Goal: Communication & Community: Answer question/provide support

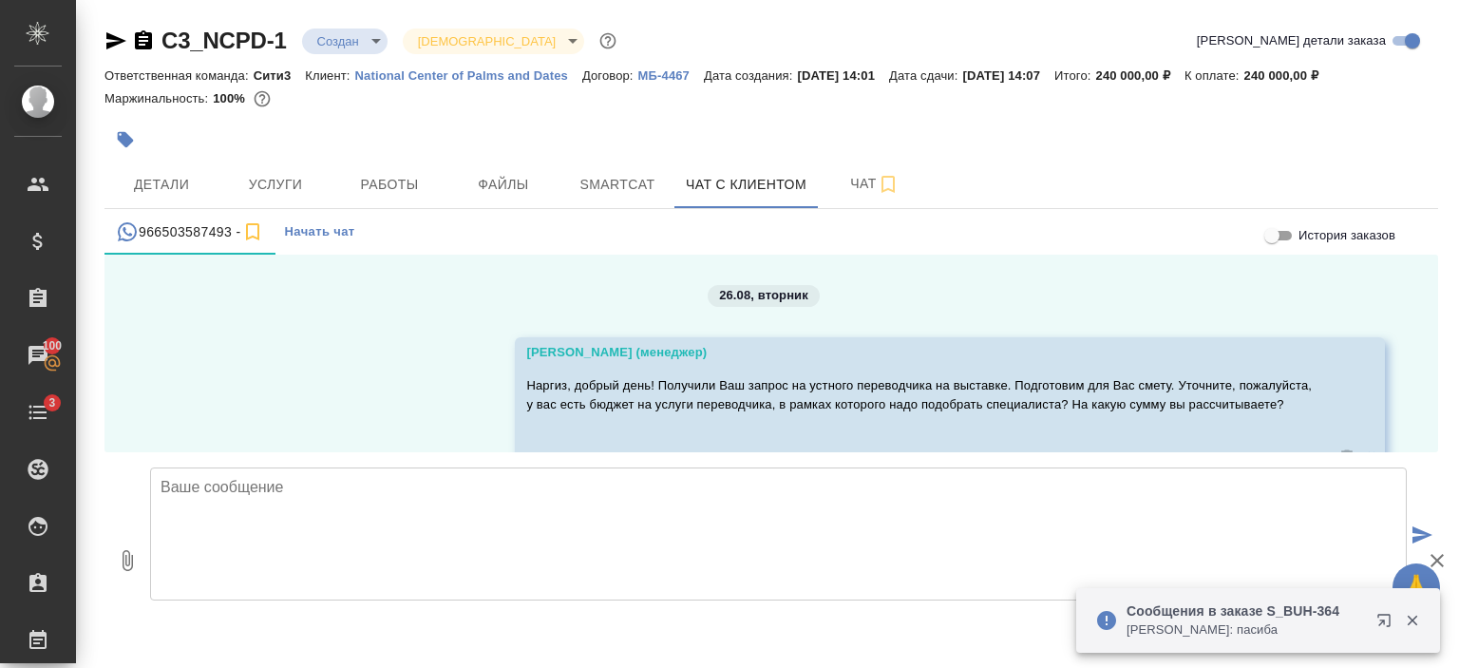
scroll to position [2020, 0]
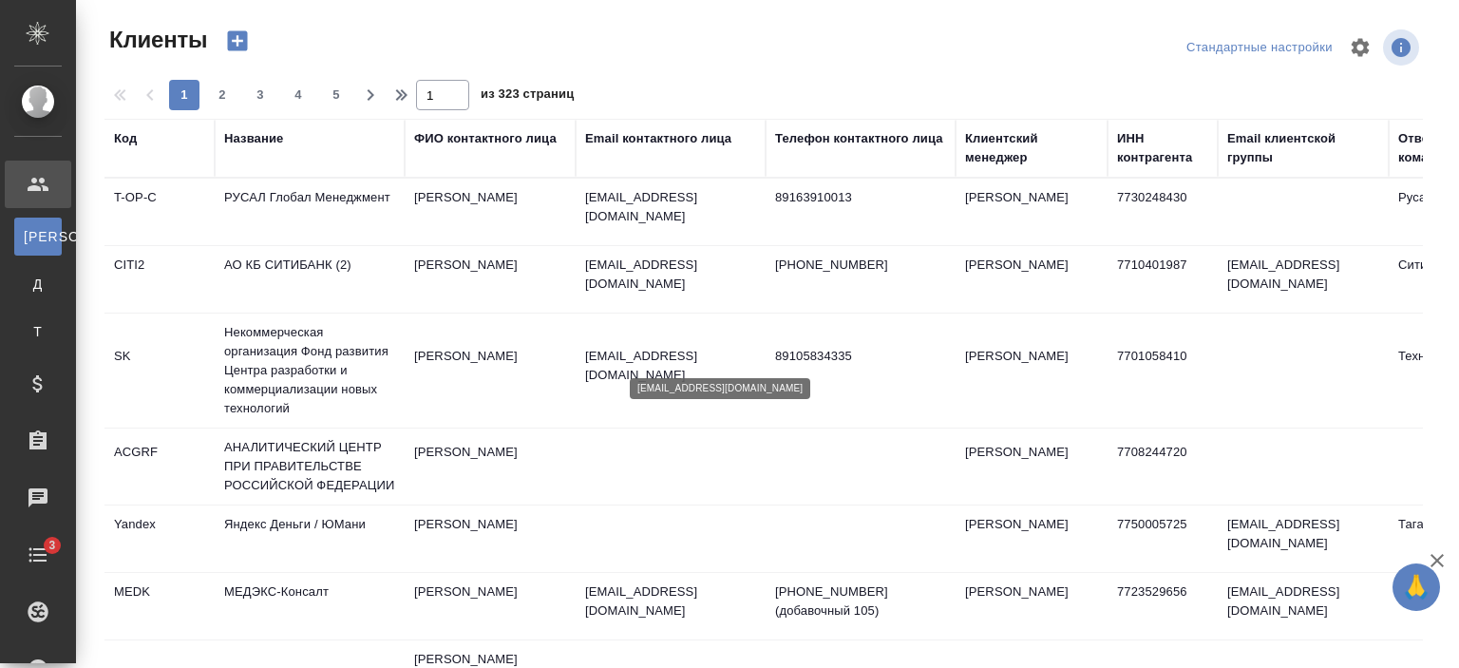
select select "RU"
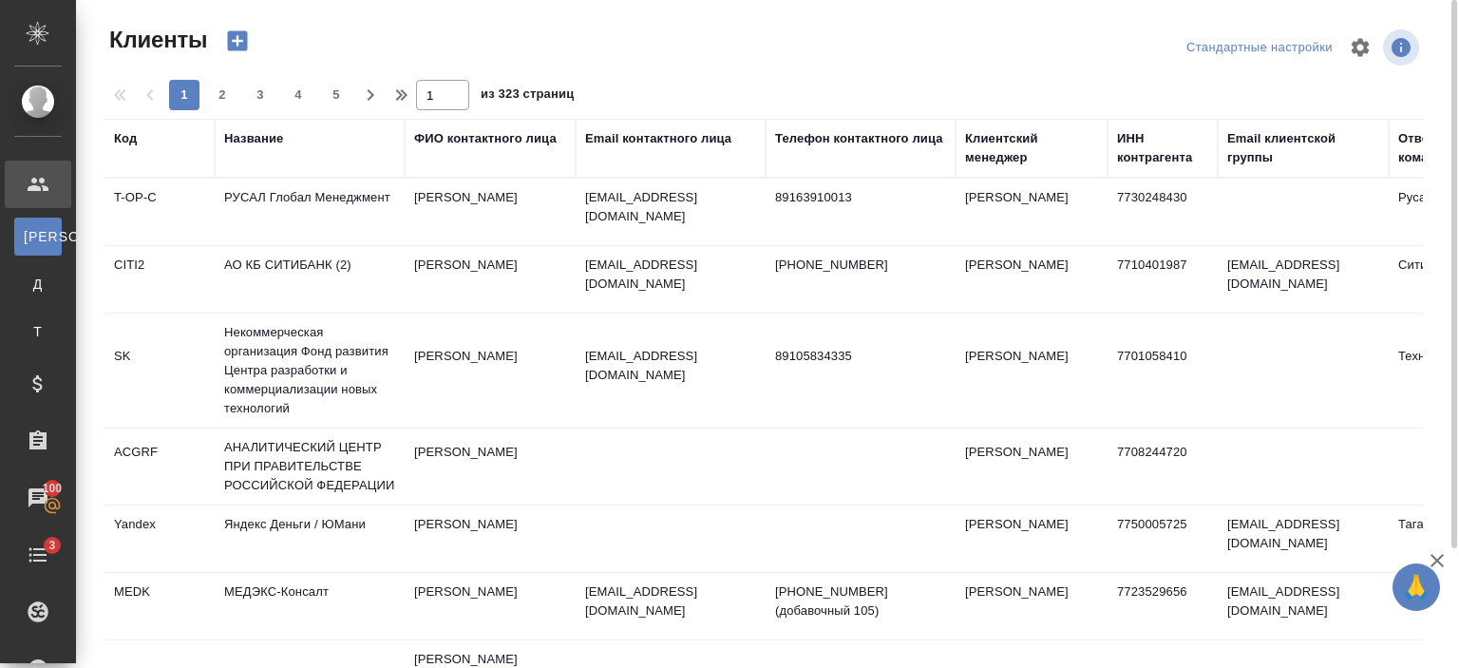
click at [257, 136] on div "Название" at bounding box center [253, 138] width 59 height 19
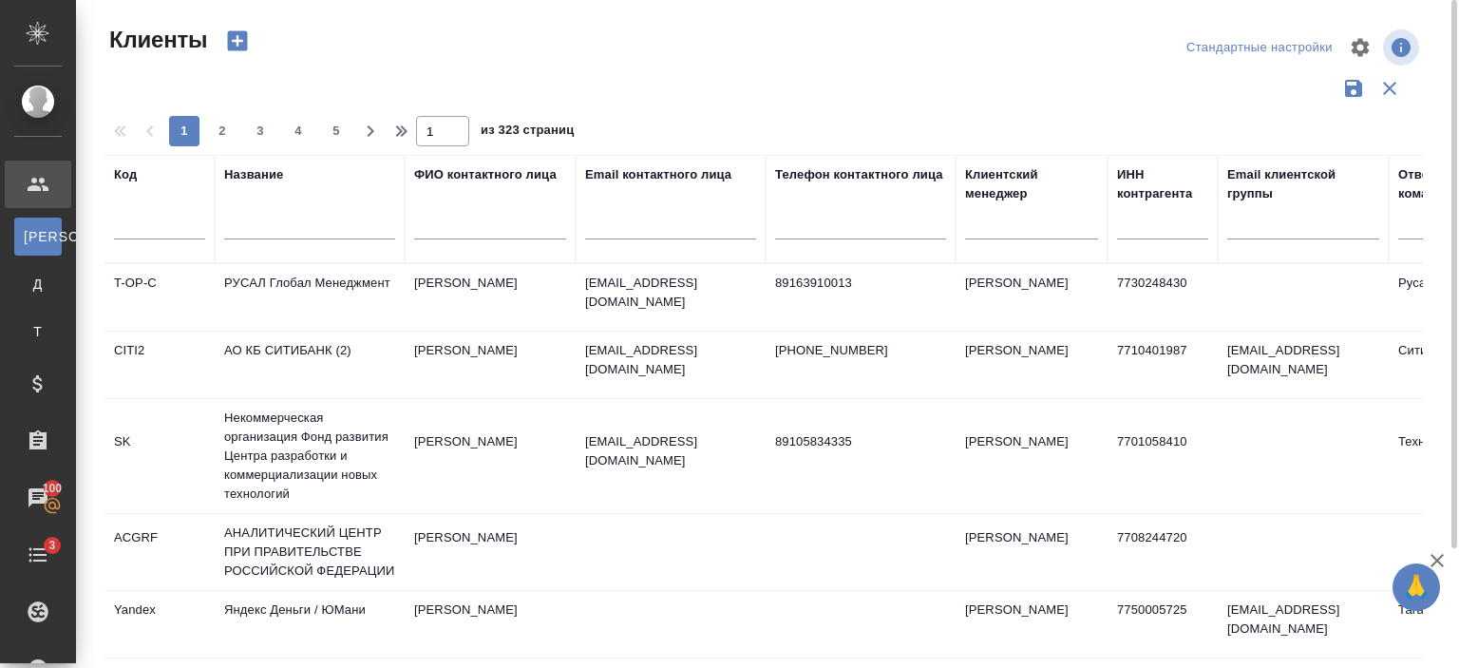
drag, startPoint x: 275, startPoint y: 205, endPoint x: 278, endPoint y: 223, distance: 18.3
click at [278, 223] on div at bounding box center [309, 229] width 171 height 47
click at [278, 223] on input "text" at bounding box center [309, 228] width 171 height 24
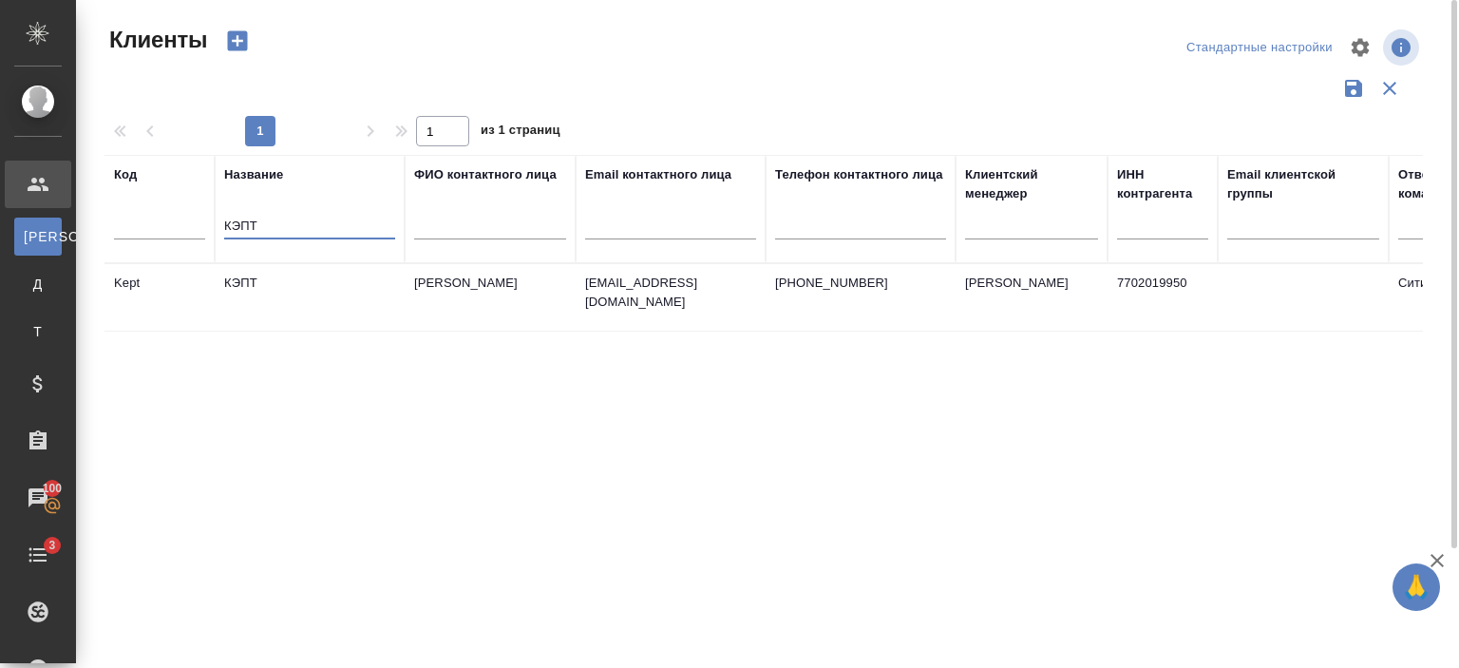
type input "КЭПТ"
click at [295, 303] on td "КЭПТ" at bounding box center [310, 297] width 190 height 66
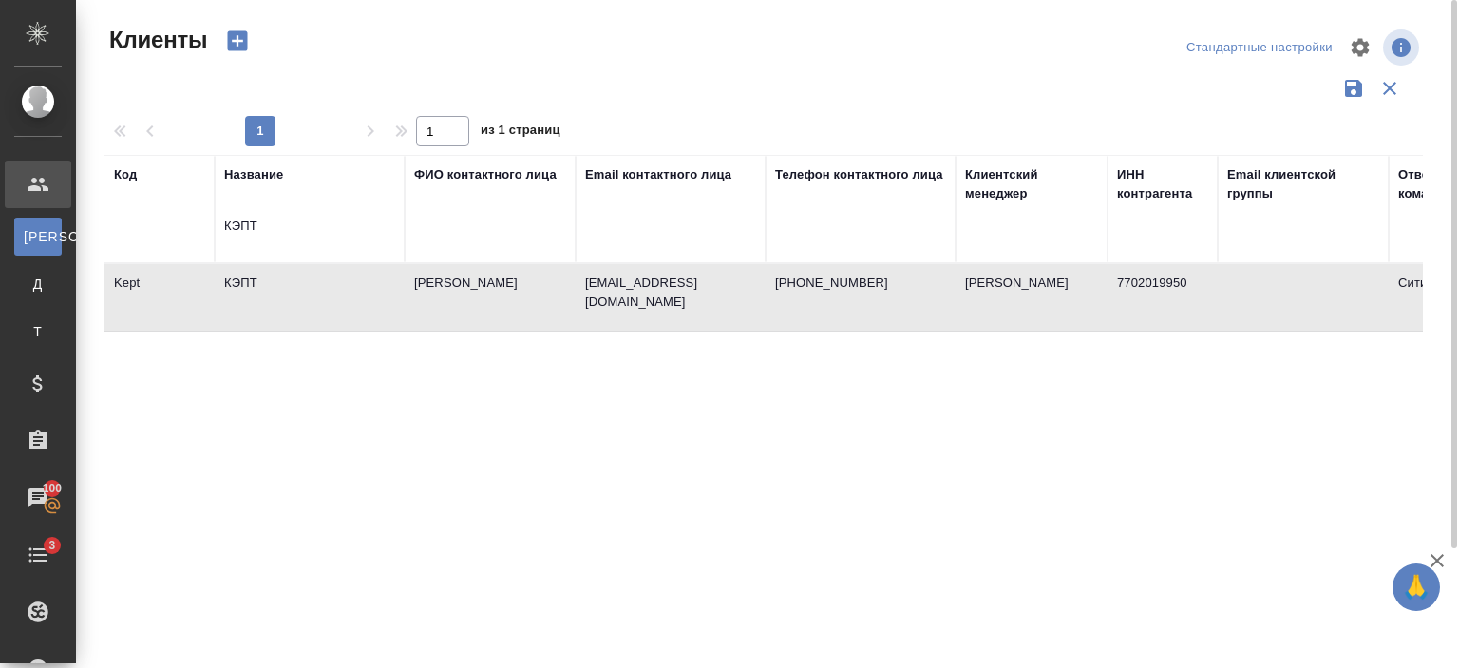
click at [295, 303] on td "КЭПТ" at bounding box center [310, 297] width 190 height 66
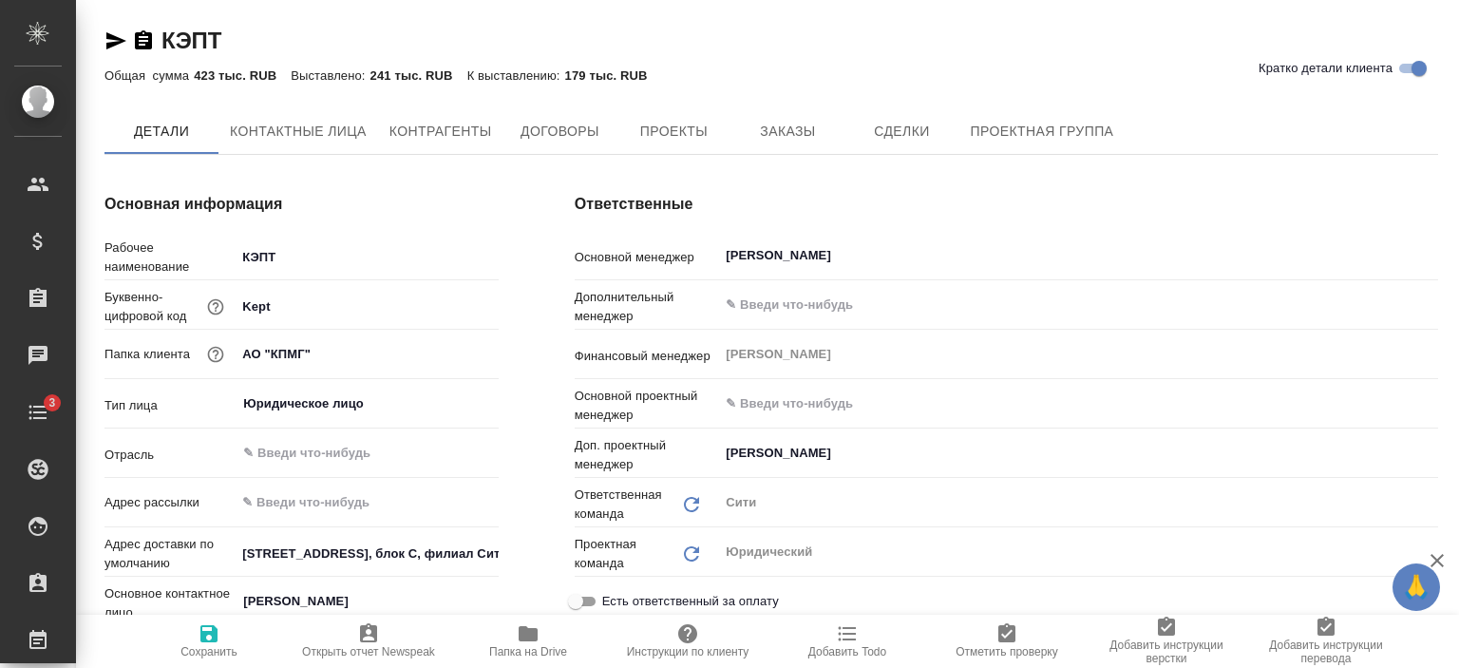
type textarea "x"
click at [113, 40] on icon "button" at bounding box center [115, 40] width 23 height 23
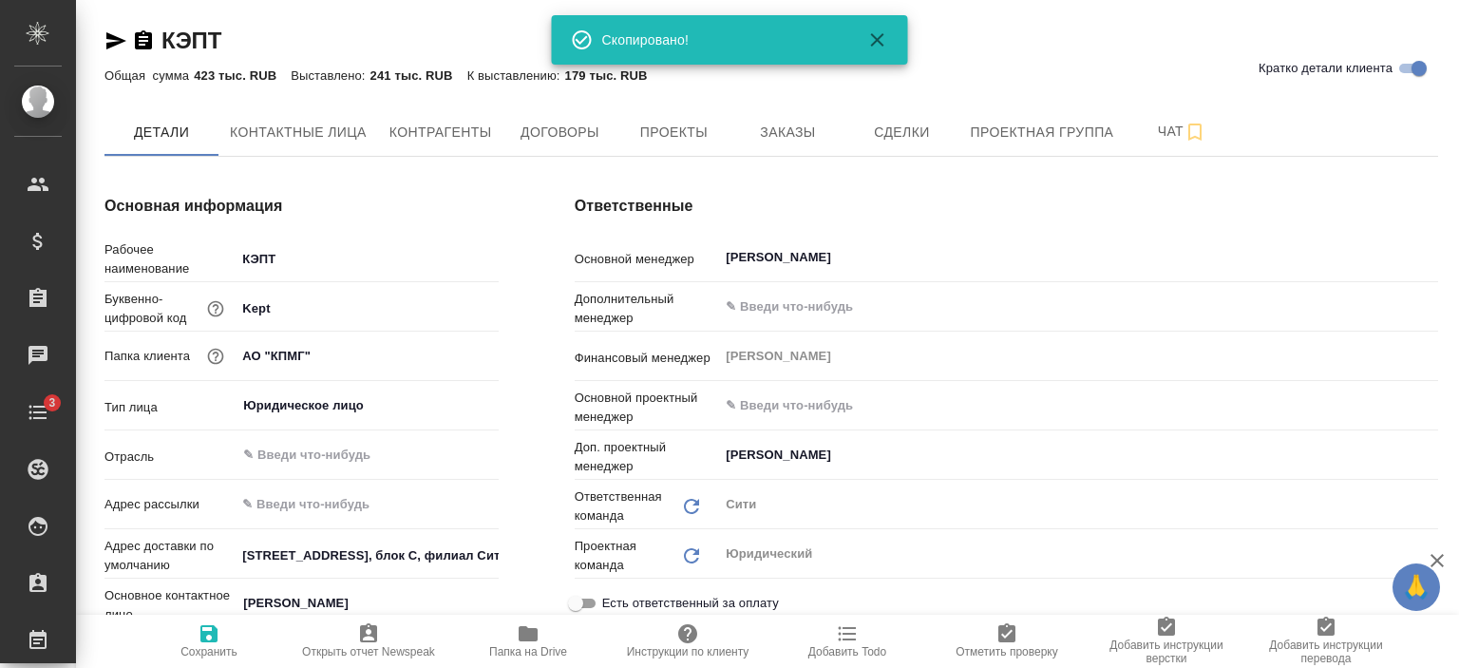
type textarea "x"
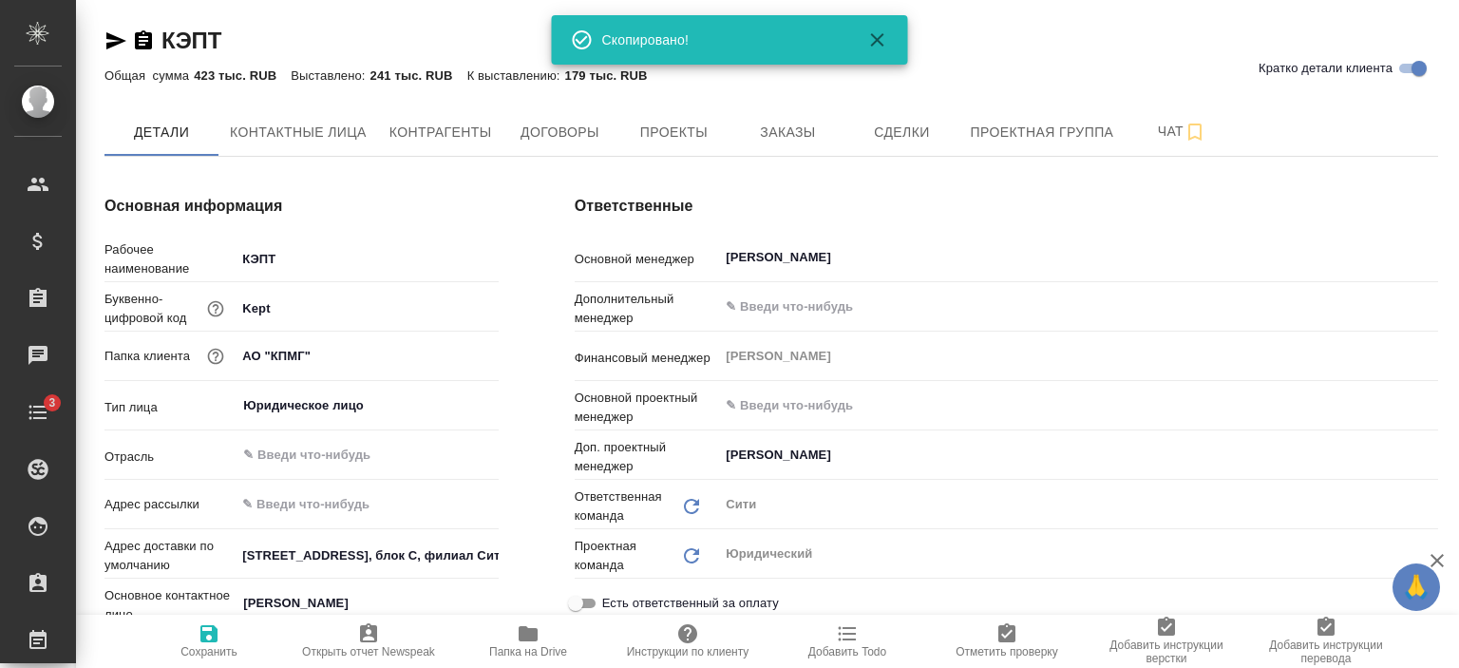
type textarea "x"
click at [582, 125] on span "Договоры" at bounding box center [559, 133] width 91 height 24
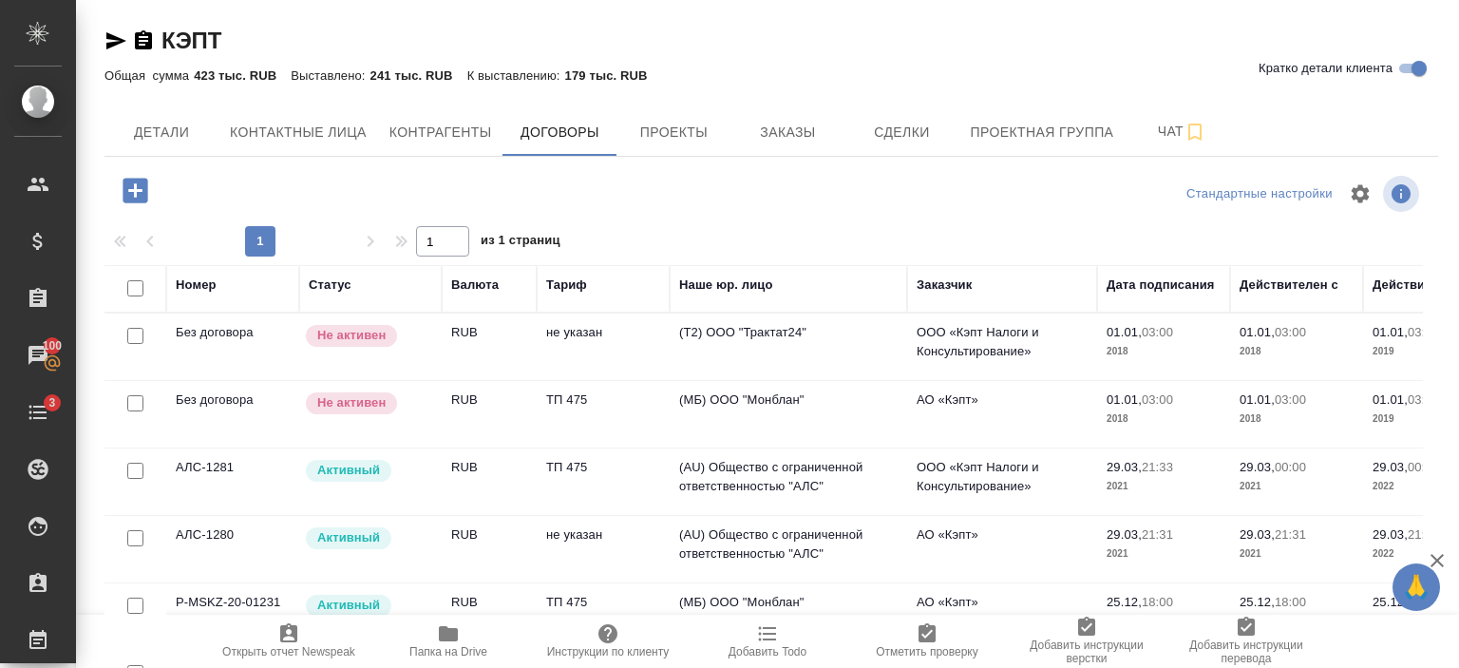
scroll to position [72, 0]
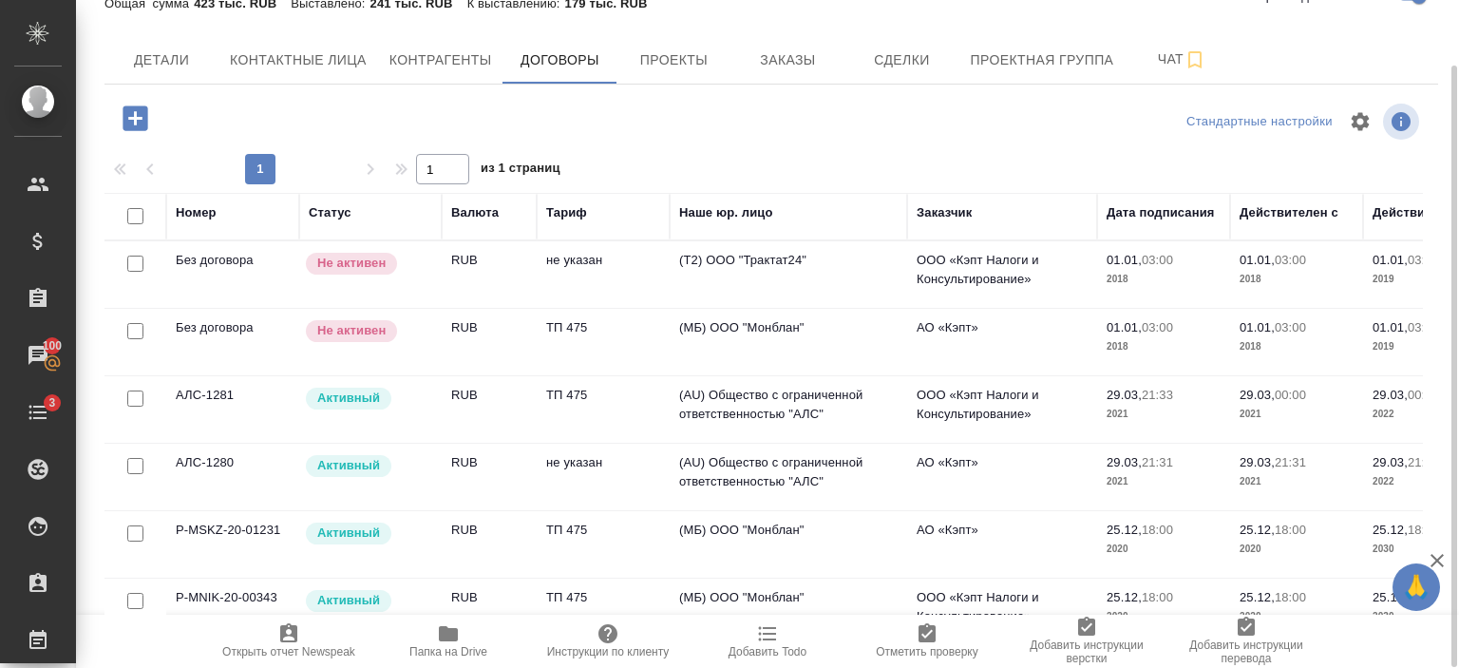
drag, startPoint x: 282, startPoint y: 528, endPoint x: 173, endPoint y: 527, distance: 109.2
click at [173, 527] on td "P-MSKZ-20-01231" at bounding box center [232, 544] width 133 height 66
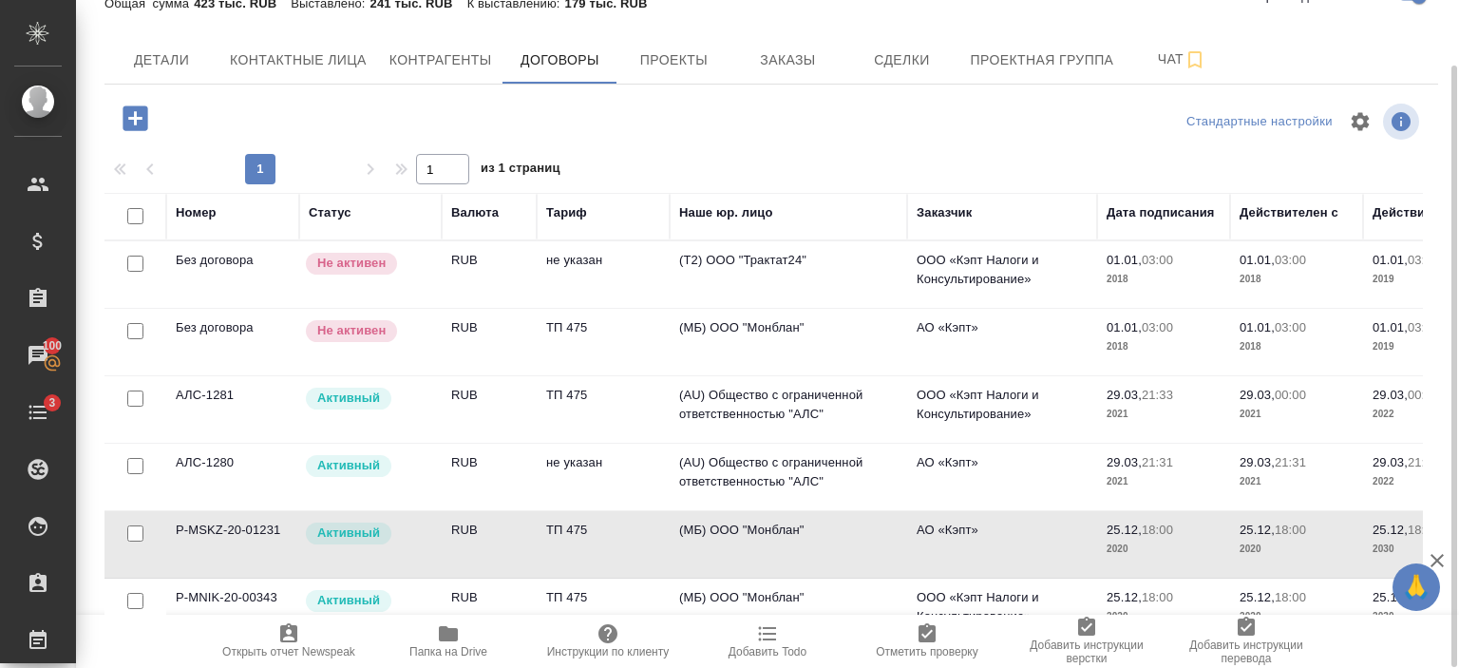
drag, startPoint x: 173, startPoint y: 527, endPoint x: 267, endPoint y: 524, distance: 94.1
click at [267, 524] on td "P-MSKZ-20-01231" at bounding box center [232, 544] width 133 height 66
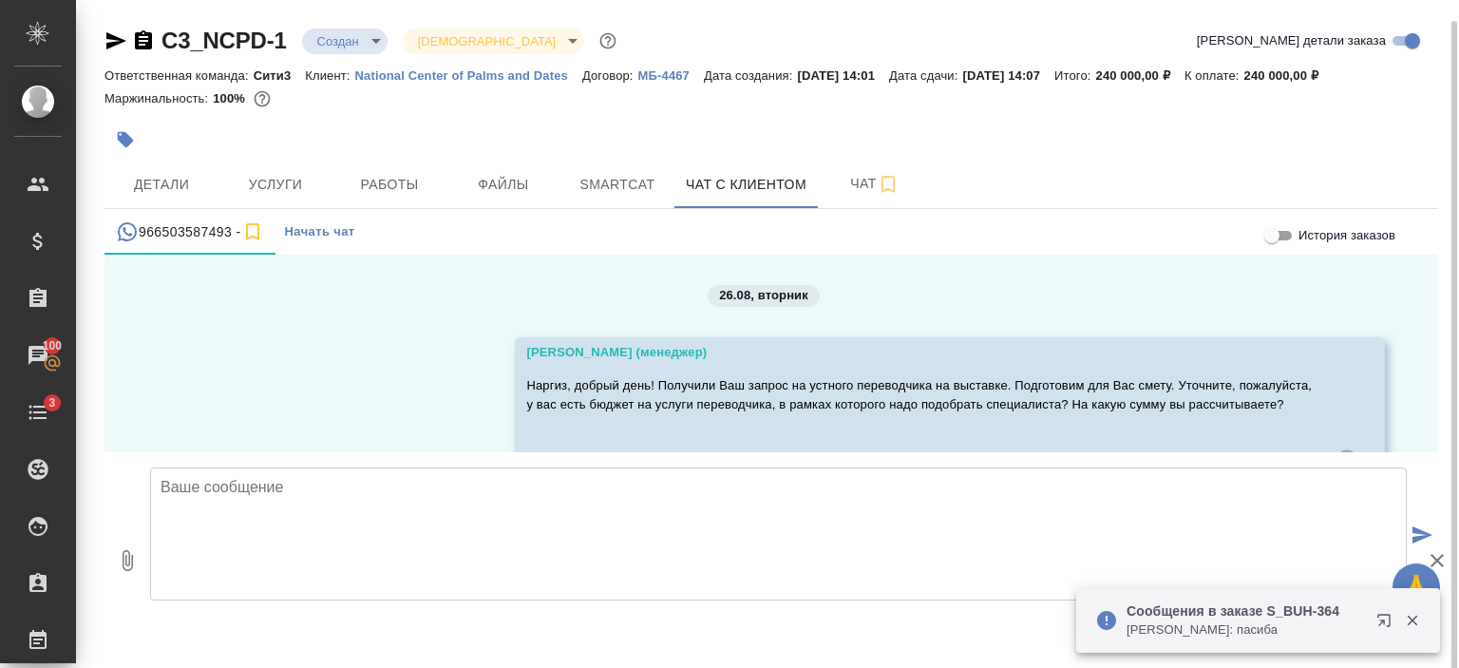
scroll to position [2020, 0]
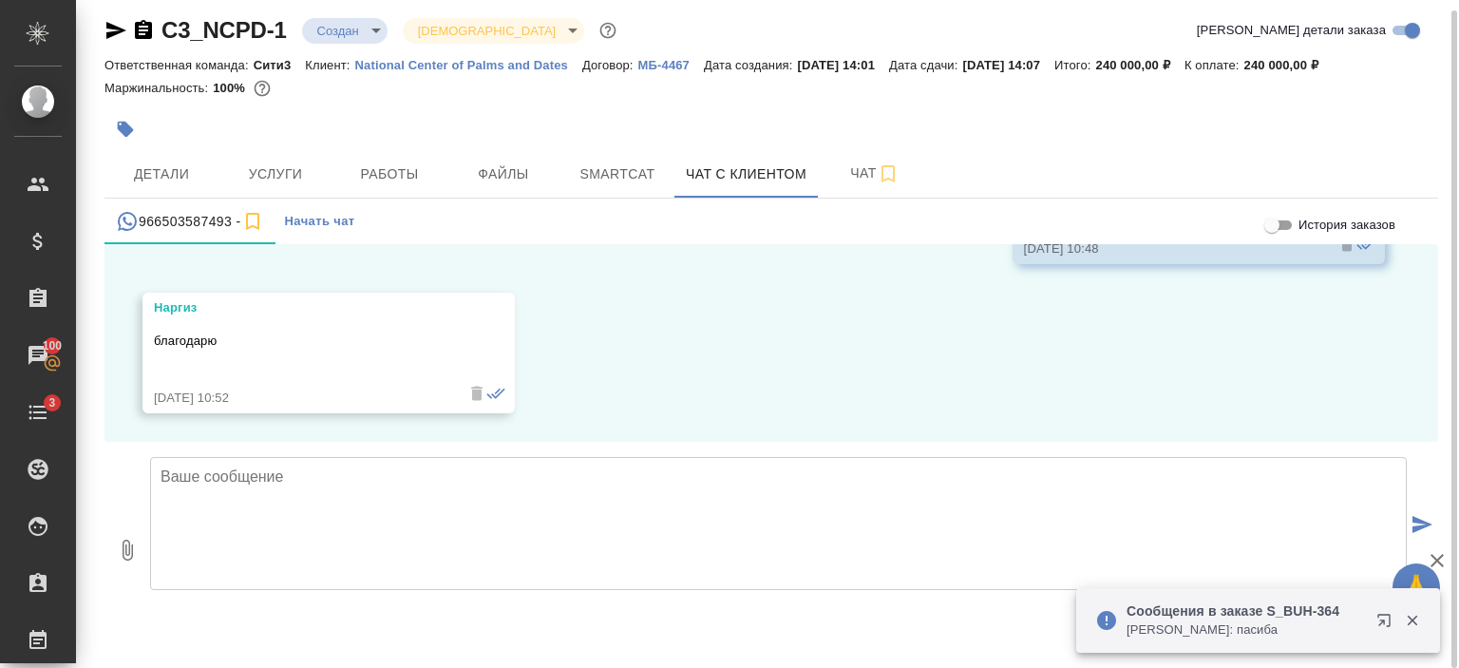
click at [432, 556] on textarea at bounding box center [778, 523] width 1256 height 133
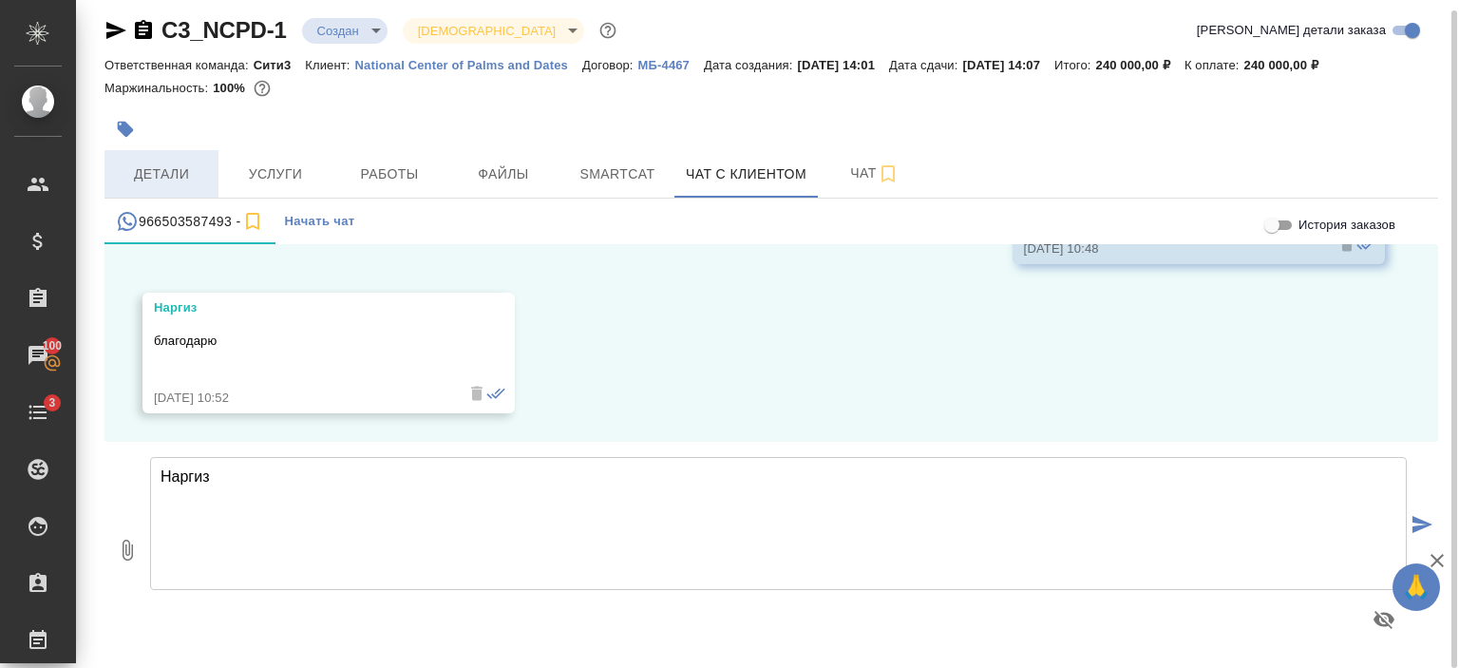
type textarea "Наргиз"
click at [160, 166] on span "Детали" at bounding box center [161, 174] width 91 height 24
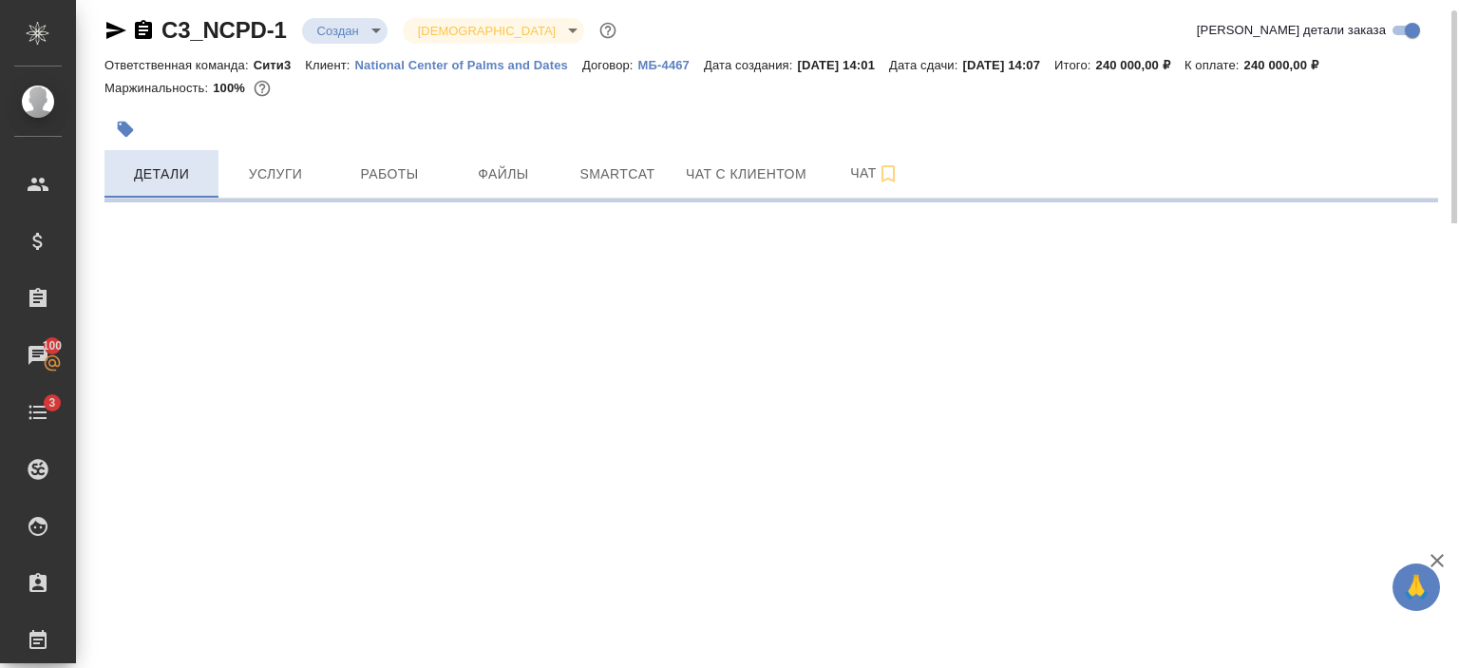
select select "RU"
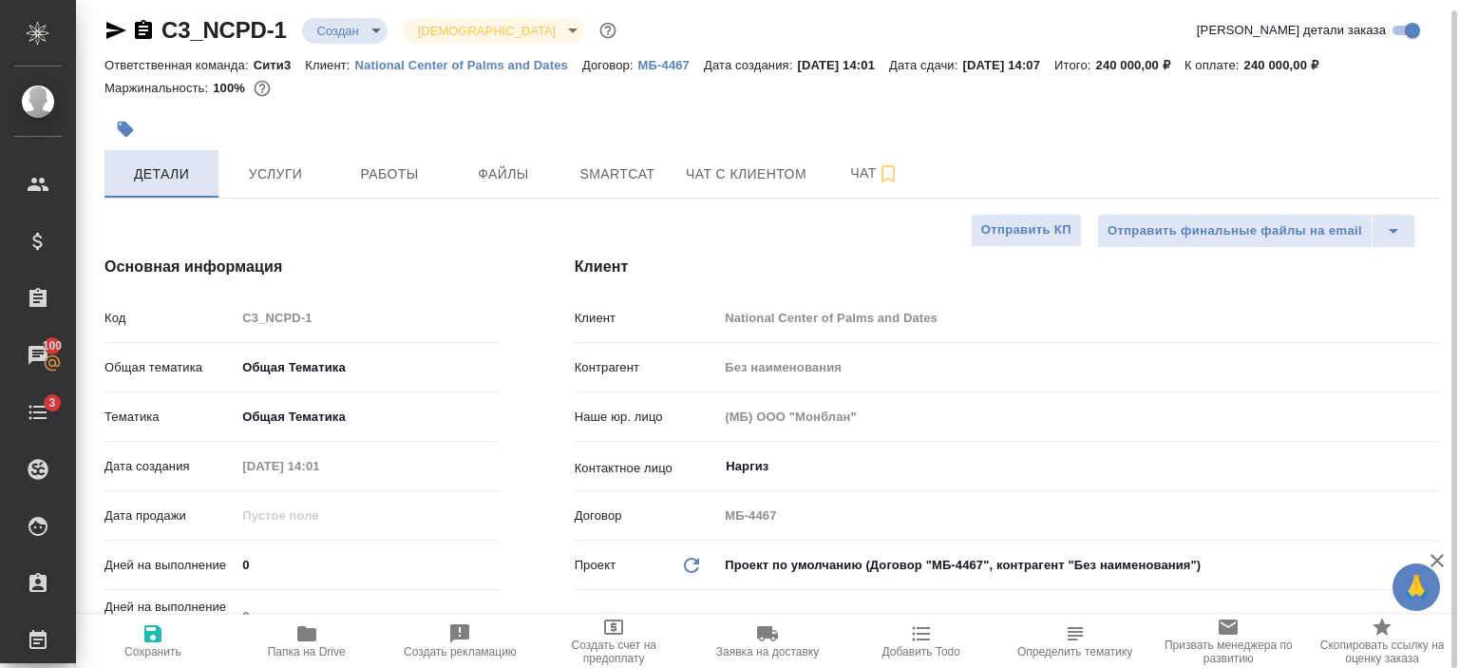
type textarea "x"
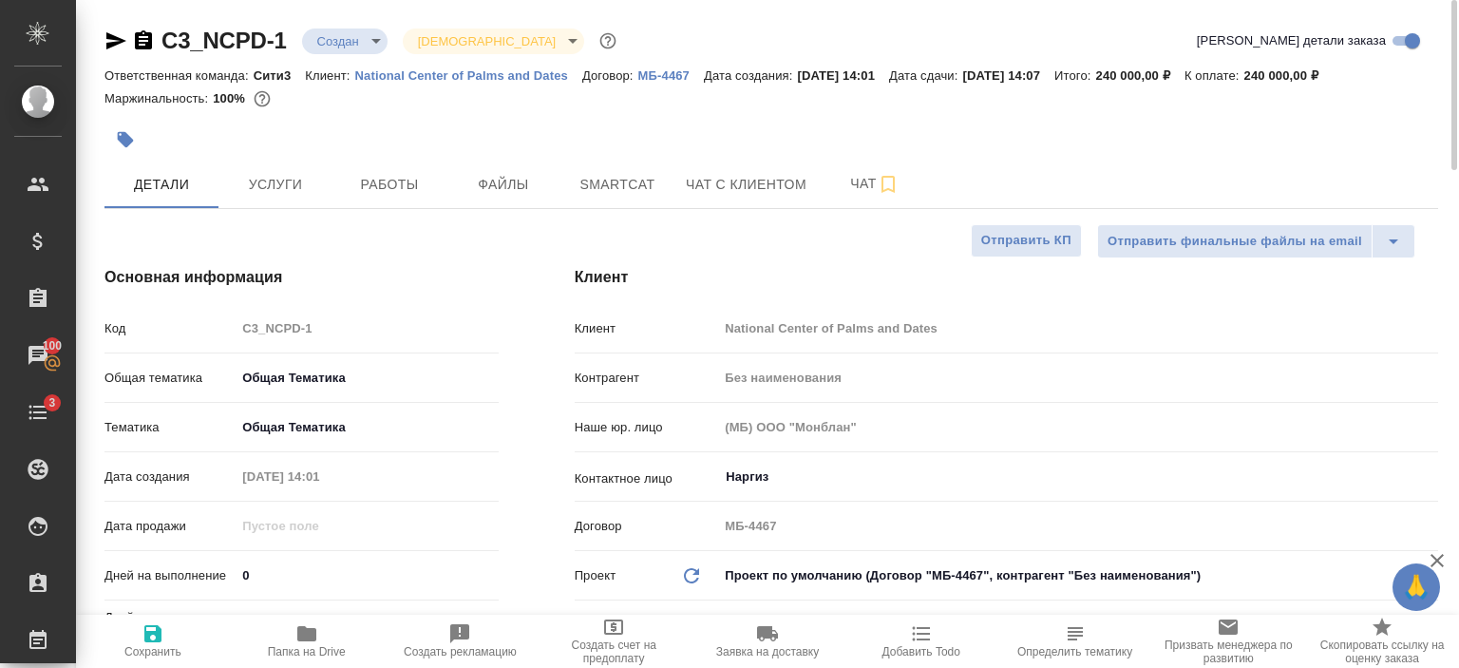
type textarea "x"
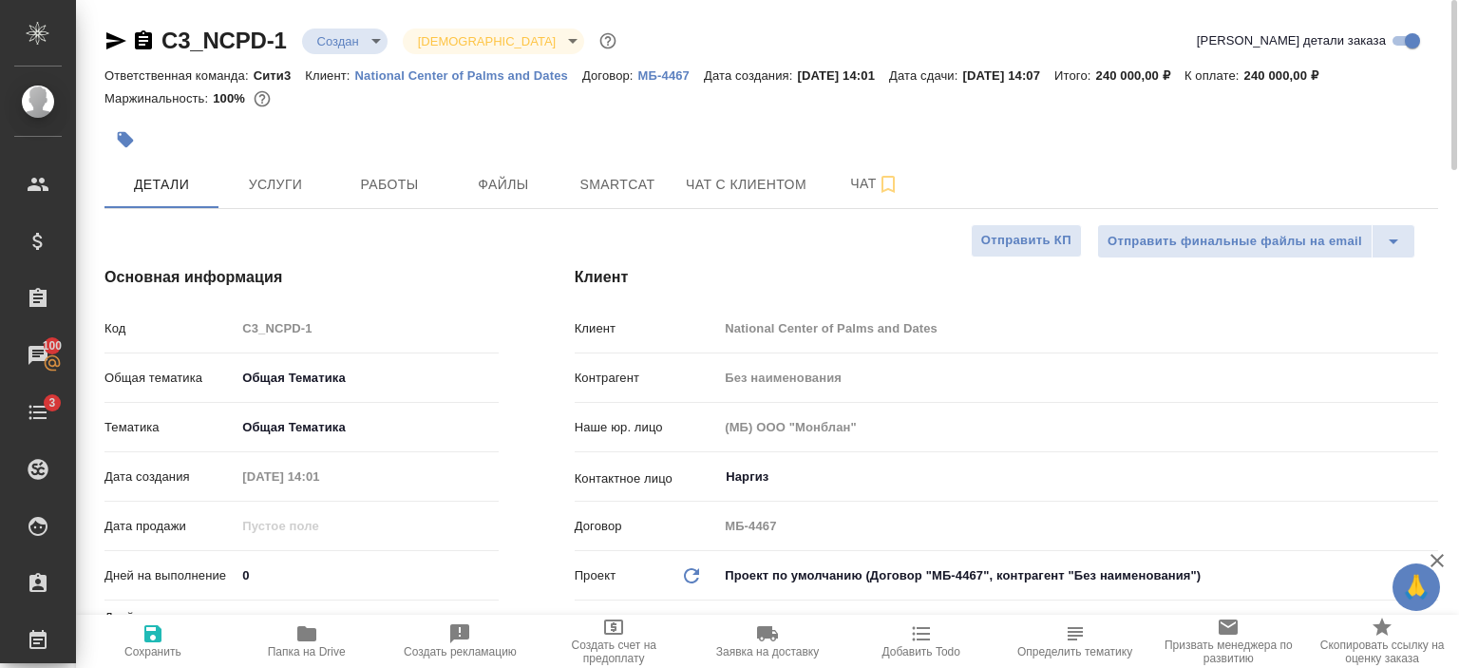
type textarea "x"
click at [772, 179] on span "Чат с клиентом" at bounding box center [746, 185] width 121 height 24
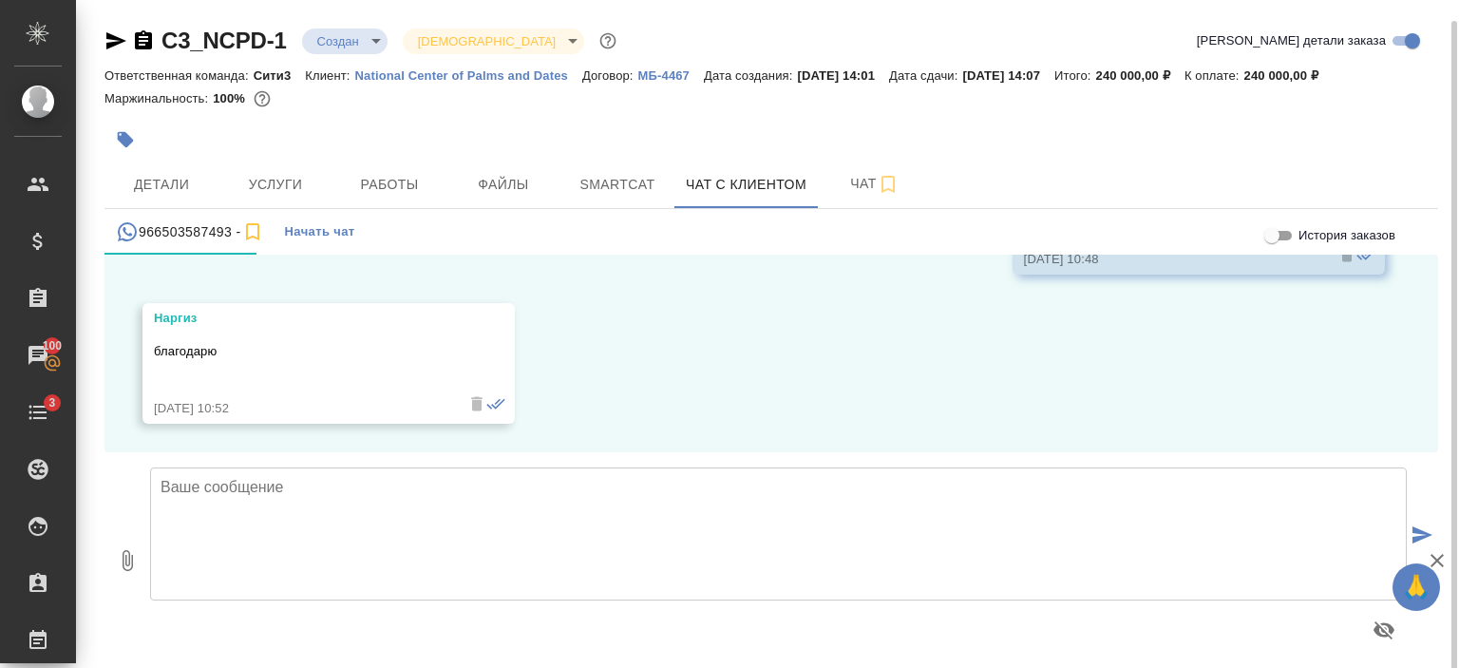
scroll to position [10, 0]
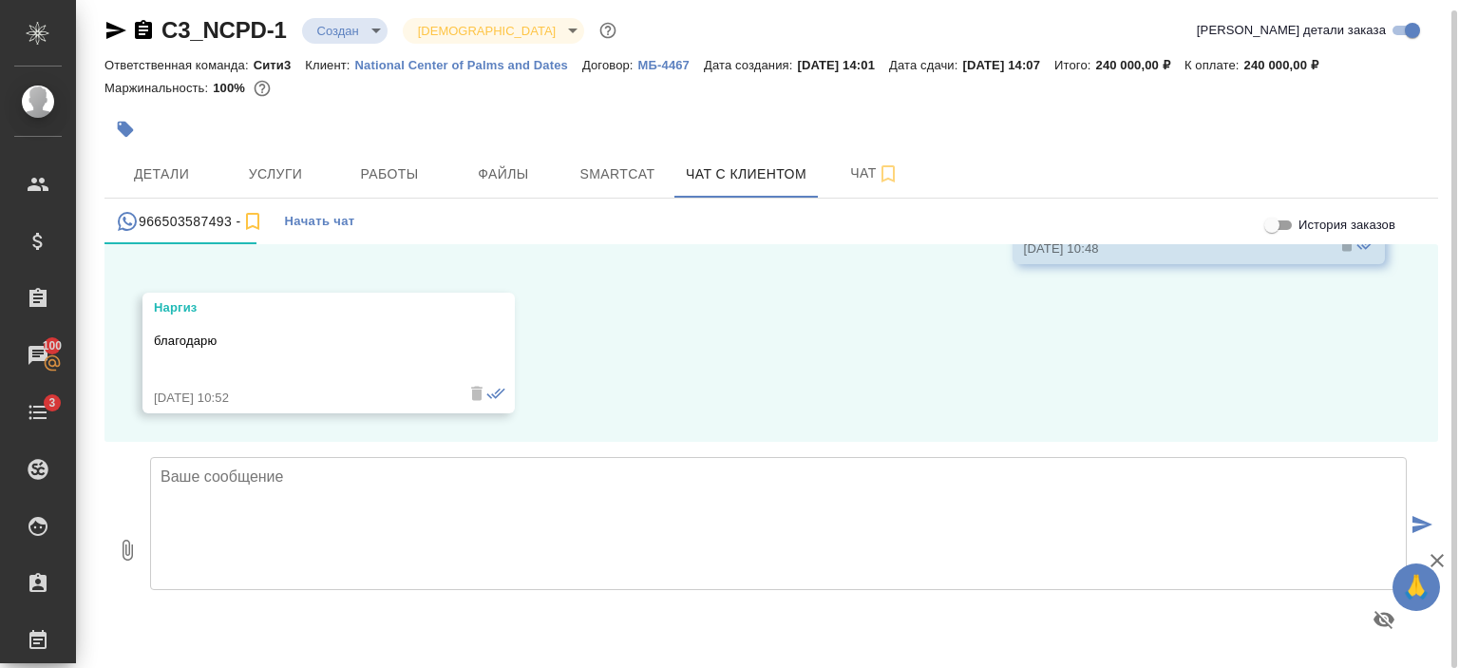
click at [425, 516] on textarea at bounding box center [778, 523] width 1256 height 133
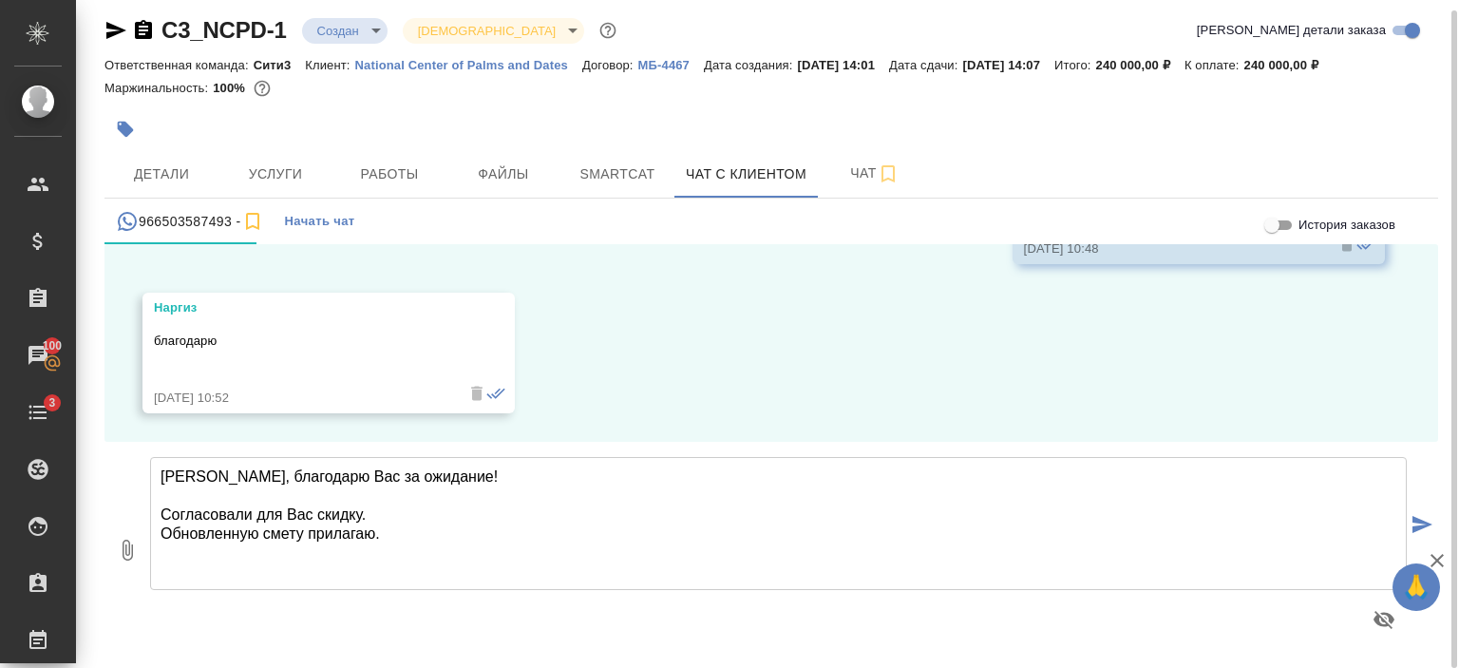
type textarea "Наргиз, благодарю Вас за ожидание! Согласовали для Вас скидку. Обновленную смет…"
click at [116, 554] on icon "button" at bounding box center [127, 549] width 23 height 23
type input "C:\fakepath\Proposal_C3_NCPD-1 discount.pdf"
click at [1417, 523] on icon "submit" at bounding box center [1422, 524] width 20 height 17
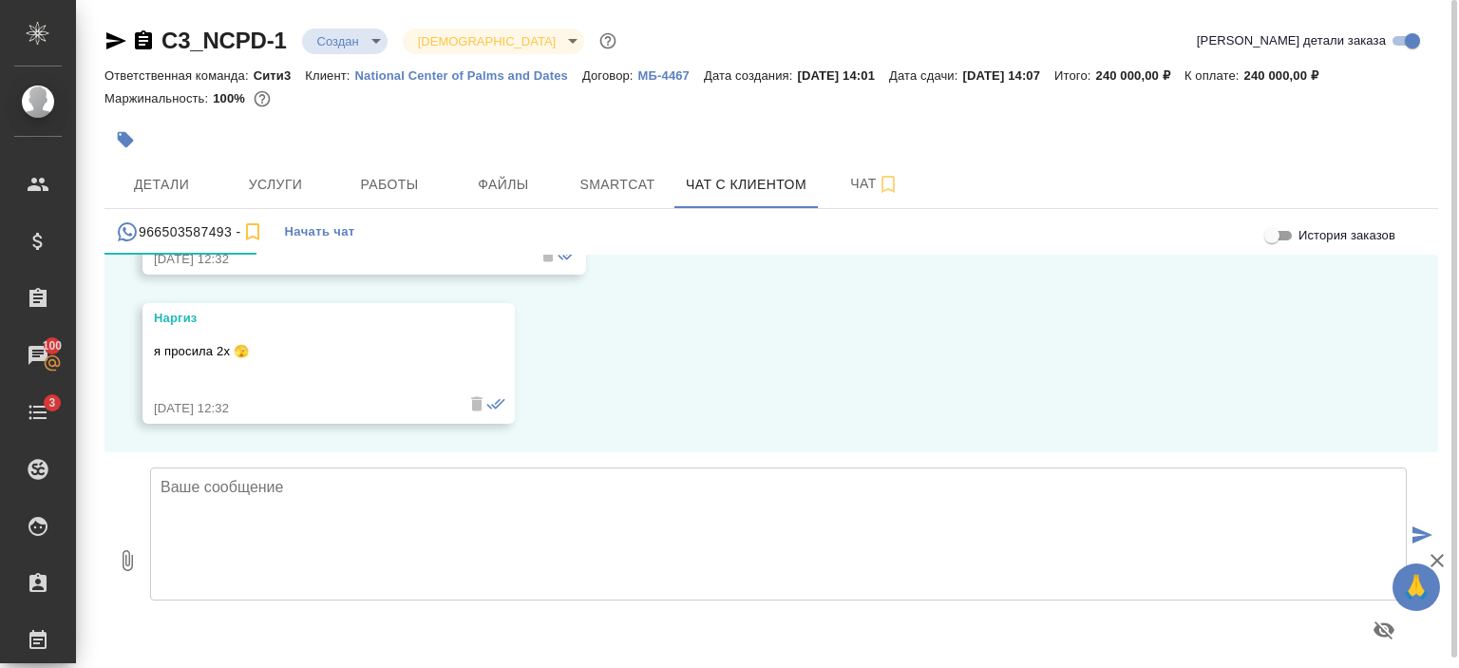
scroll to position [2682, 0]
click at [348, 537] on textarea at bounding box center [778, 533] width 1256 height 133
type textarea """
type textarea "Наргиз, это за двоих переводчиков."
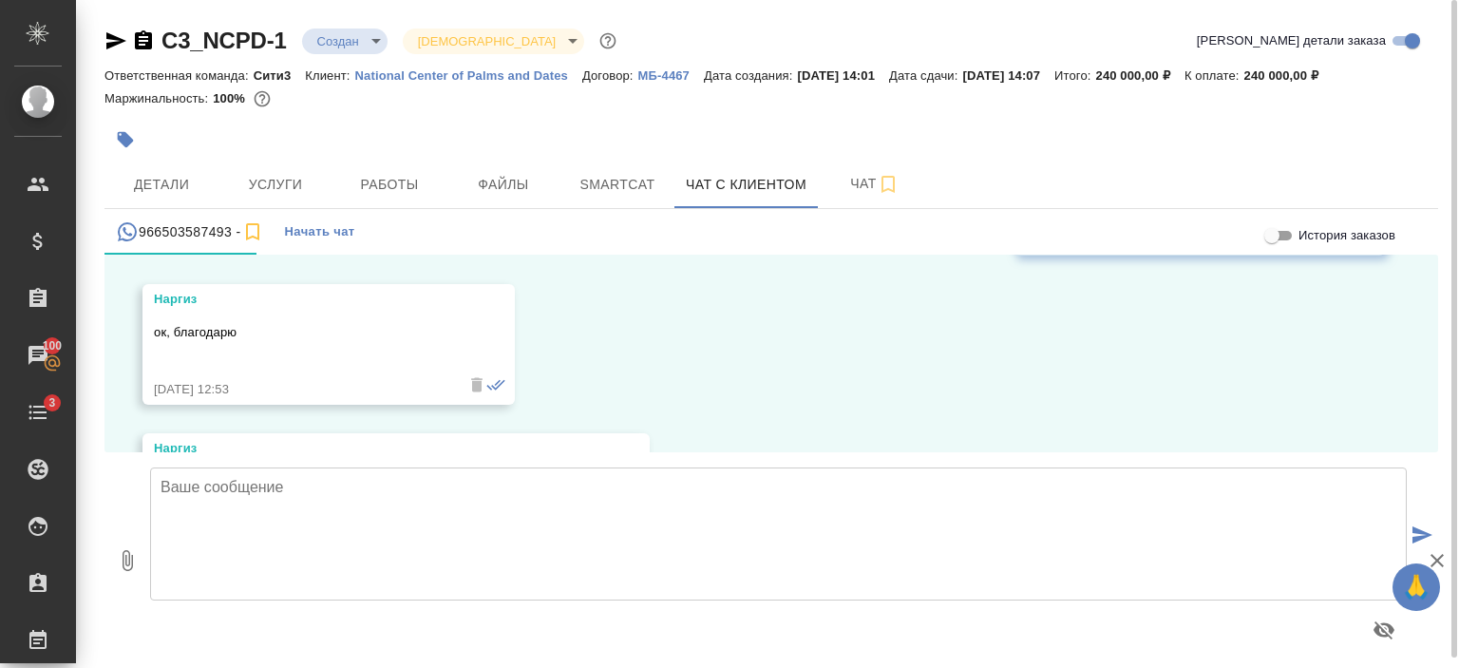
scroll to position [3130, 0]
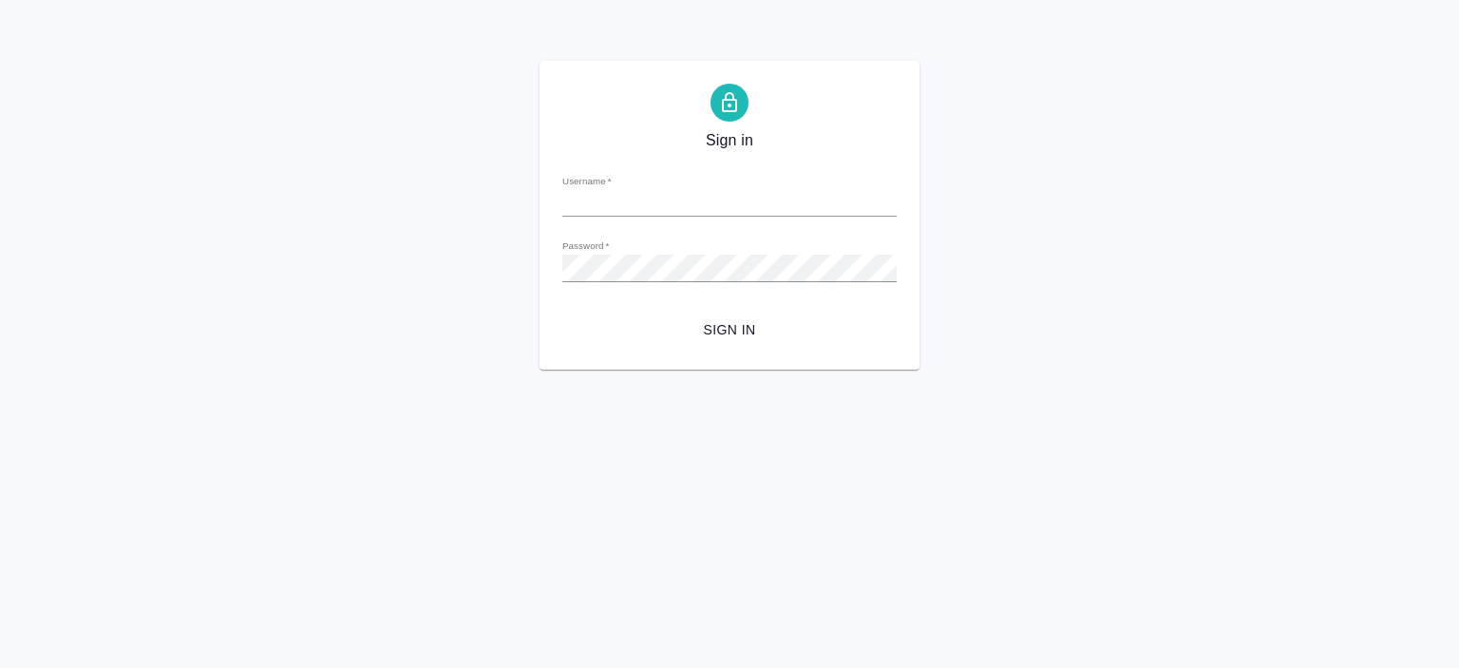
type input "[PERSON_NAME][EMAIL_ADDRESS][DOMAIN_NAME]"
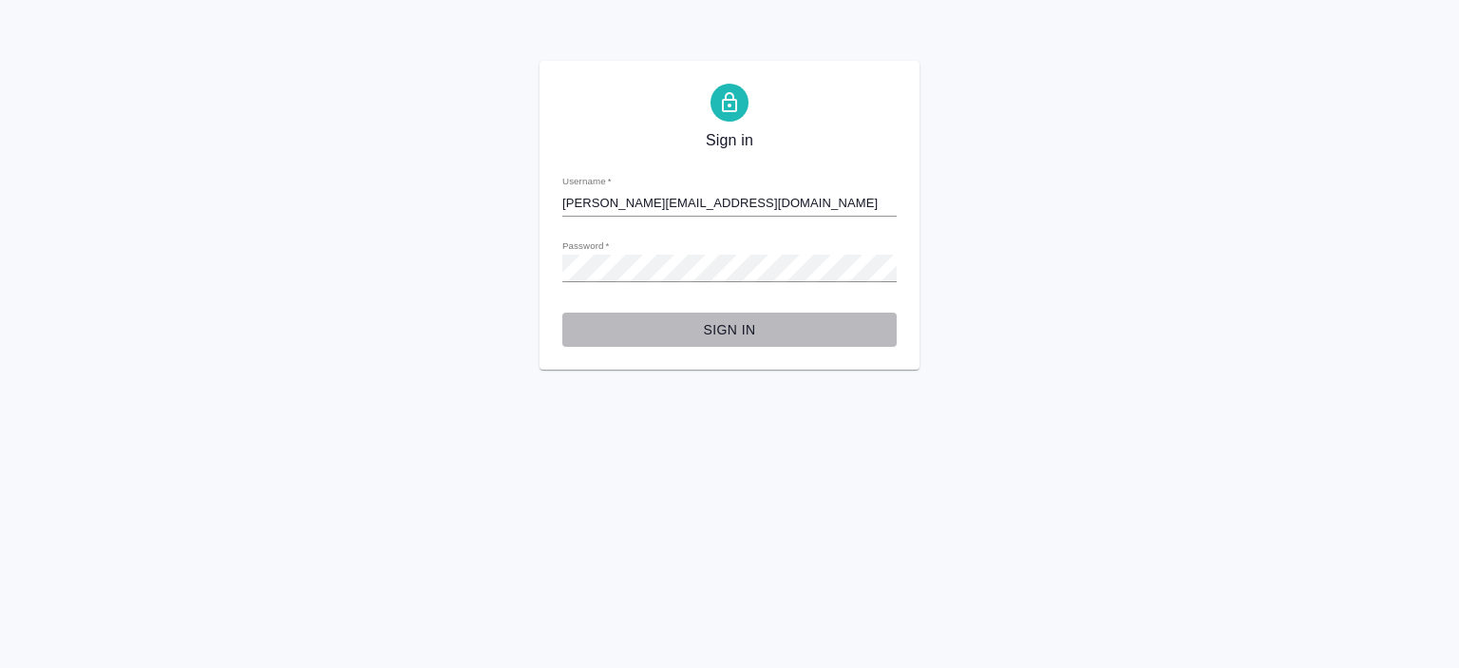
click at [733, 333] on span "Sign in" at bounding box center [729, 330] width 304 height 24
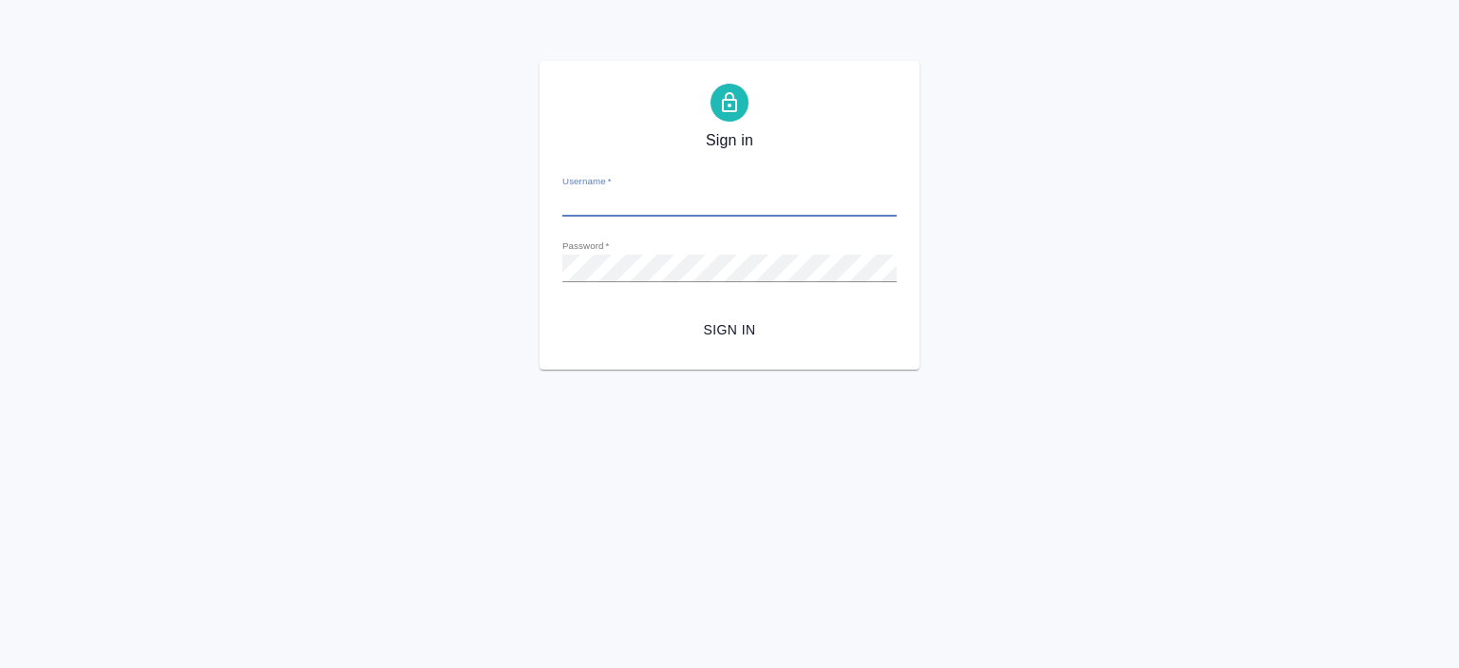
type input "[PERSON_NAME][EMAIL_ADDRESS][DOMAIN_NAME]"
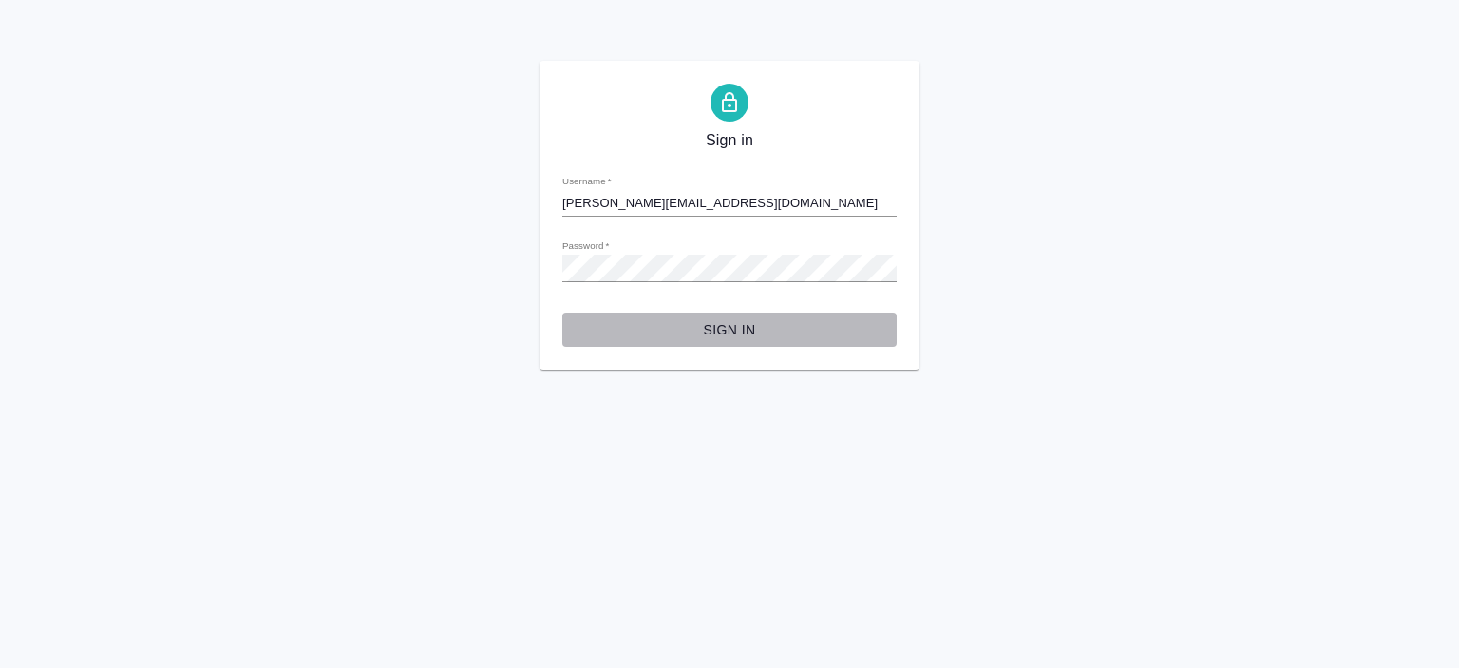
click at [739, 330] on span "Sign in" at bounding box center [729, 330] width 304 height 24
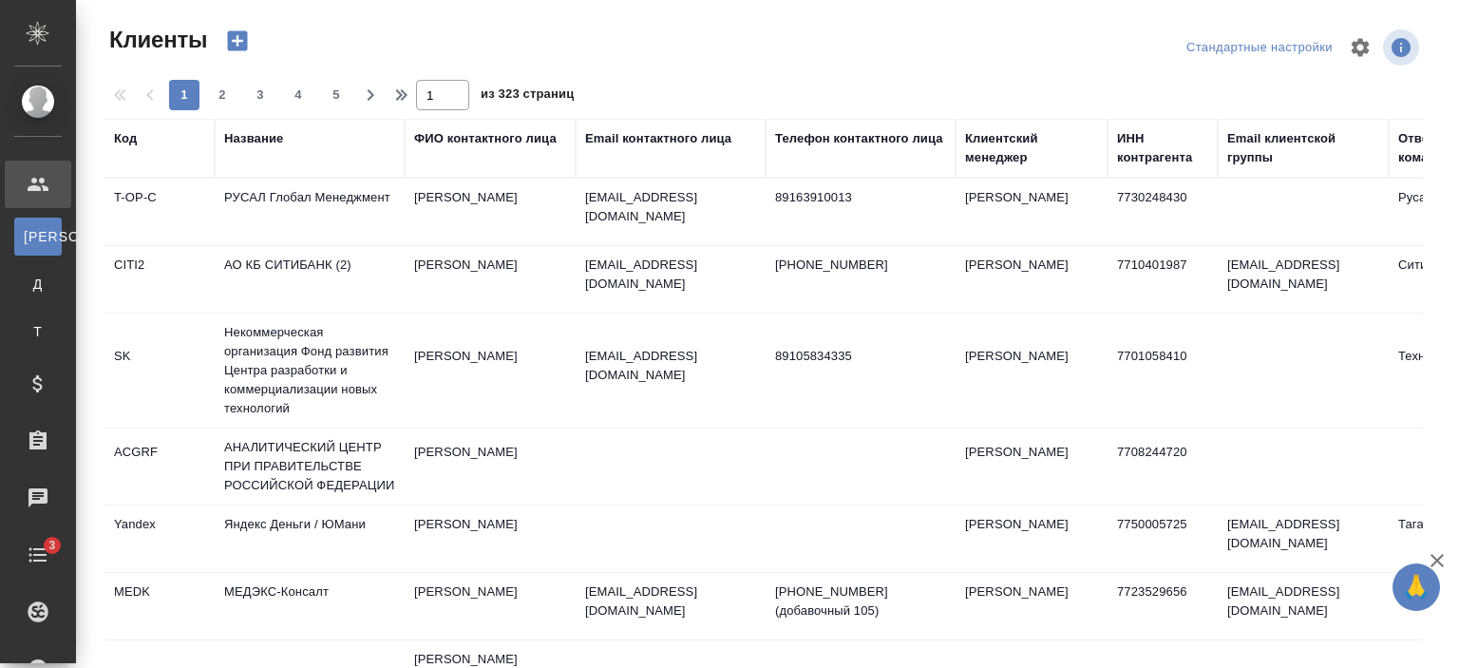
select select "RU"
click at [256, 143] on div "Название" at bounding box center [253, 138] width 59 height 19
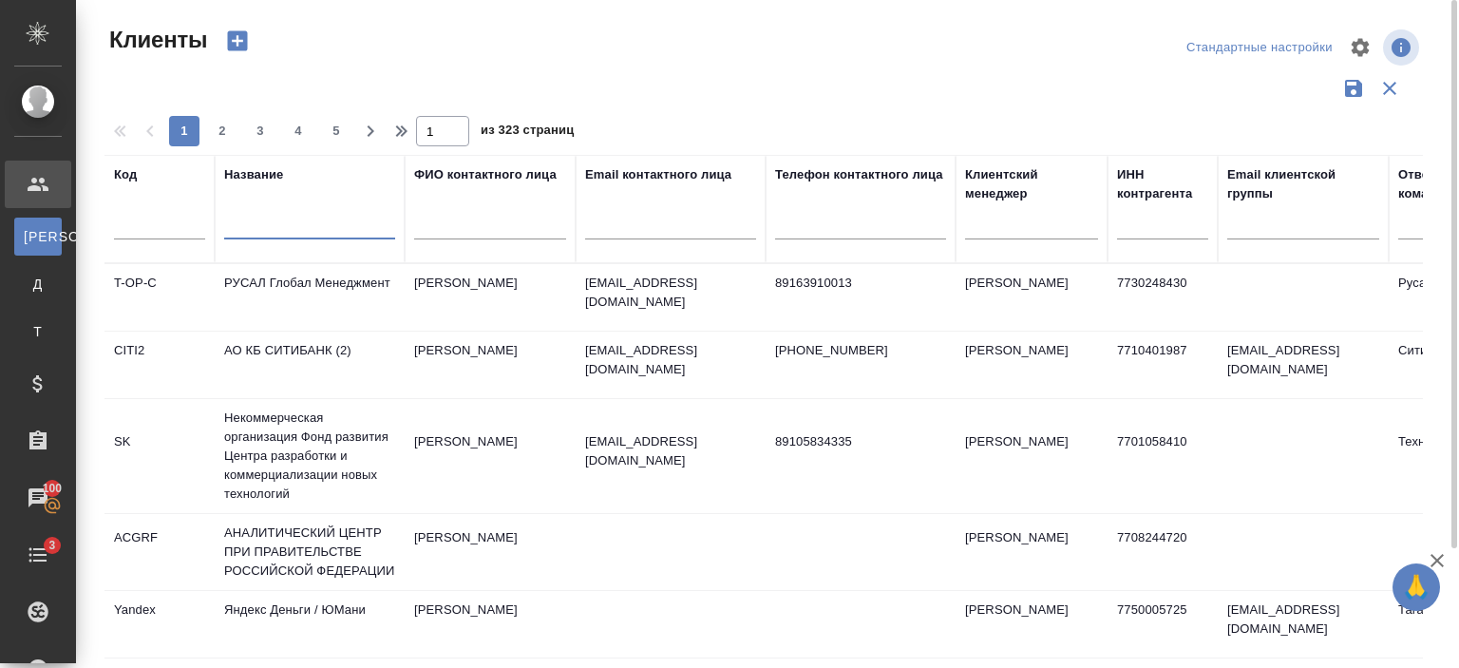
click at [280, 223] on input "text" at bounding box center [309, 228] width 171 height 24
type input "КЭПТ"
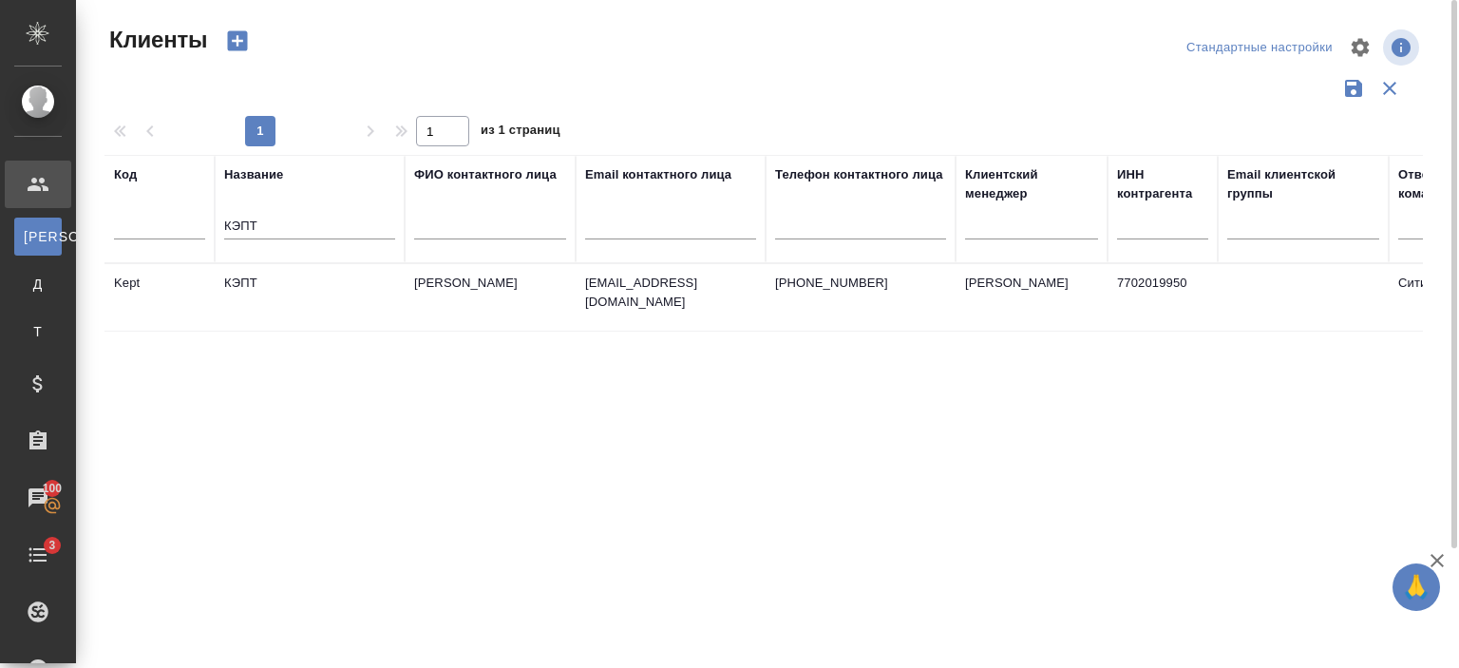
click at [330, 305] on td "КЭПТ" at bounding box center [310, 297] width 190 height 66
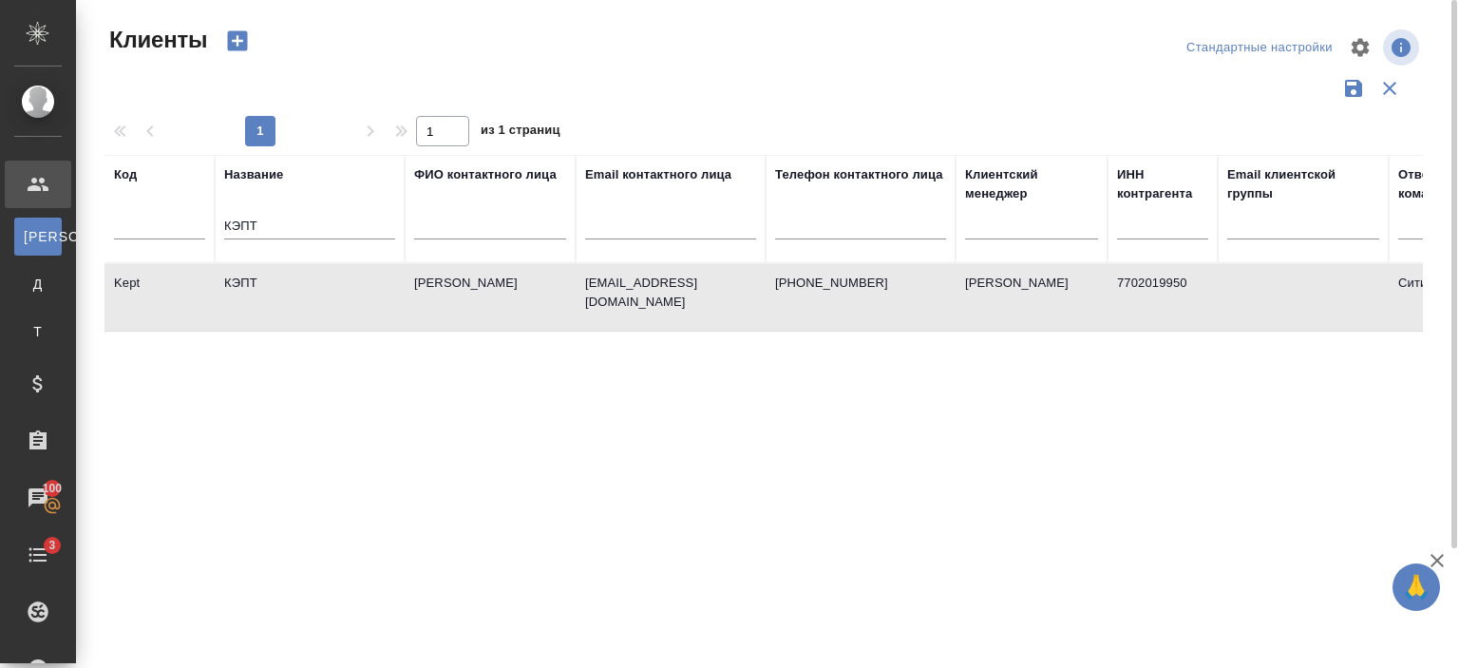
click at [330, 305] on td "КЭПТ" at bounding box center [310, 297] width 190 height 66
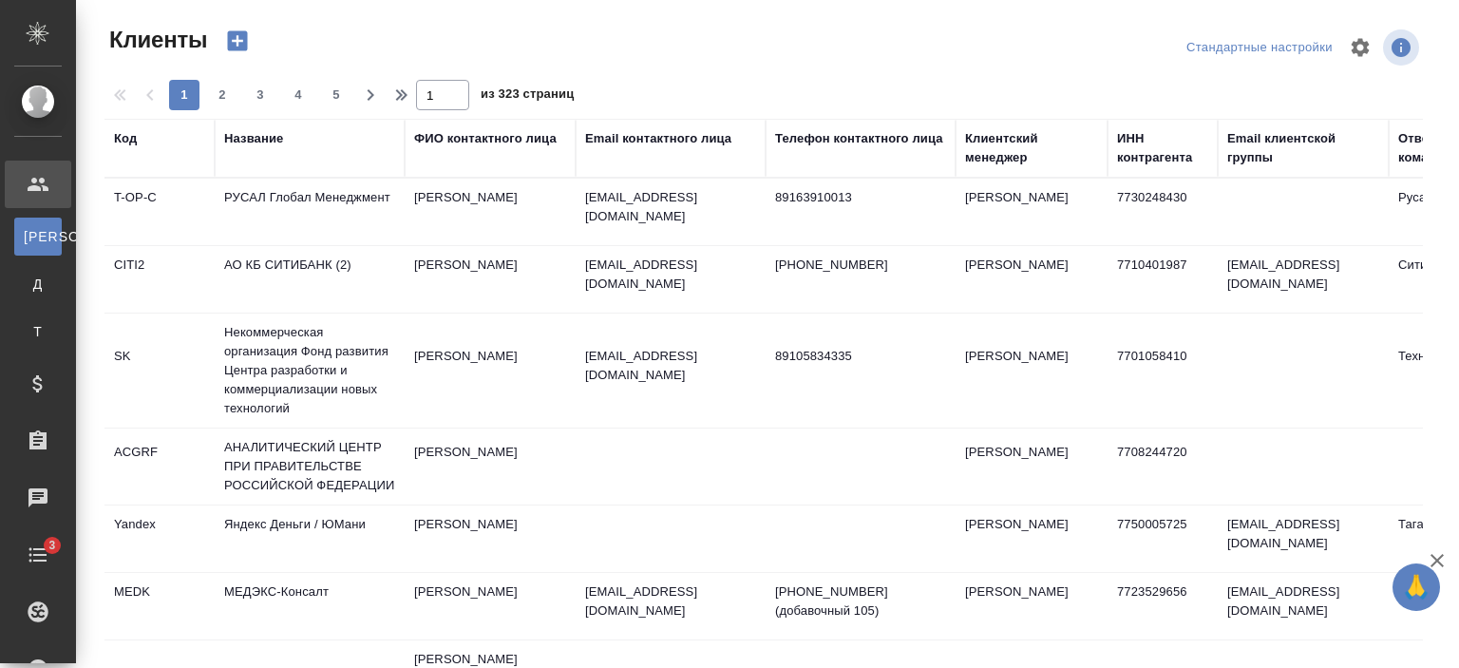
select select "RU"
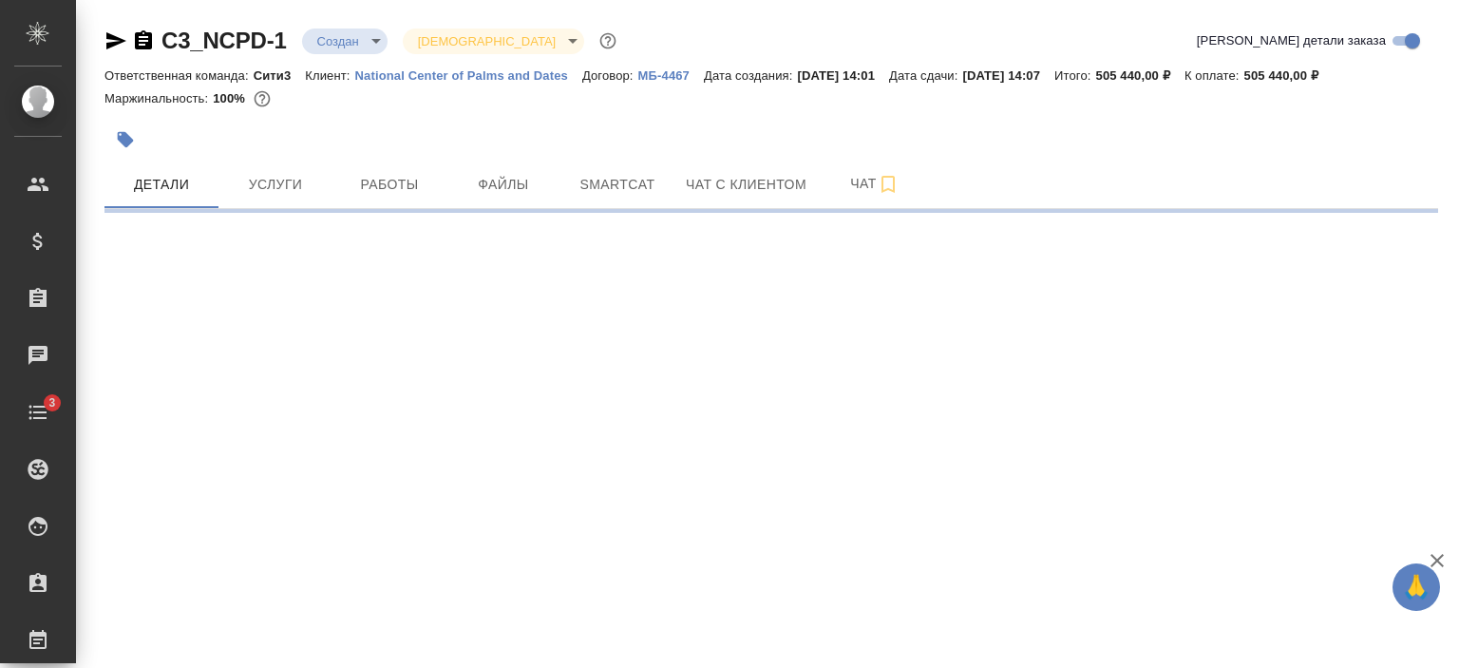
select select "RU"
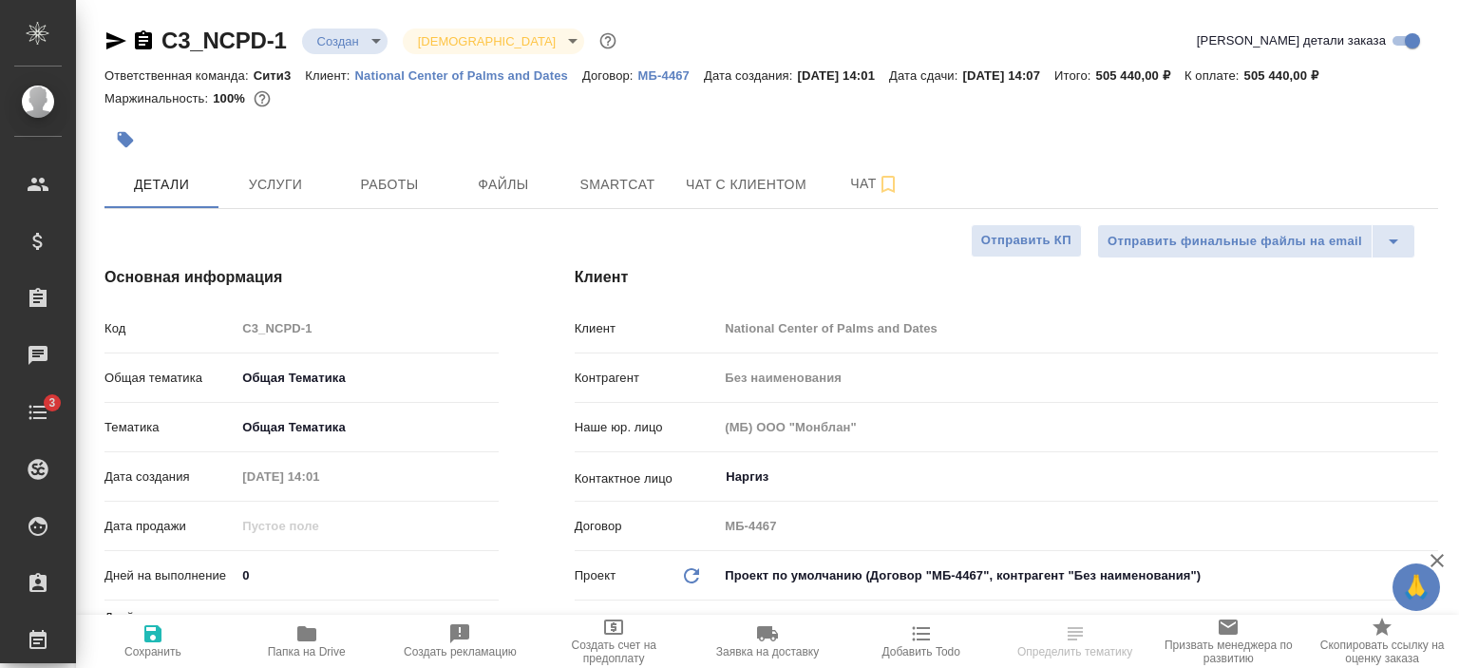
type textarea "x"
click at [721, 183] on span "Чат с клиентом" at bounding box center [746, 185] width 121 height 24
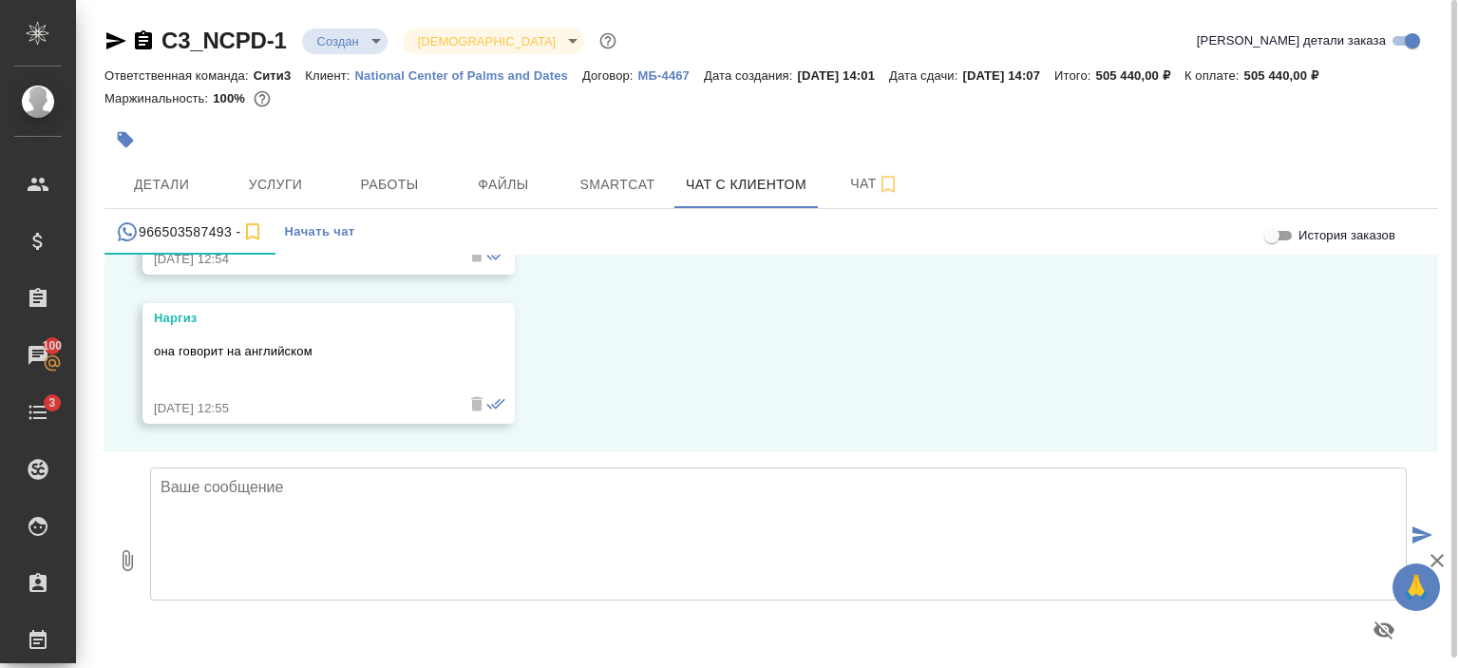
scroll to position [3576, 0]
click at [266, 504] on textarea at bounding box center [778, 533] width 1256 height 133
paste textarea "a.pereverzeva@awatera.com"
type textarea "Моя почта для Вашей коллеги. a.pereverzeva@awatera.com"
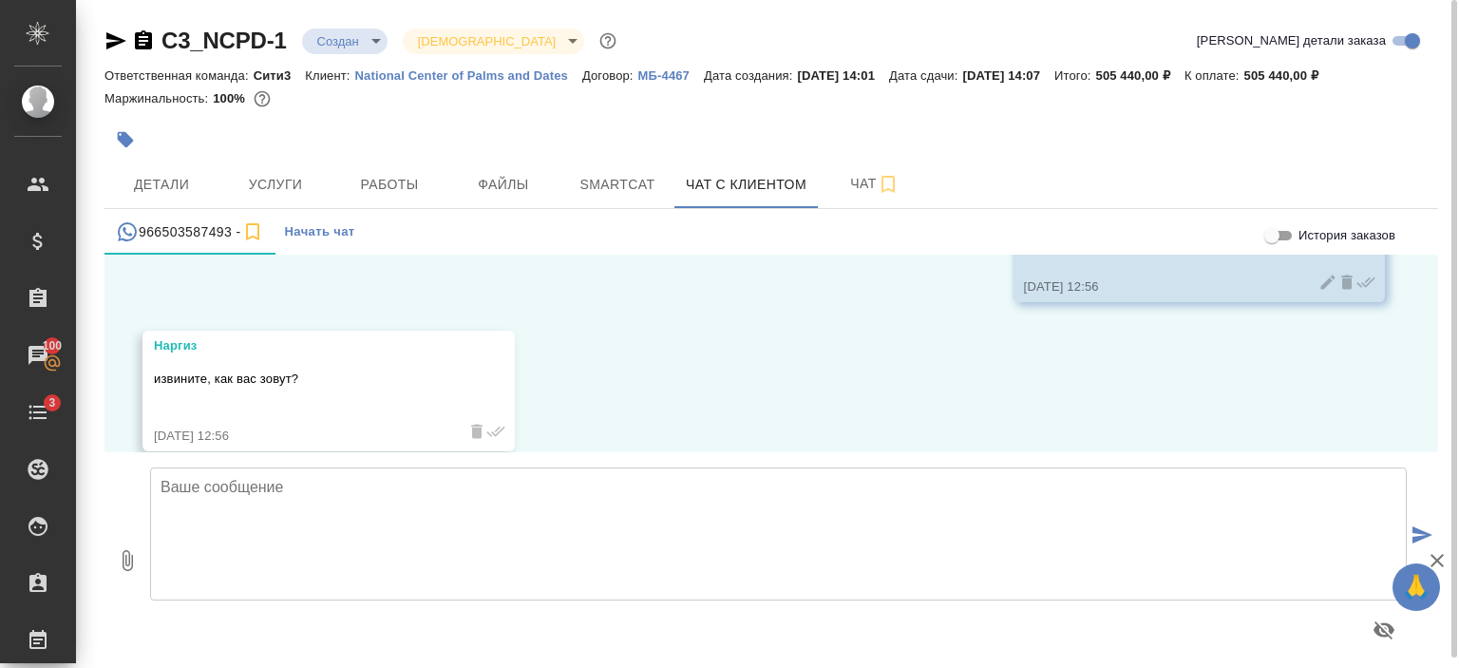
scroll to position [3894, 0]
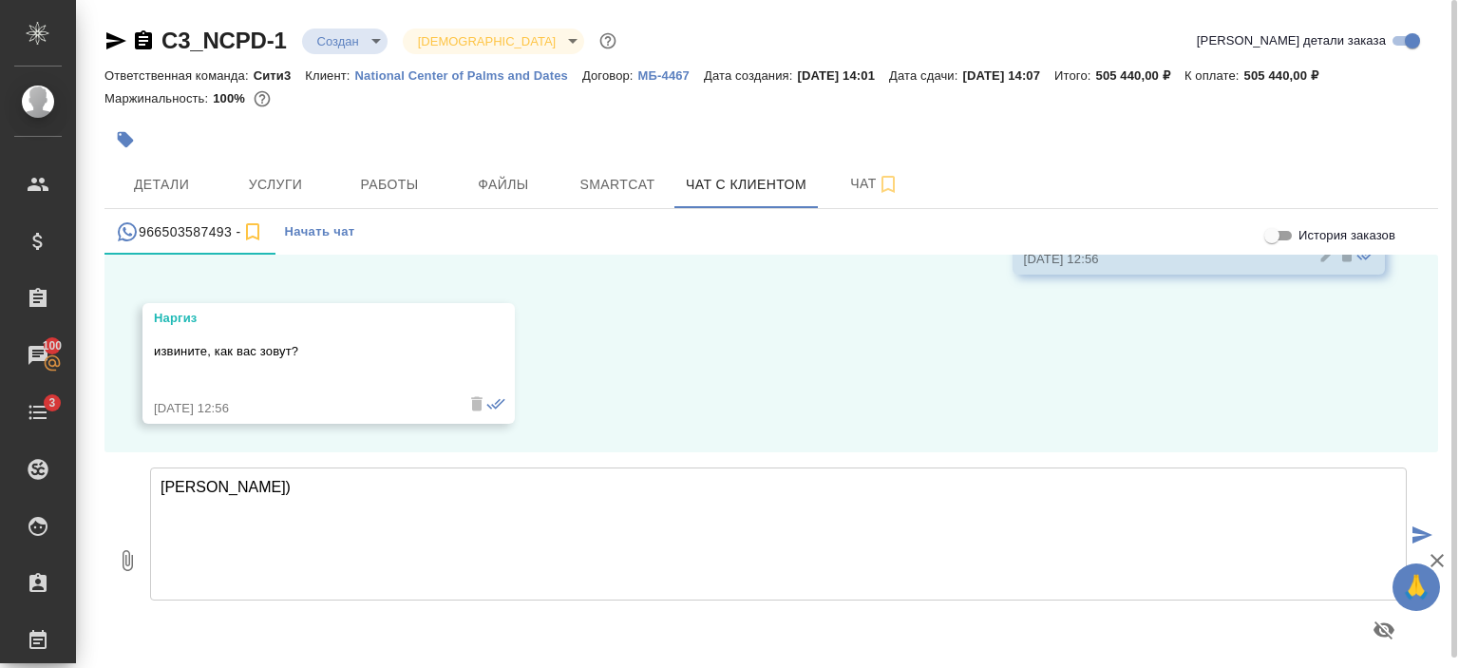
type textarea "Анна)"
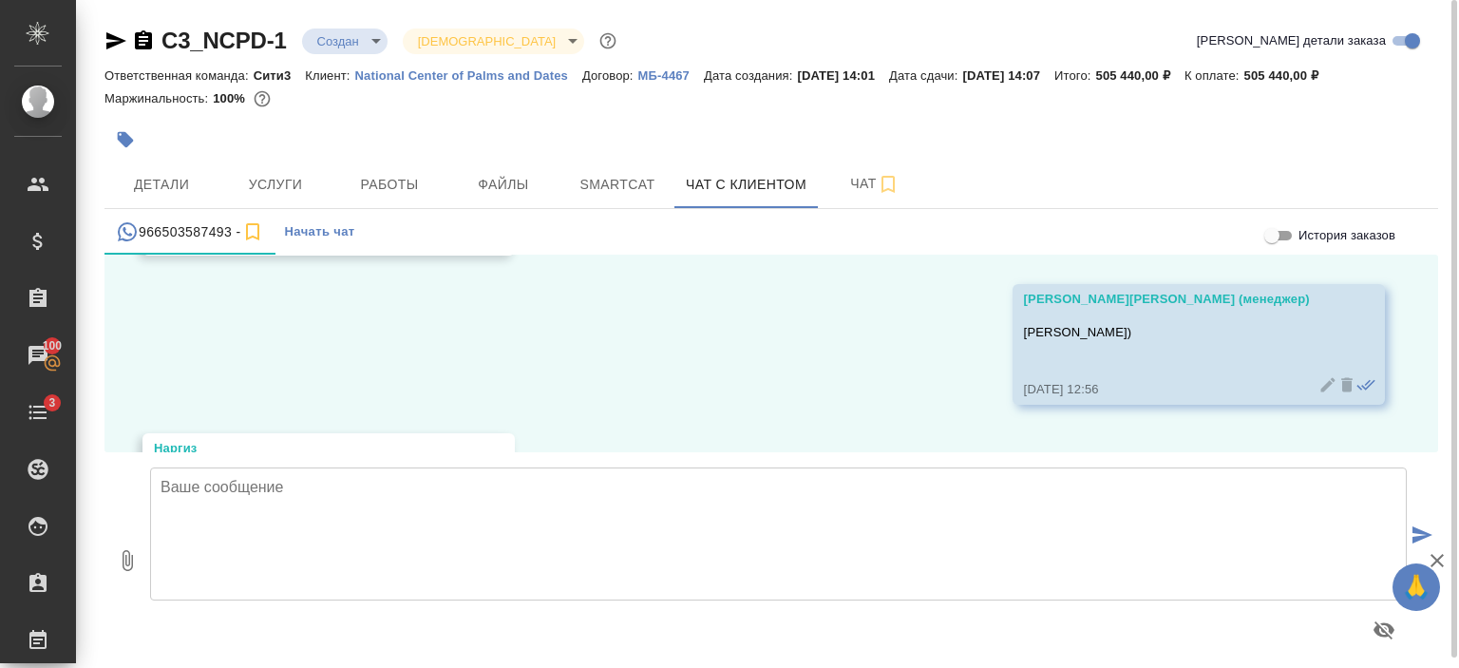
scroll to position [4193, 0]
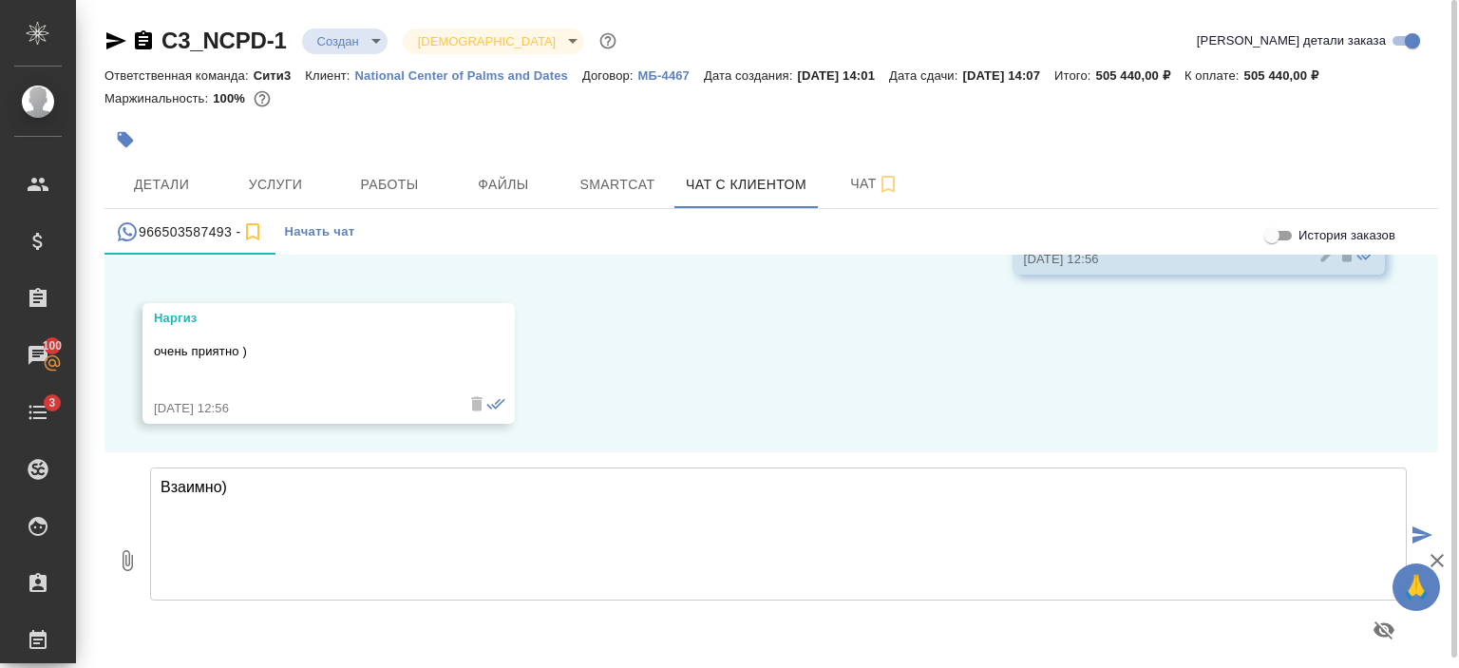
type textarea "Взаимно)"
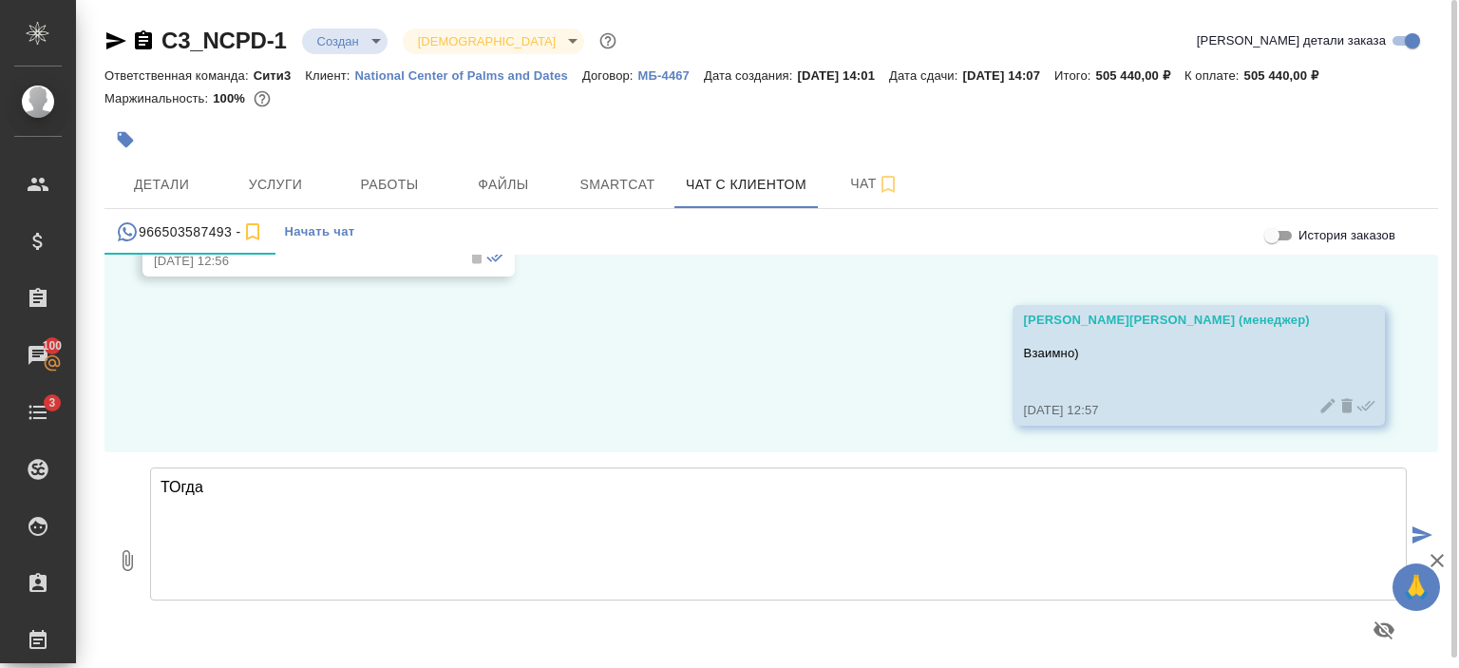
scroll to position [4342, 0]
type textarea "Т"
type textarea "В"
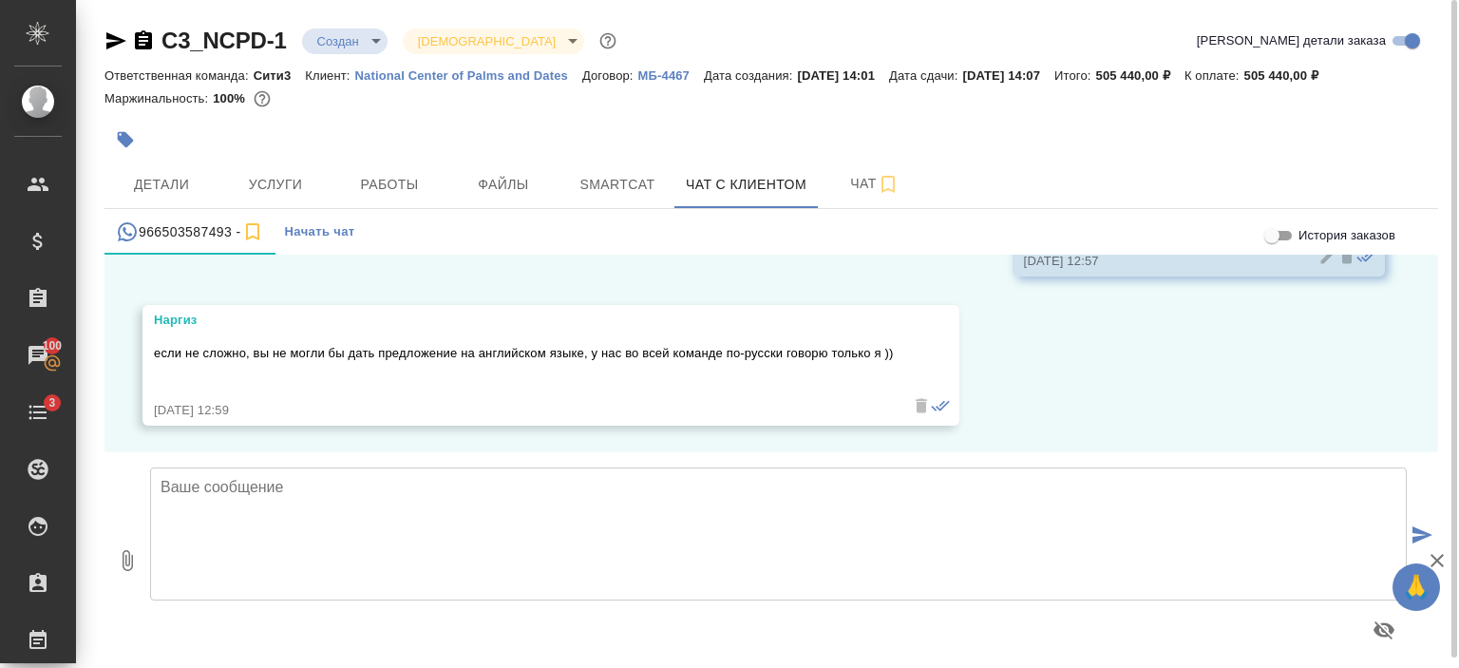
scroll to position [4490, 0]
click at [127, 570] on icon "button" at bounding box center [128, 560] width 10 height 21
type input "C:\fakepath\Proposal_C3_NCPD-1_eng.pdf"
click at [104, 452] on button "1" at bounding box center [127, 560] width 46 height 216
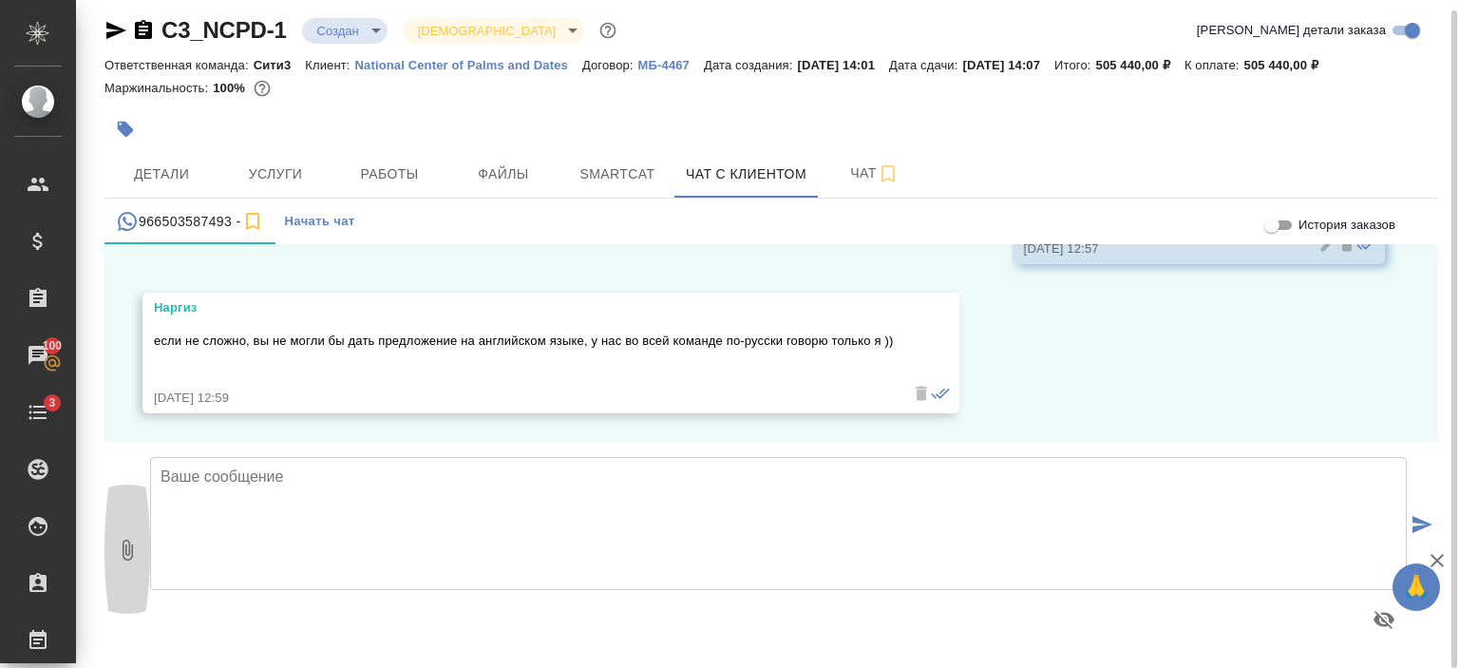
click at [141, 565] on button "0" at bounding box center [127, 550] width 46 height 216
type input "C:\fakepath\Proposal_C3_NCPD-1_eng.pdf"
click at [463, 512] on textarea at bounding box center [778, 523] width 1256 height 133
type textarea "Во вложении)"
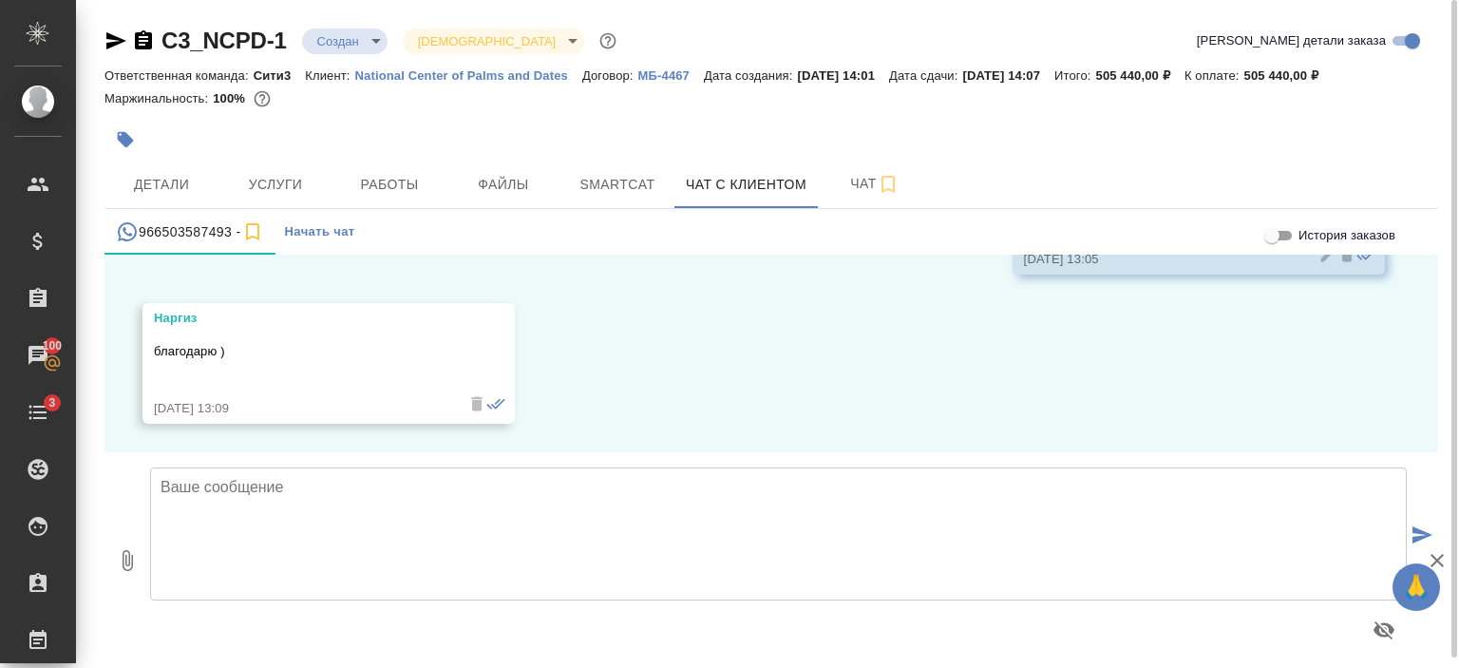
scroll to position [4938, 0]
click at [495, 561] on textarea at bounding box center [778, 533] width 1256 height 133
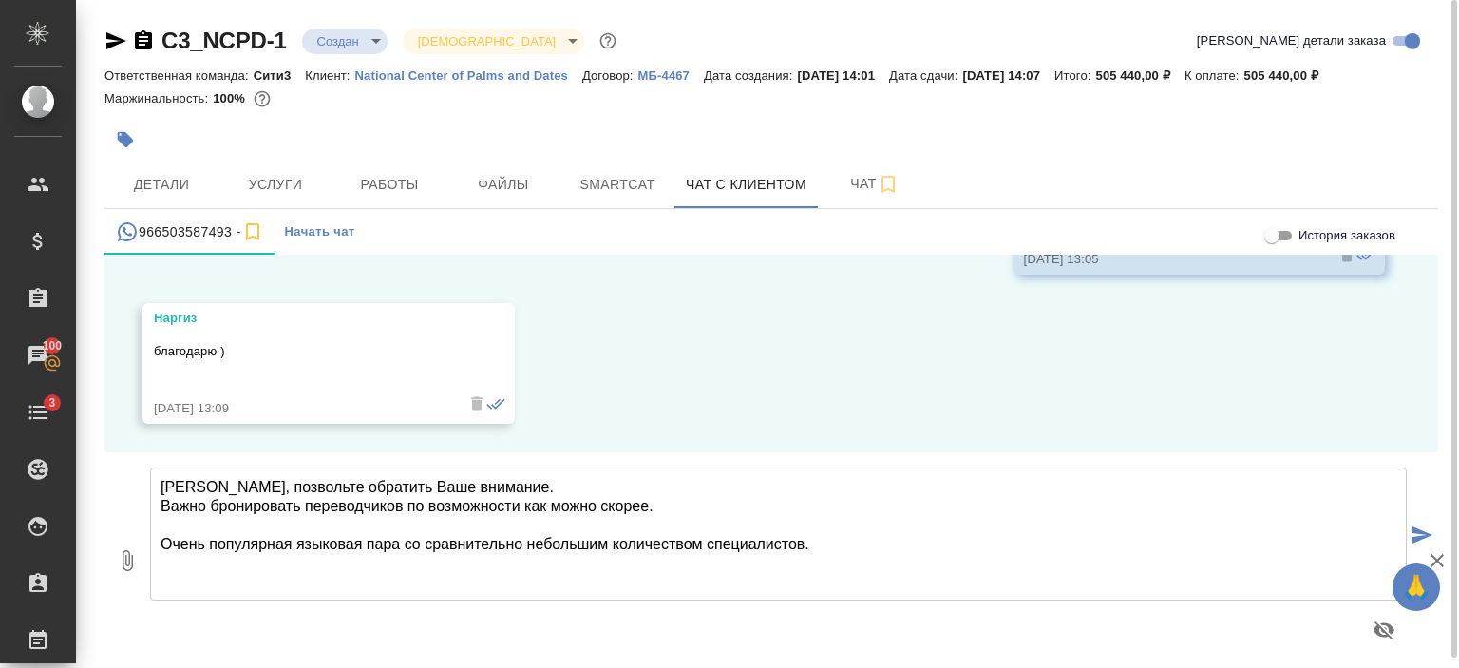
type textarea "Наргиз, позвольте обратить Ваше внимание. Важно бронировать переводчиков по воз…"
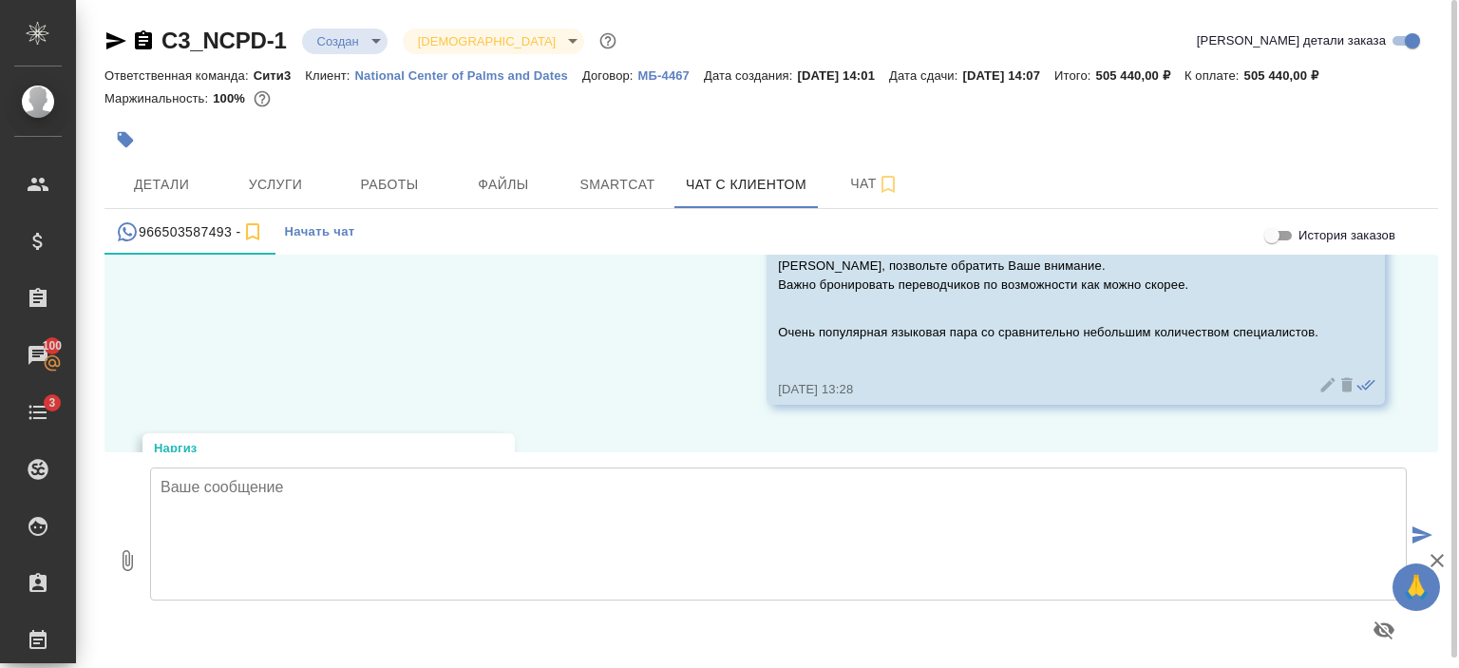
scroll to position [5303, 0]
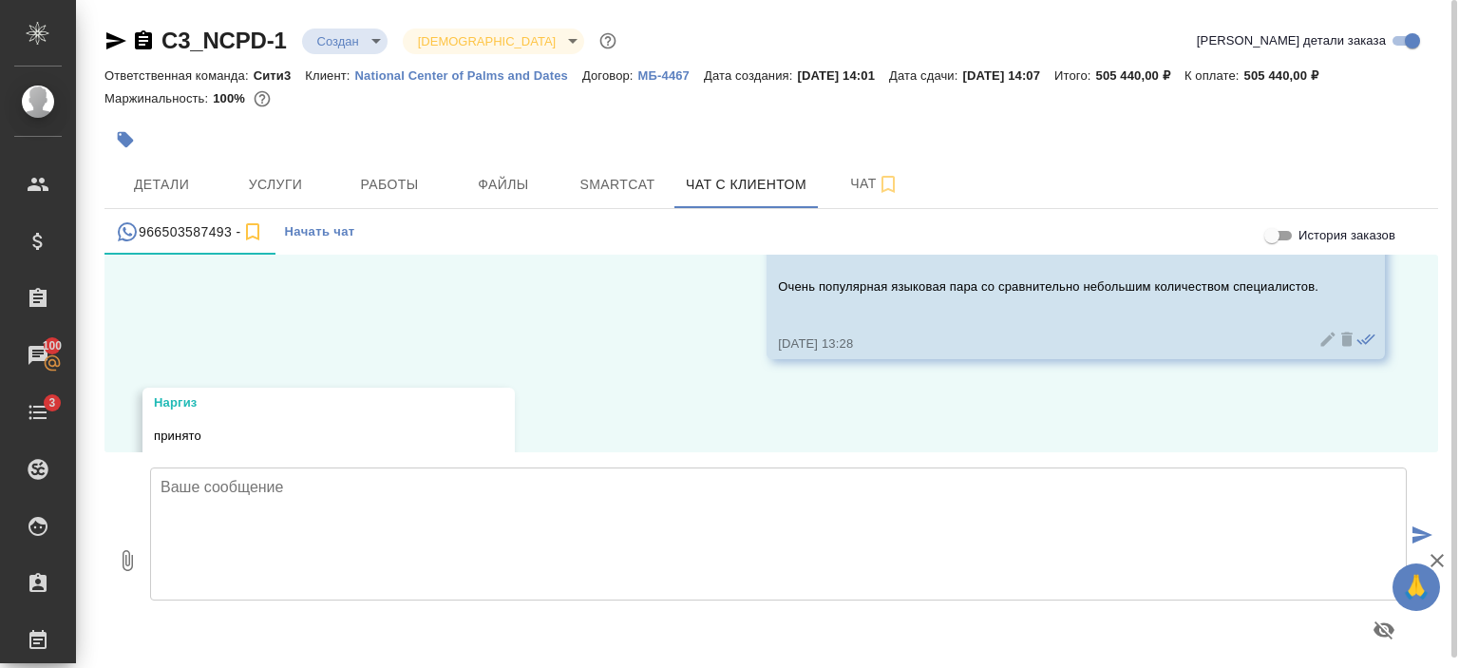
click at [630, 409] on div "26.08, вторник Каирова Бэлла (менеджер) Наргиз, добрый день! Получили Ваш запро…" at bounding box center [770, 354] width 1333 height 198
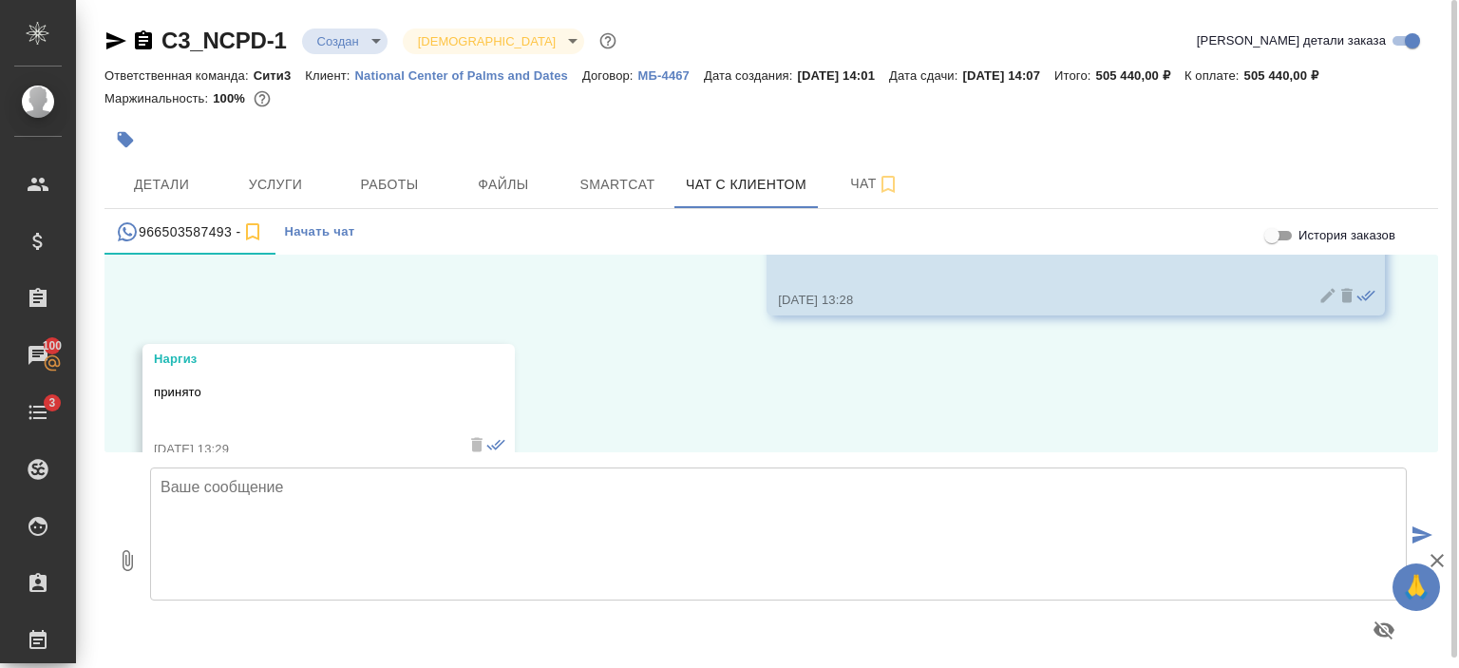
click at [630, 409] on div "26.08, вторник Каирова Бэлла (менеджер) Наргиз, добрый день! Получили Ваш запро…" at bounding box center [770, 354] width 1333 height 198
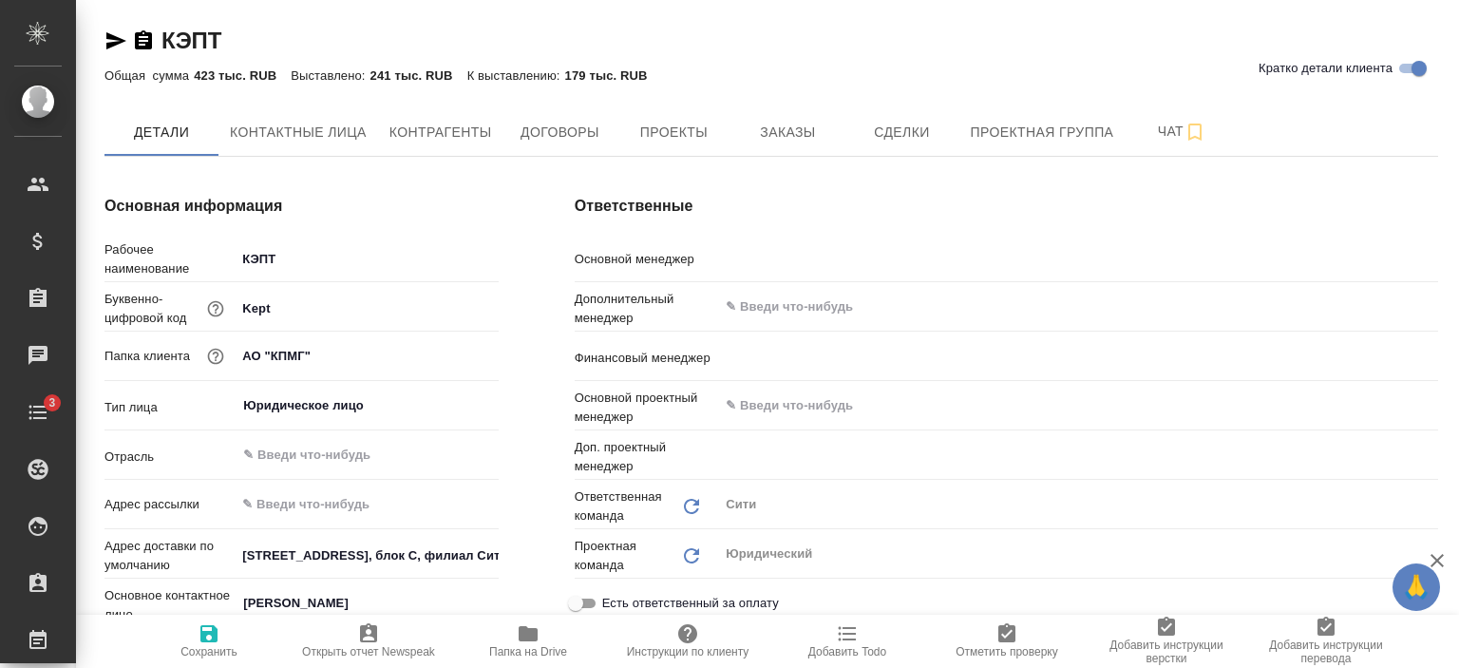
type input "[PERSON_NAME]"
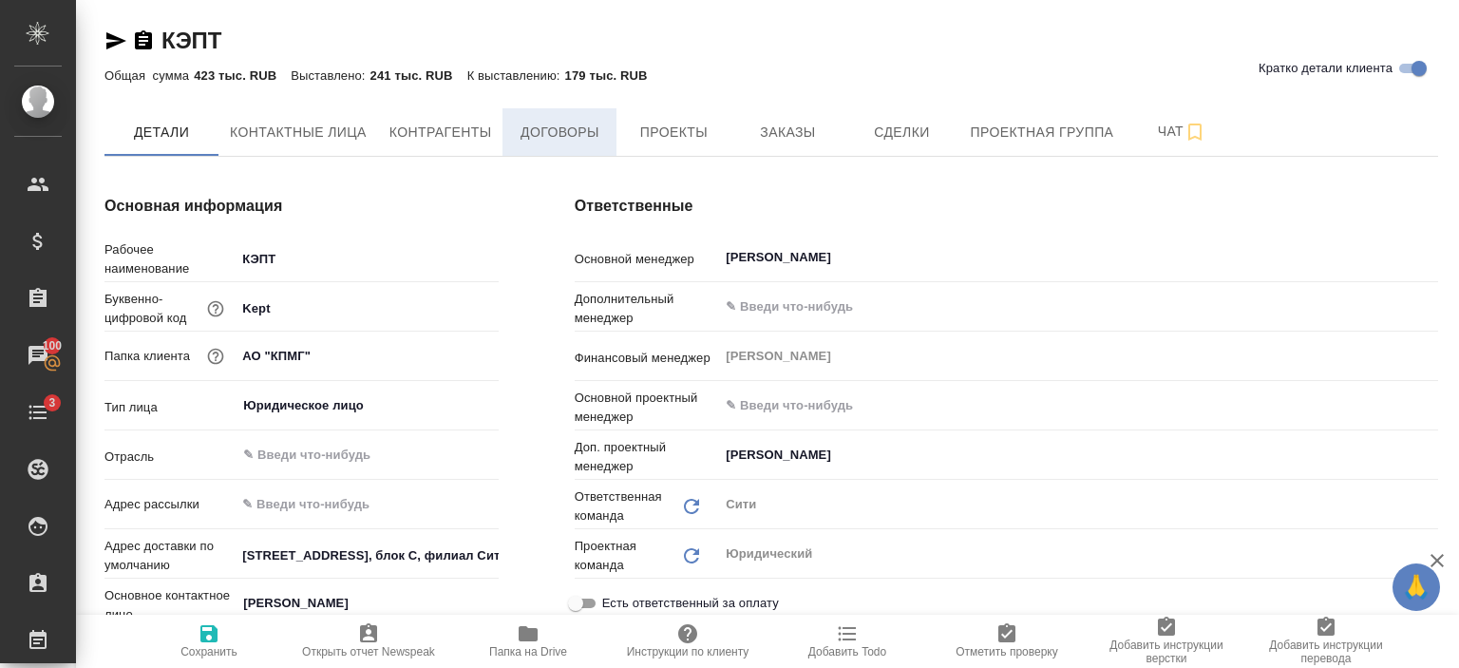
click at [574, 128] on span "Договоры" at bounding box center [559, 133] width 91 height 24
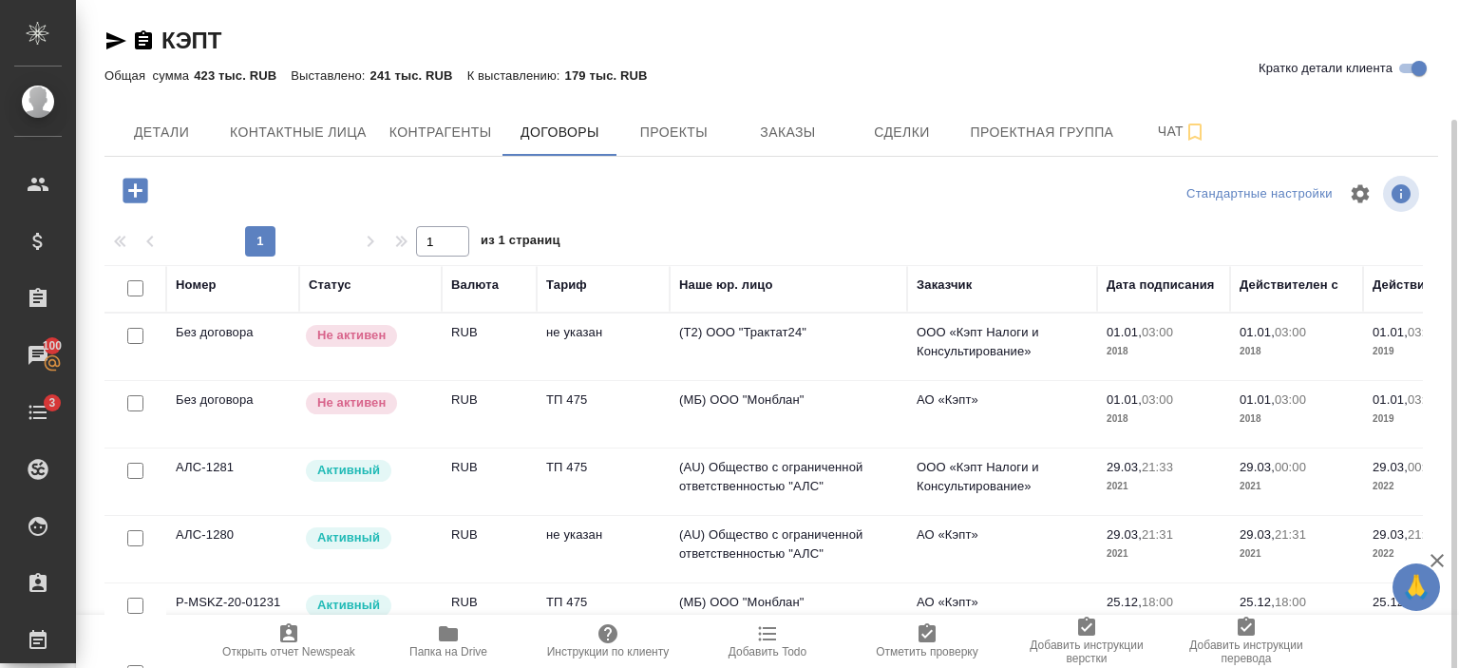
scroll to position [72, 0]
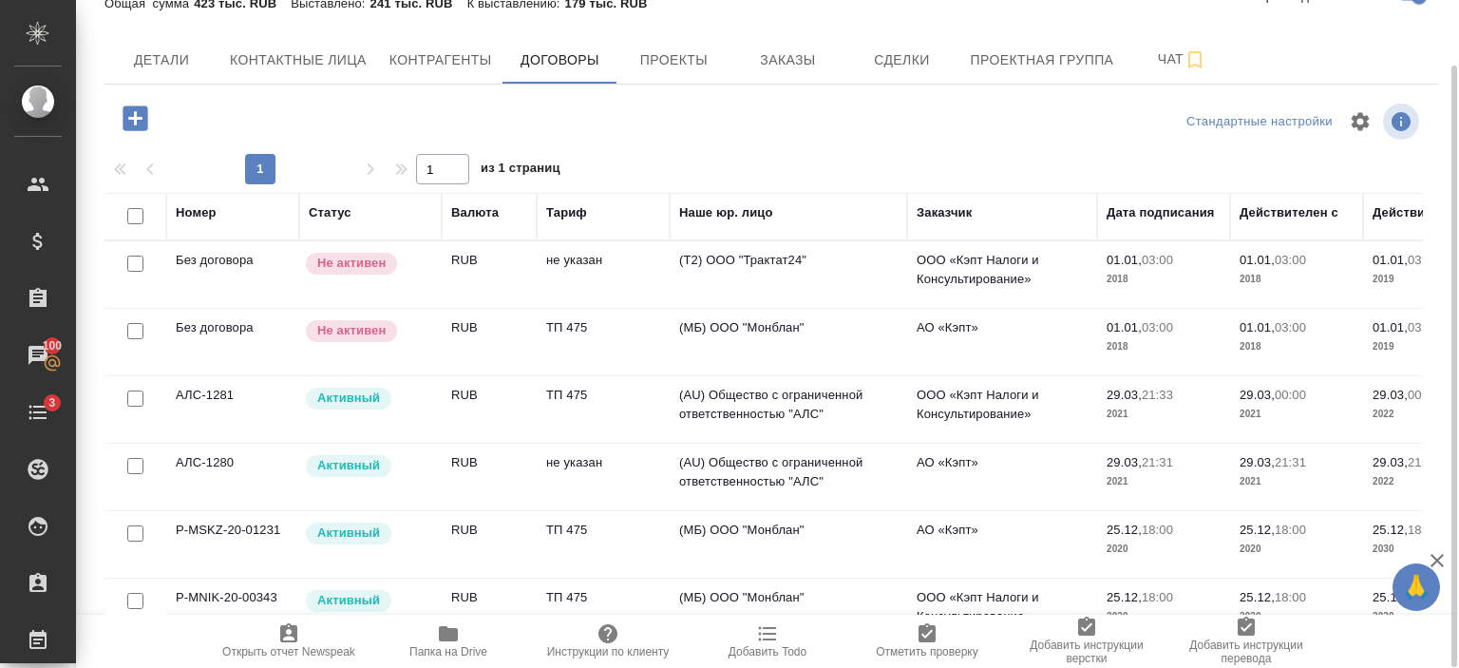
click at [433, 638] on span "Папка на Drive" at bounding box center [448, 640] width 137 height 36
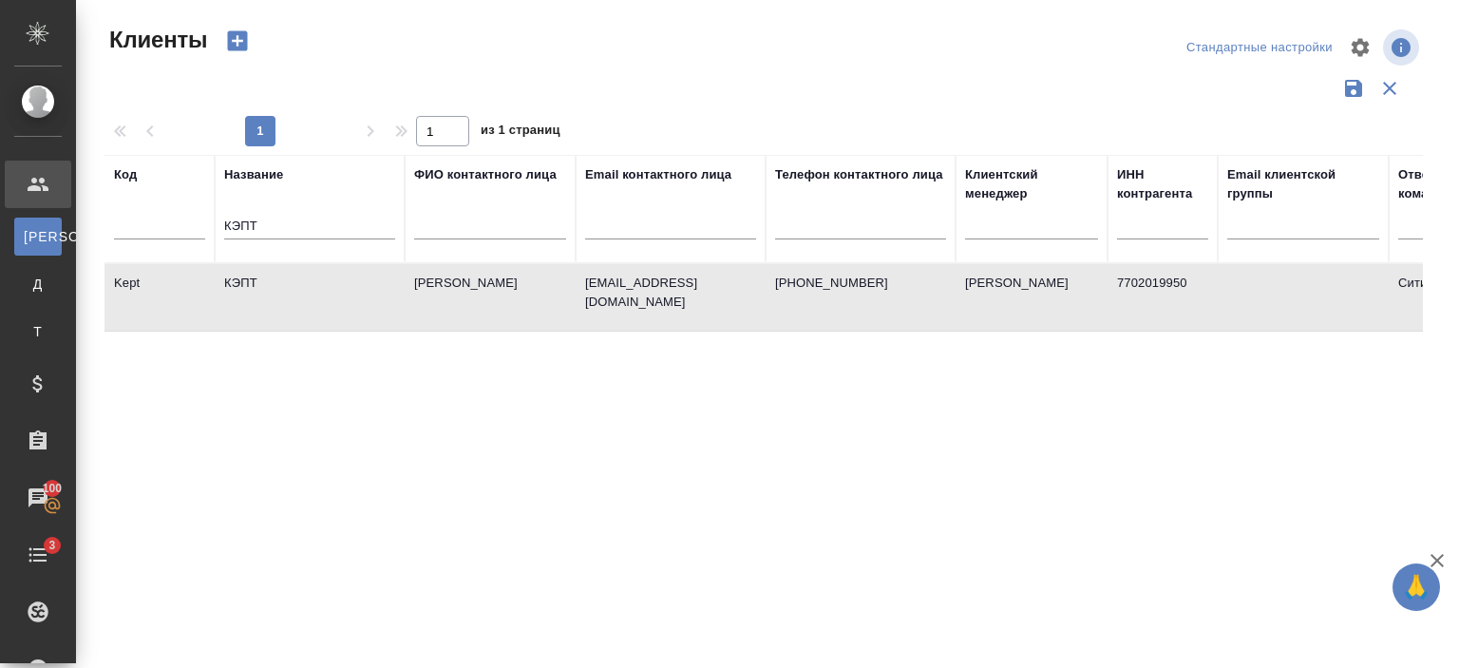
select select "RU"
click at [412, 281] on td "[PERSON_NAME]" at bounding box center [490, 297] width 171 height 66
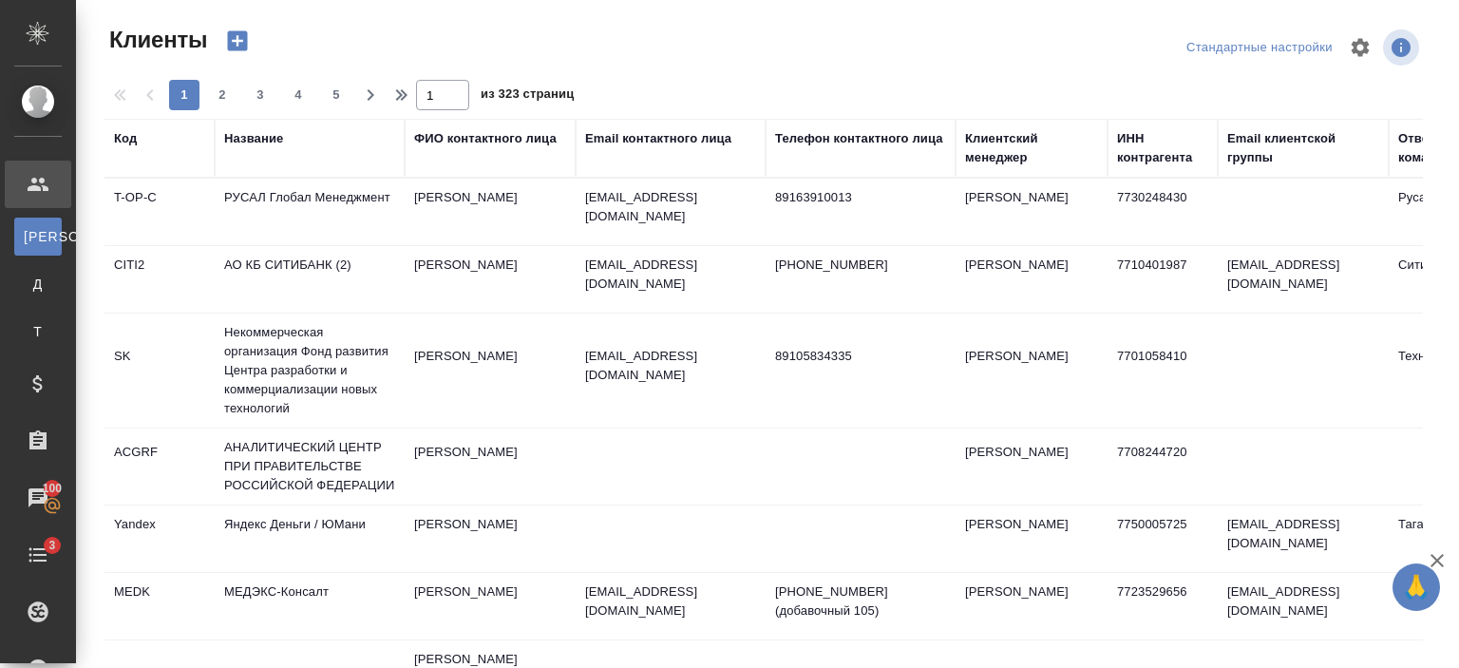
select select "RU"
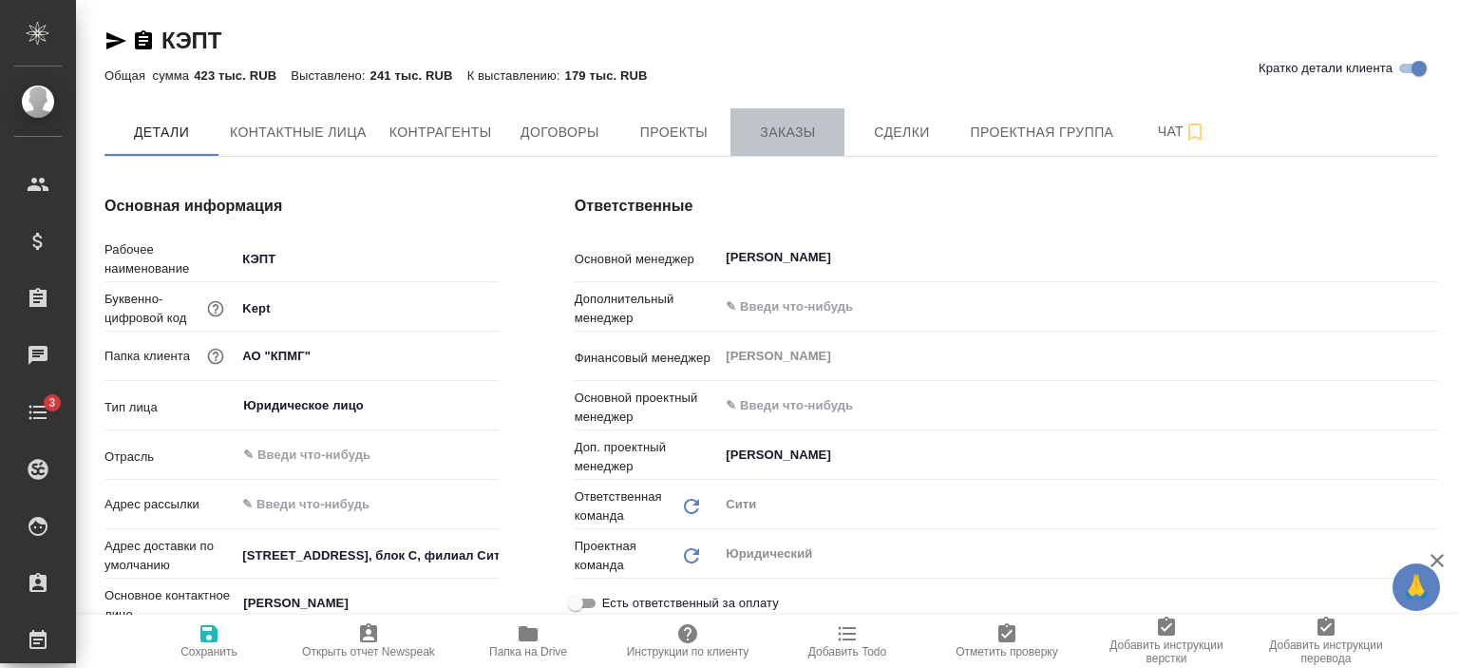
click at [775, 127] on span "Заказы" at bounding box center [787, 133] width 91 height 24
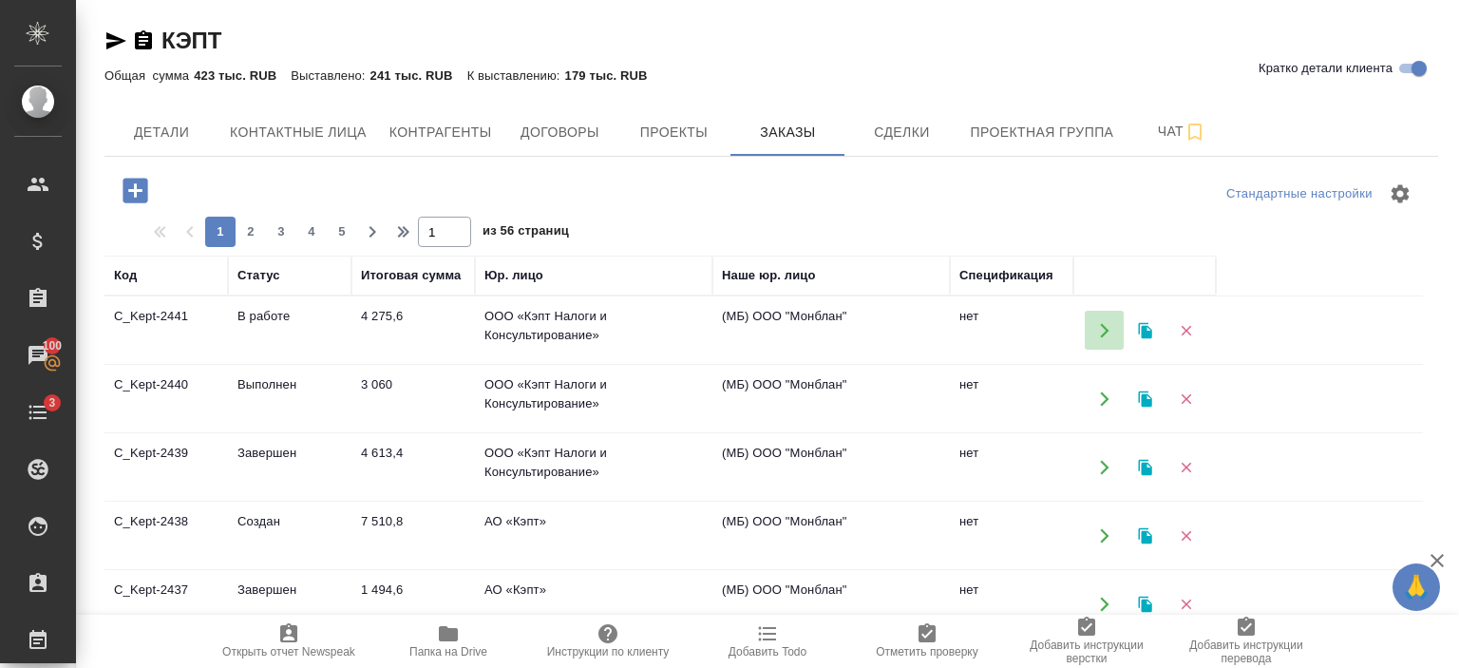
click at [1103, 333] on icon "button" at bounding box center [1104, 330] width 9 height 14
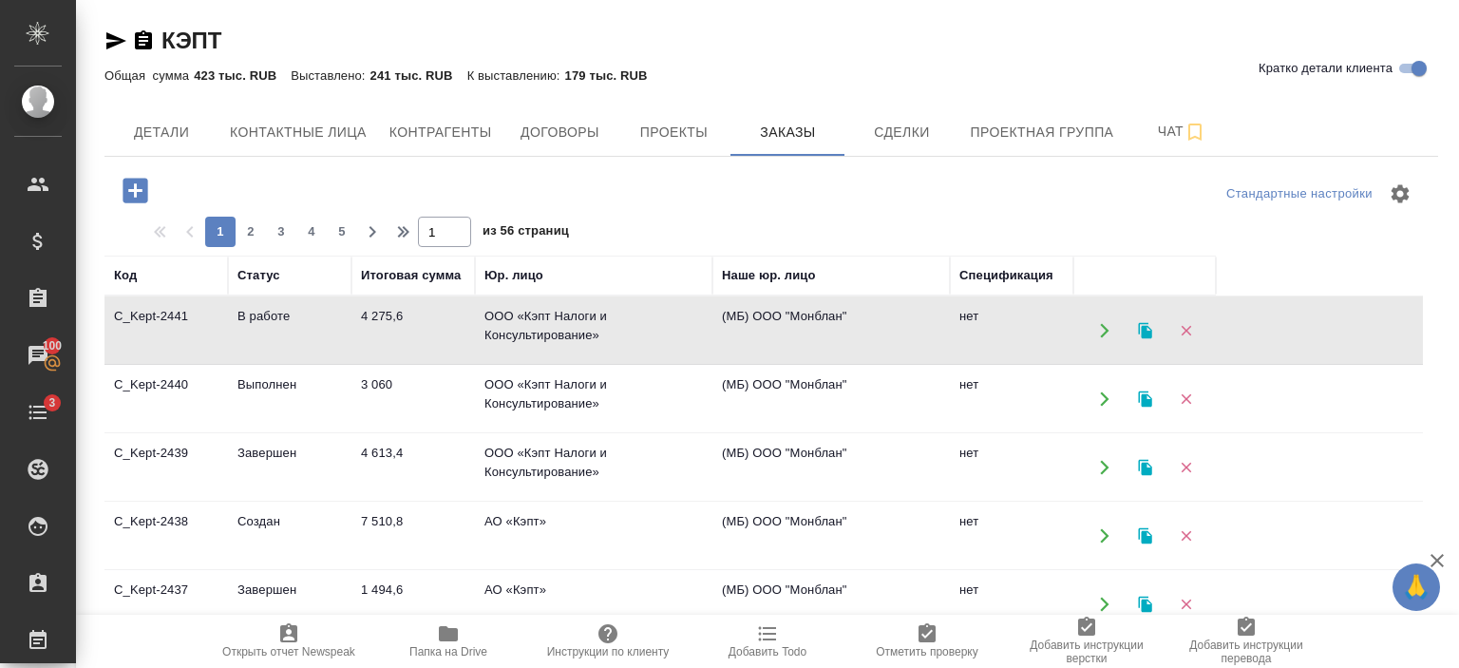
click at [562, 381] on td "ООО «Кэпт Налоги и Консультирование»" at bounding box center [593, 399] width 237 height 66
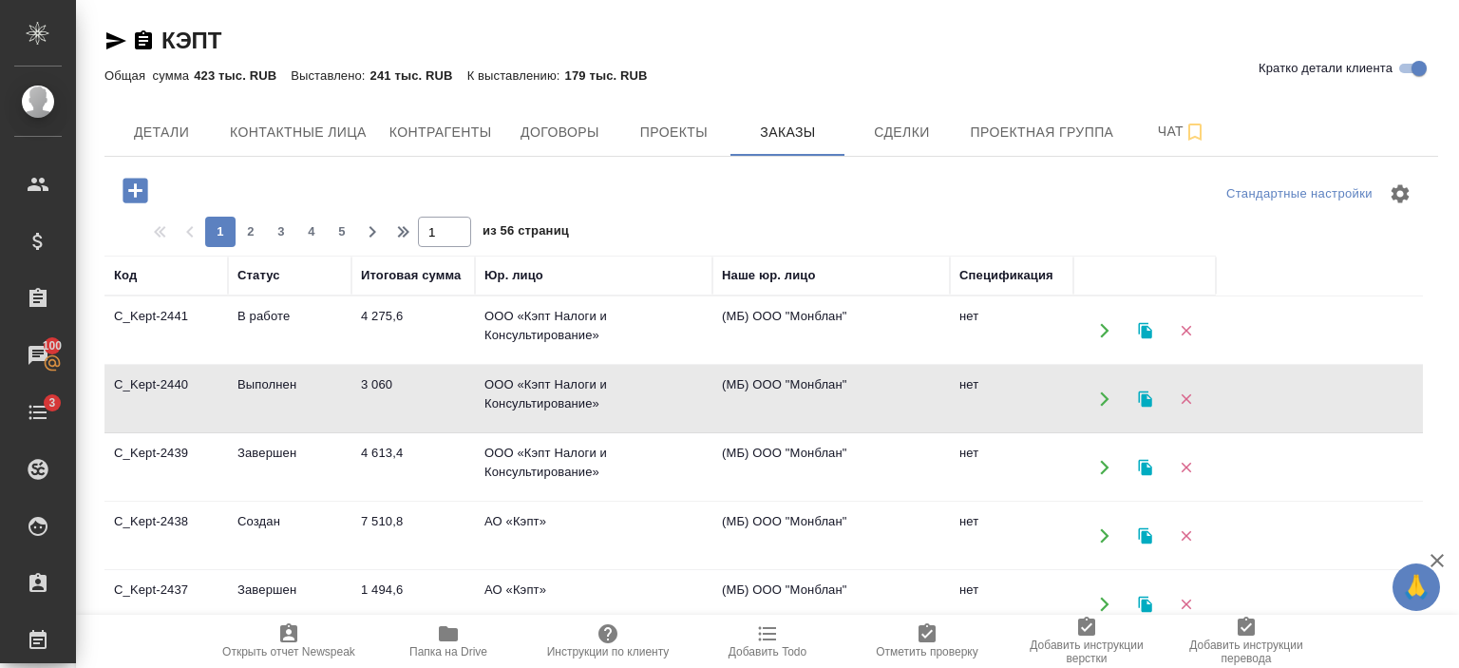
click at [562, 381] on td "ООО «Кэпт Налоги и Консультирование»" at bounding box center [593, 399] width 237 height 66
click at [540, 456] on td "ООО «Кэпт Налоги и Консультирование»" at bounding box center [593, 467] width 237 height 66
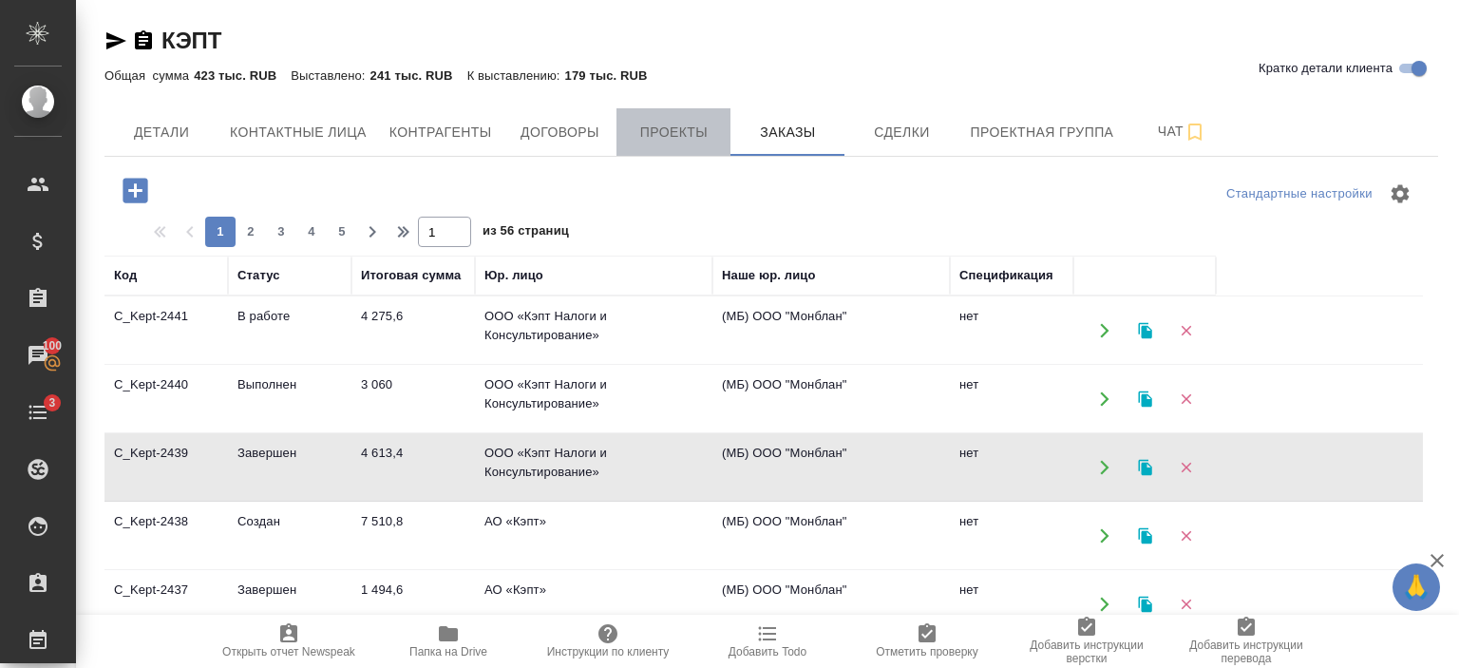
click at [673, 145] on button "Проекты" at bounding box center [673, 131] width 114 height 47
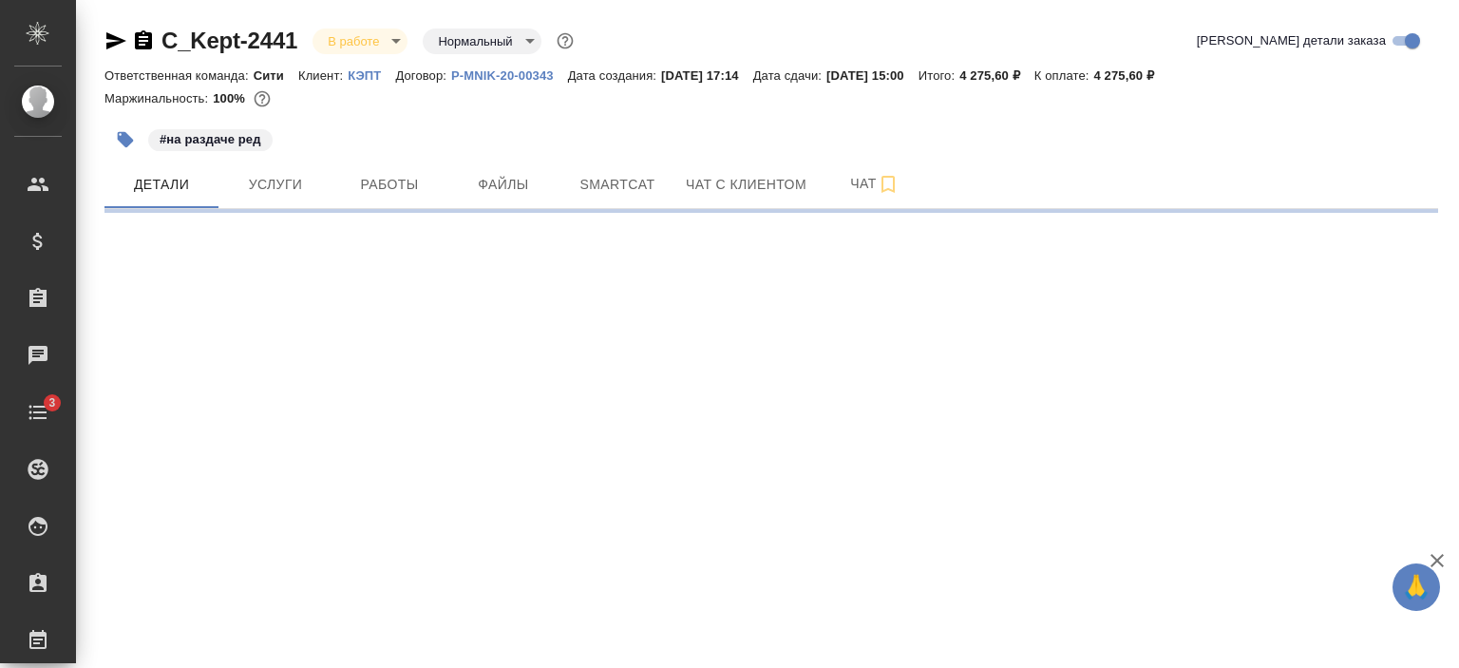
select select "RU"
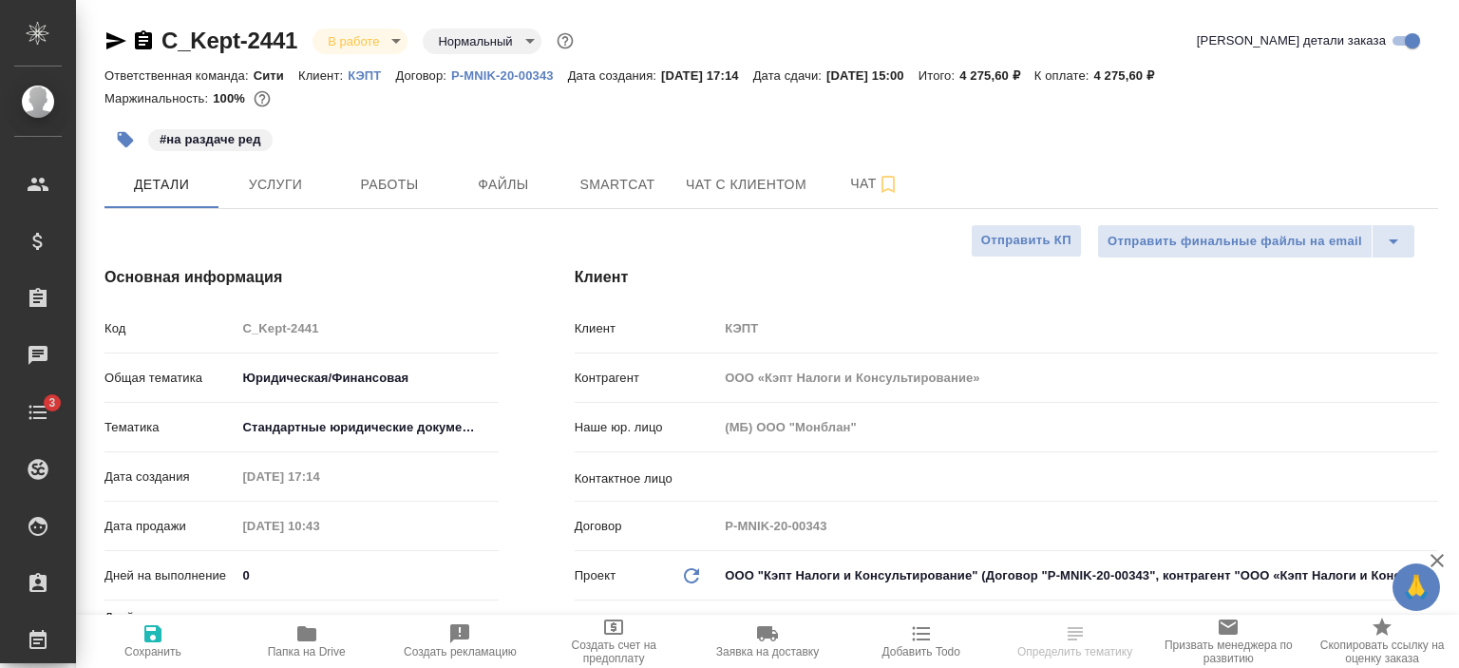
type textarea "x"
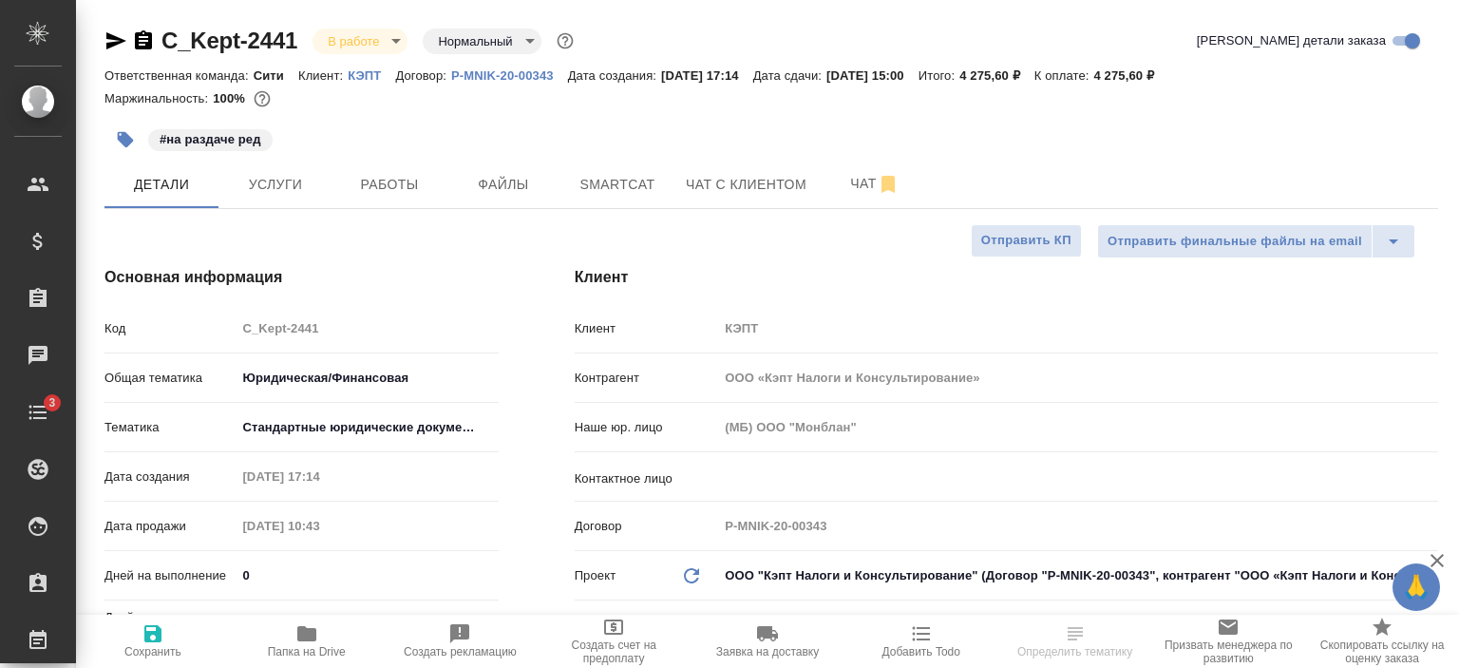
type textarea "x"
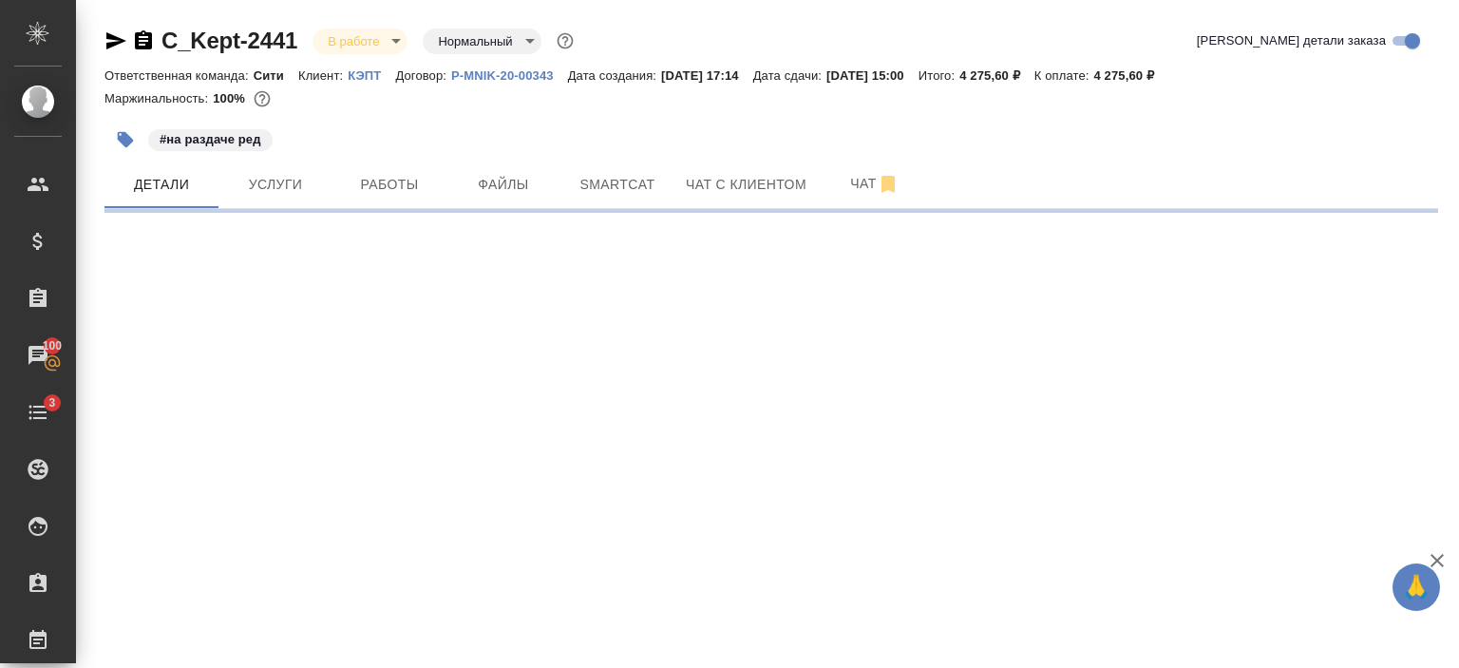
select select "RU"
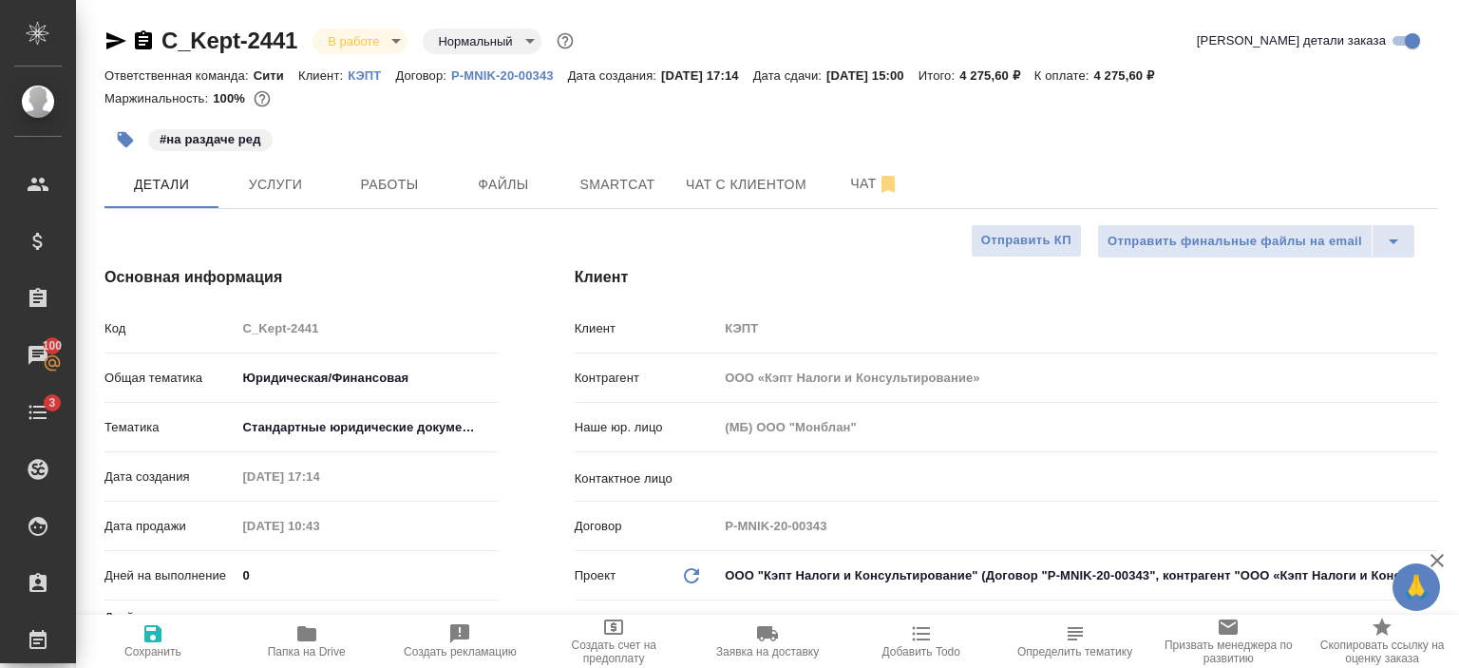
type textarea "x"
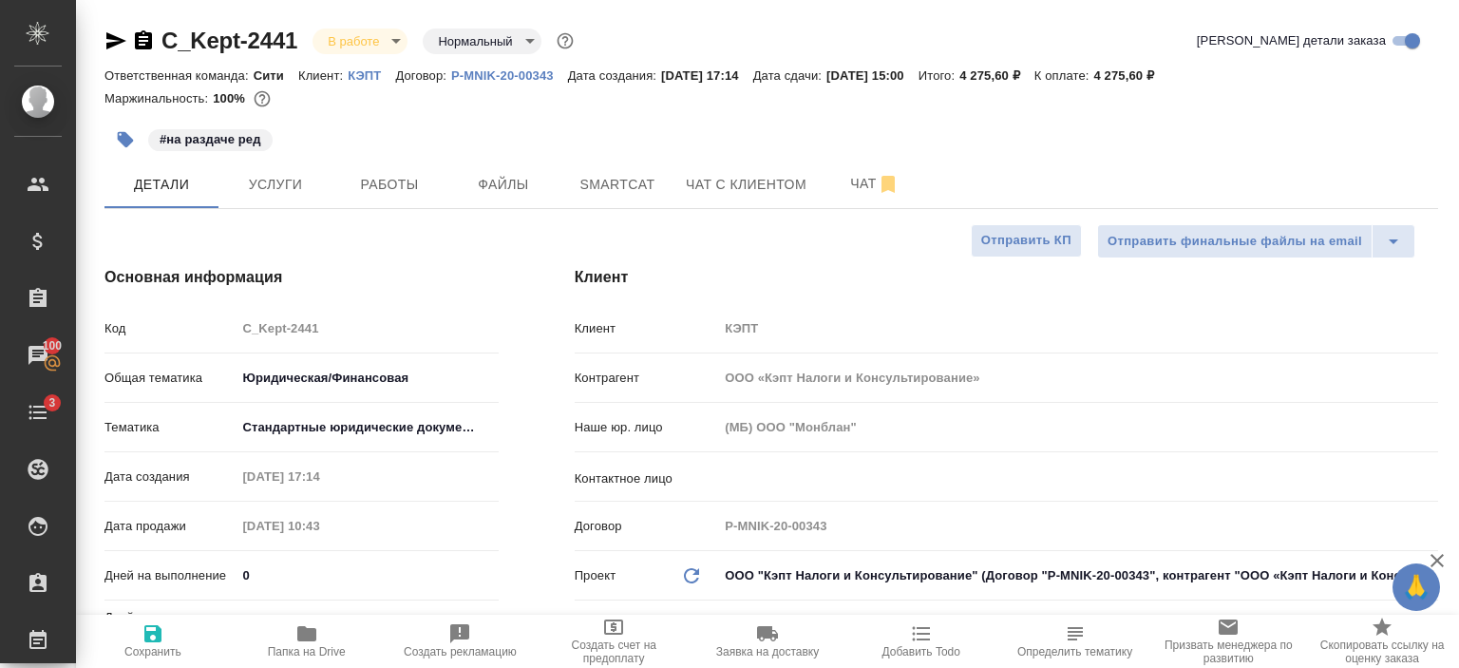
type textarea "x"
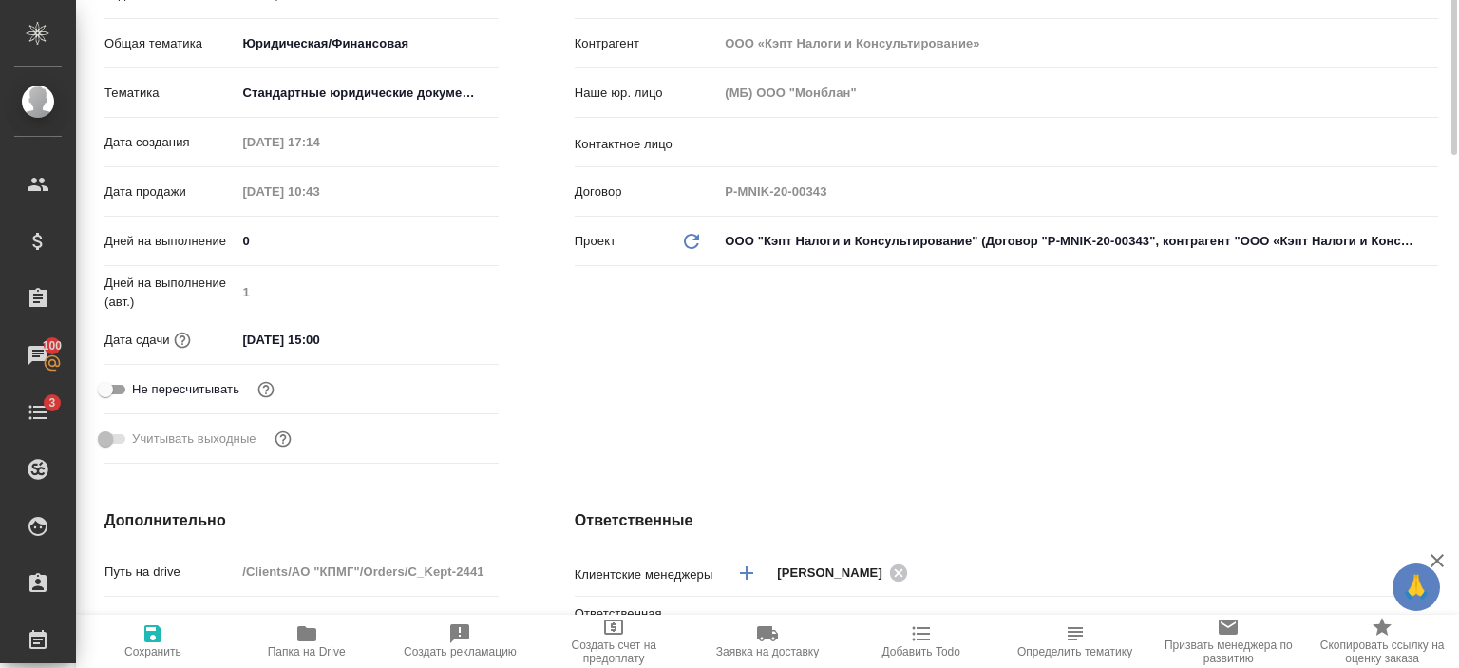
scroll to position [196, 0]
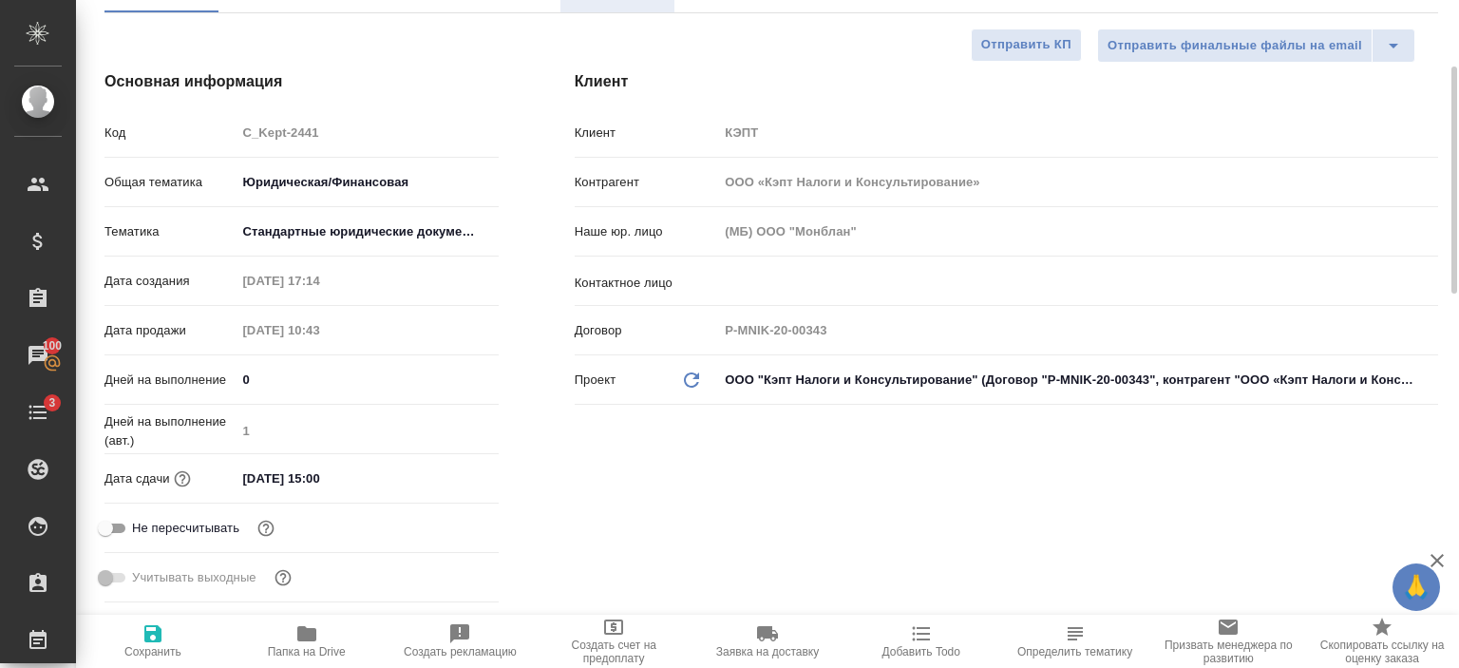
type textarea "x"
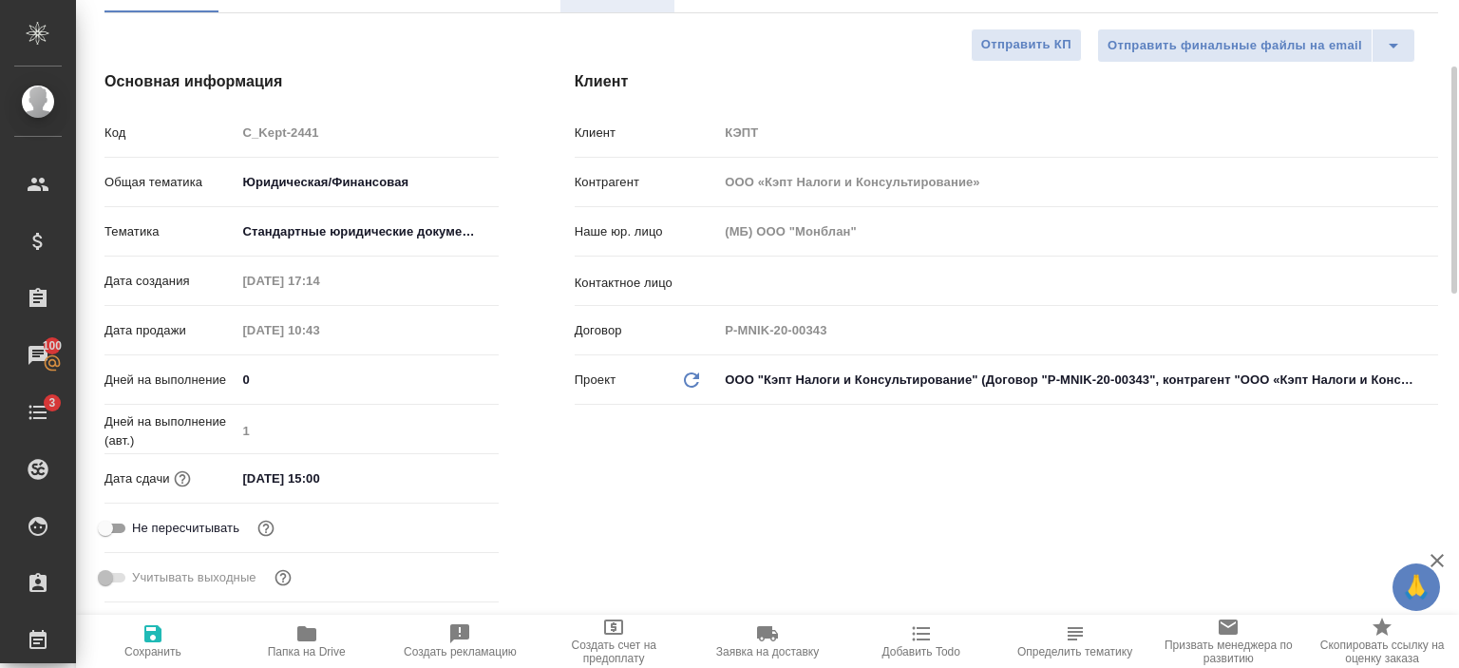
type textarea "x"
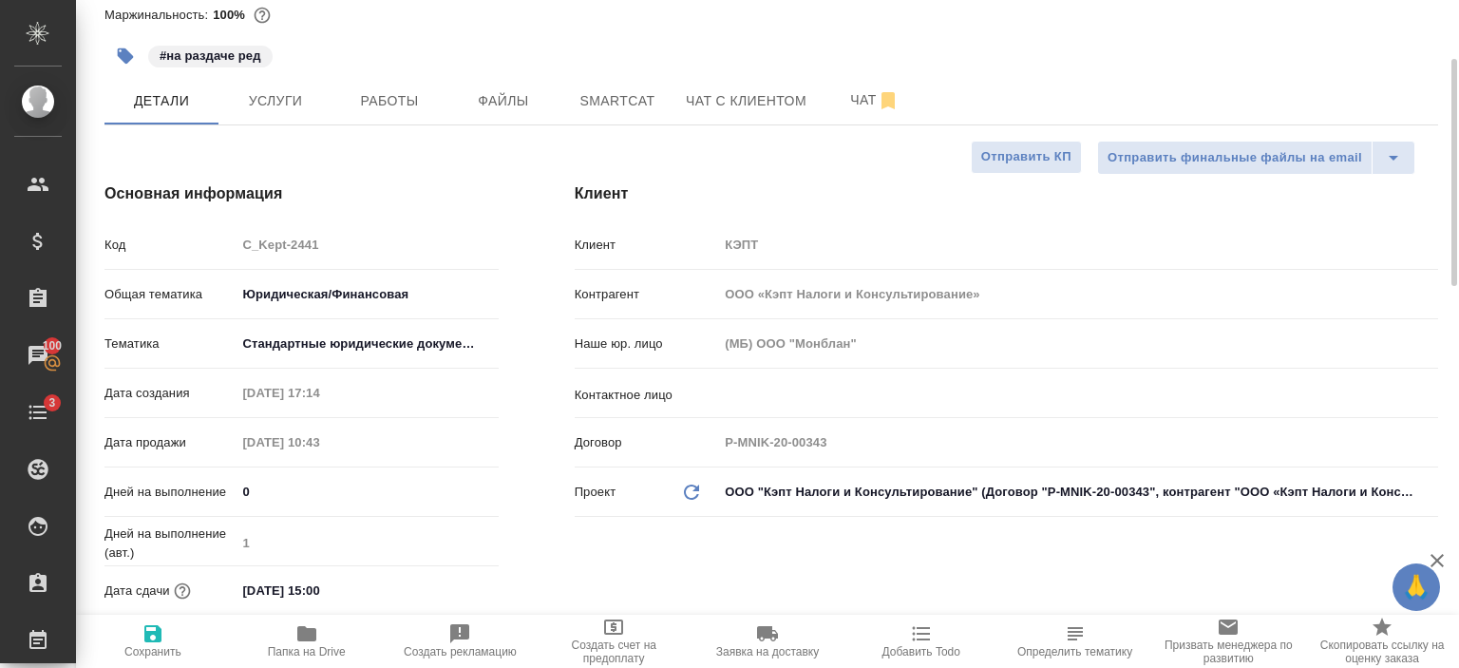
scroll to position [21, 0]
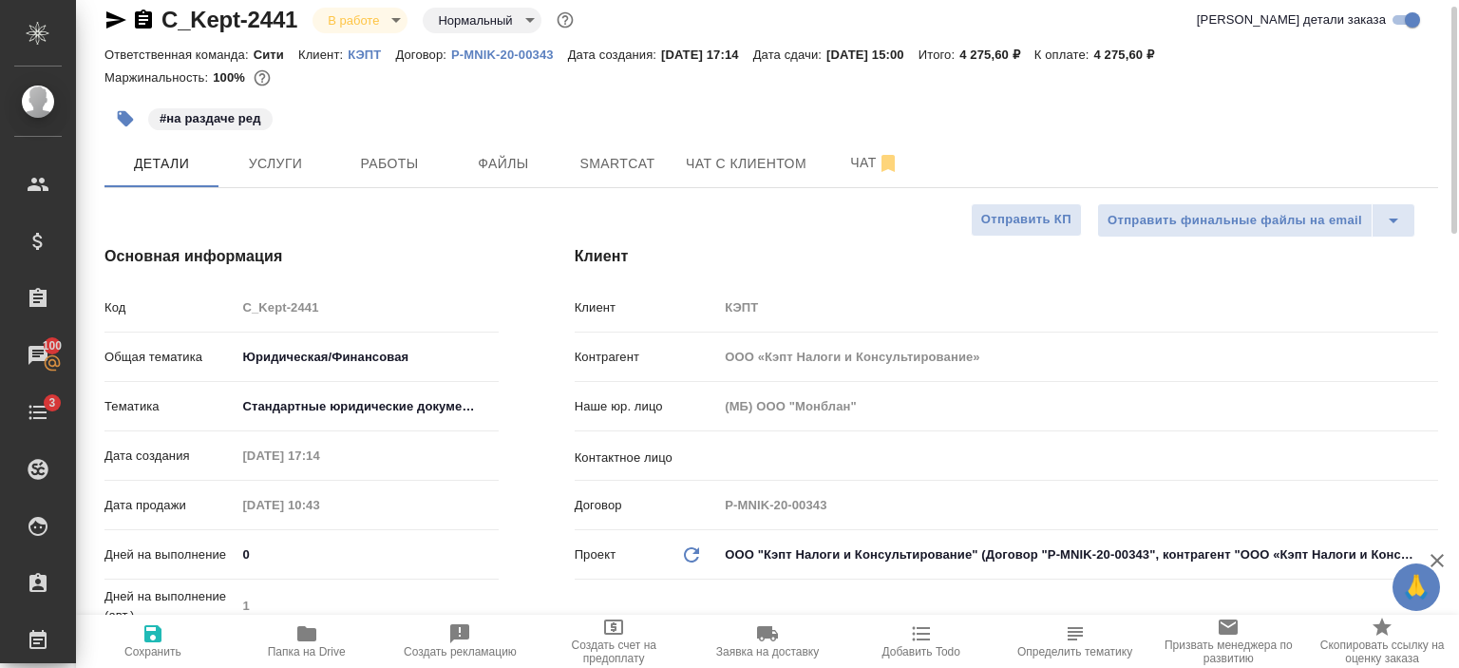
type textarea "x"
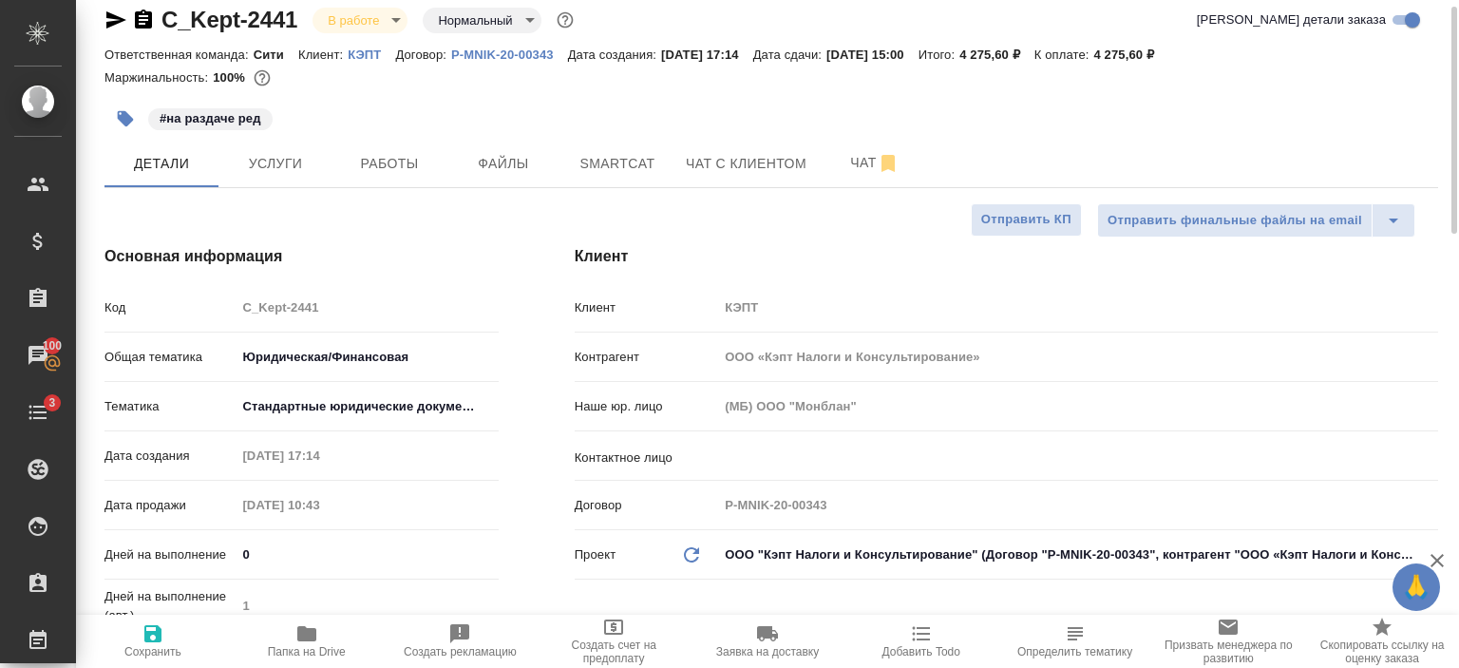
type textarea "x"
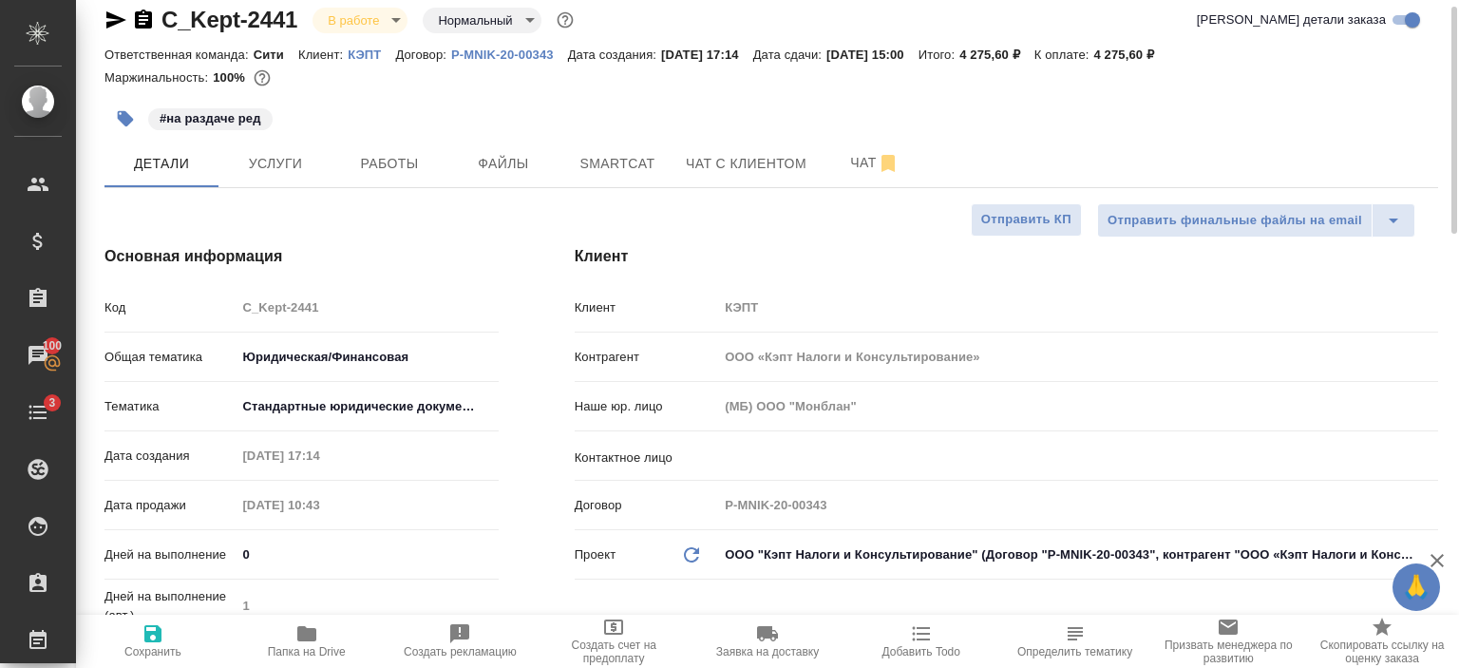
type textarea "x"
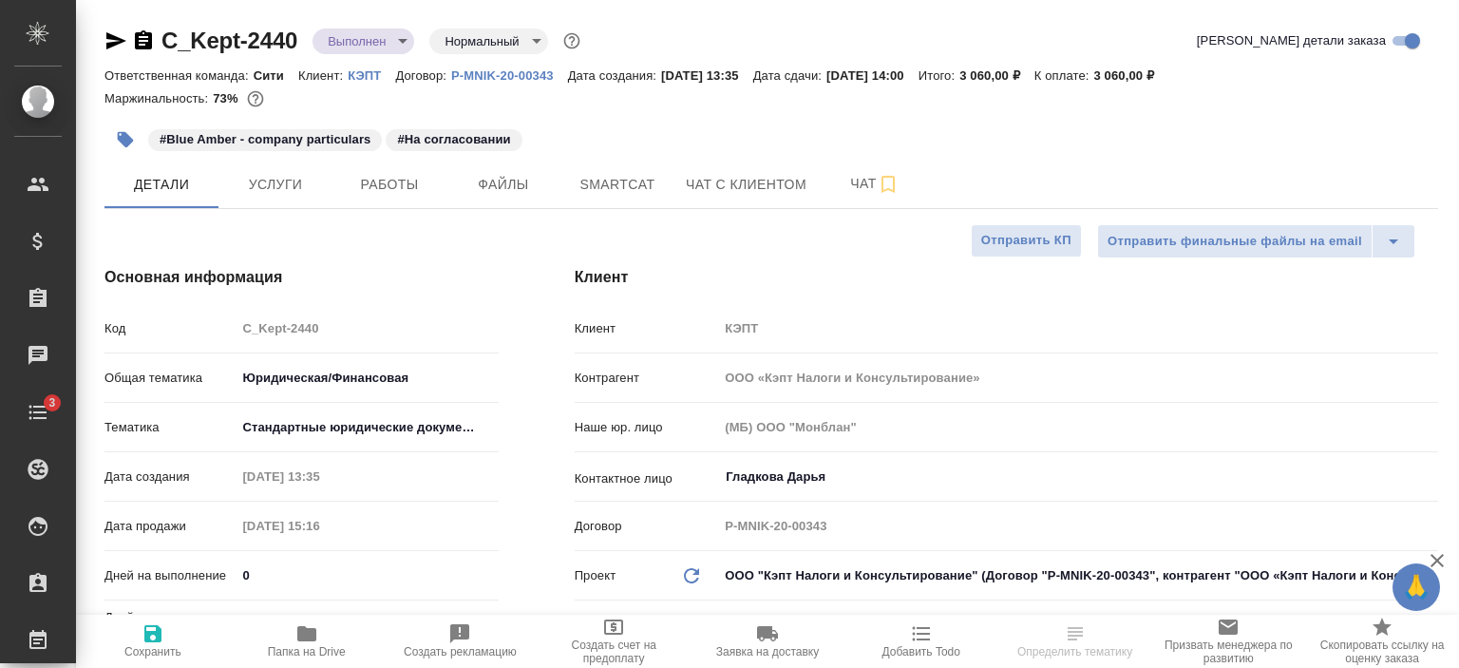
select select "RU"
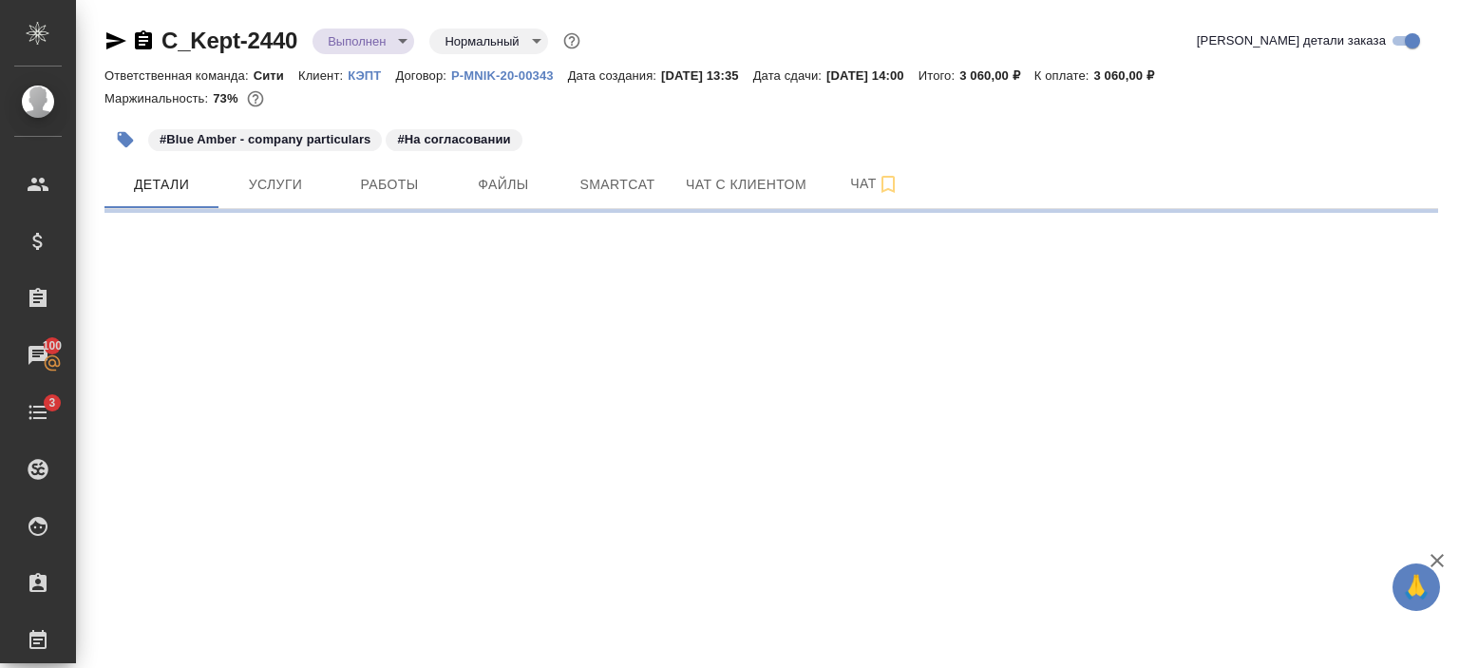
select select "RU"
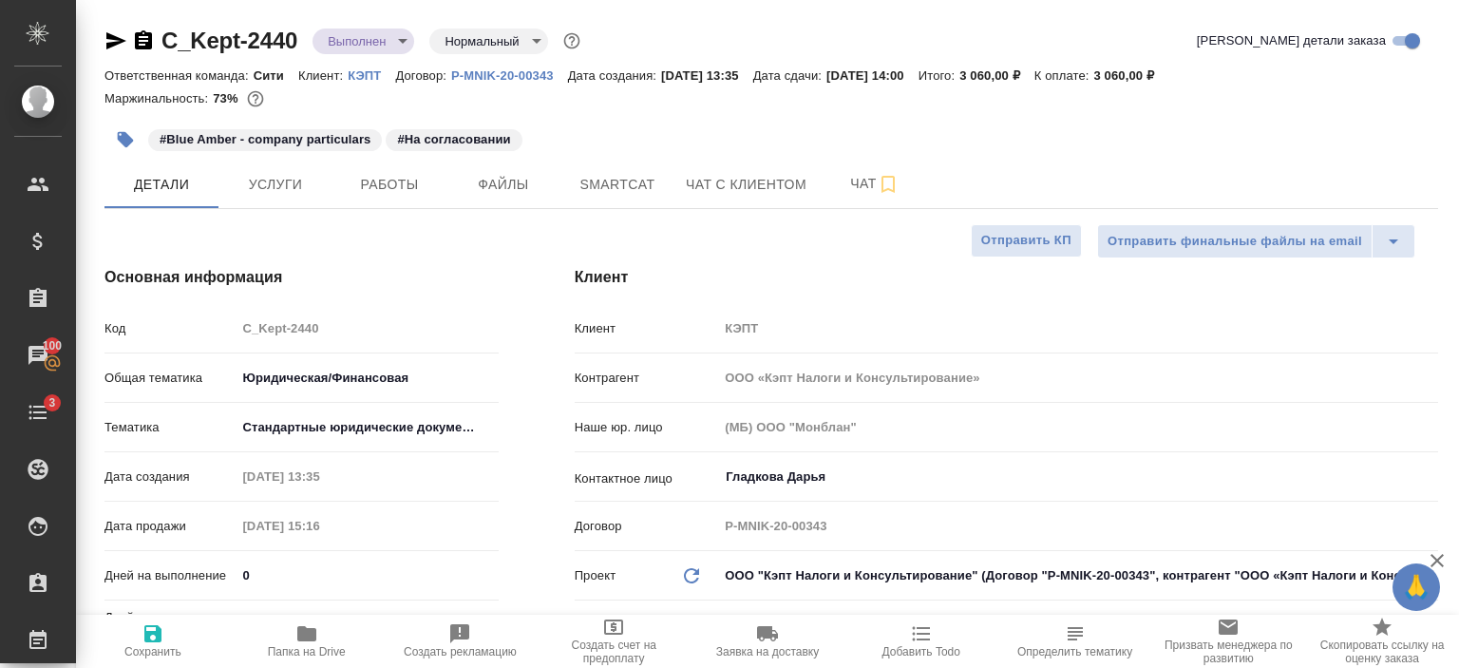
type textarea "x"
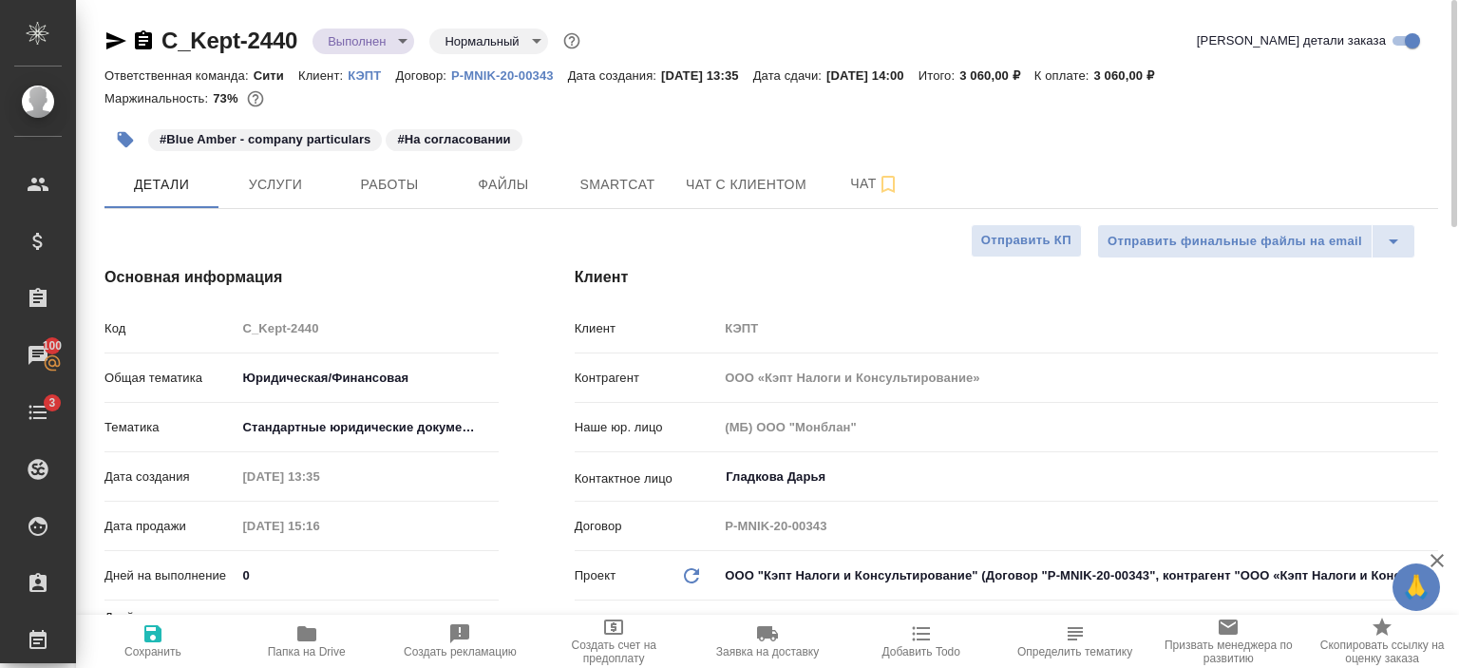
type textarea "x"
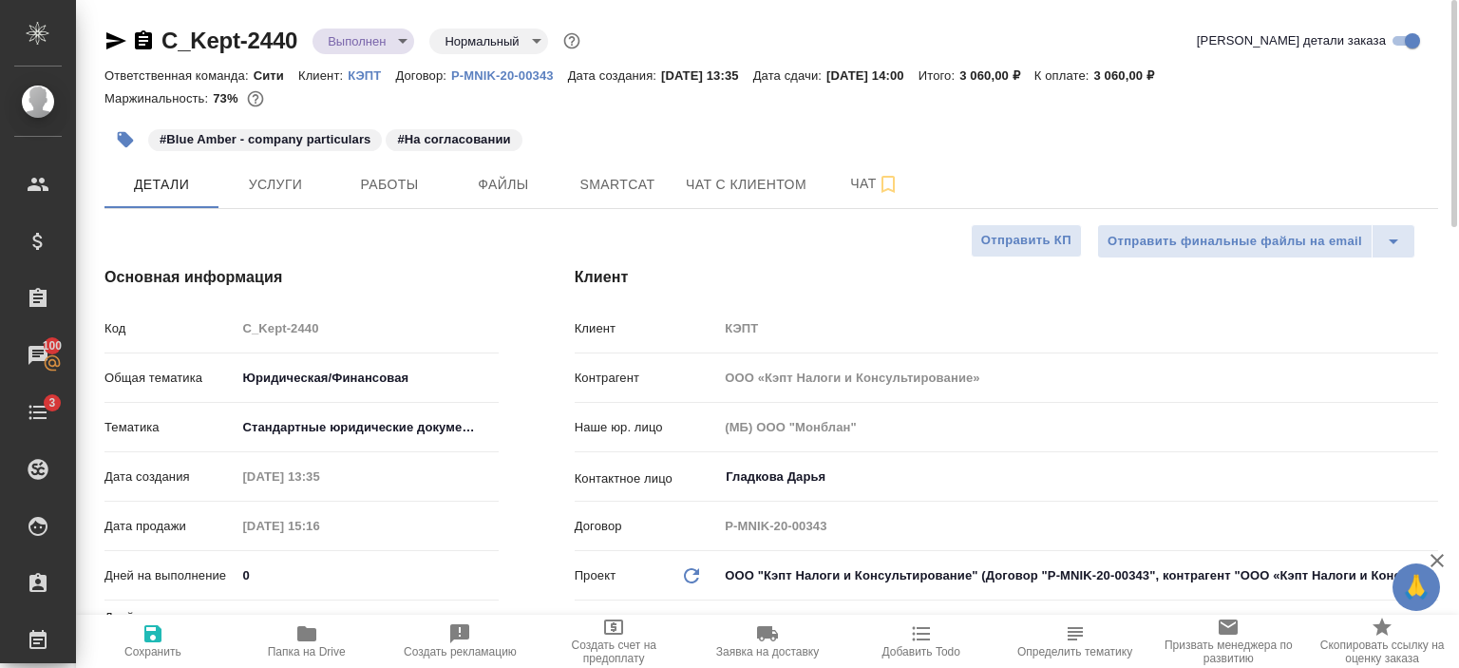
type textarea "x"
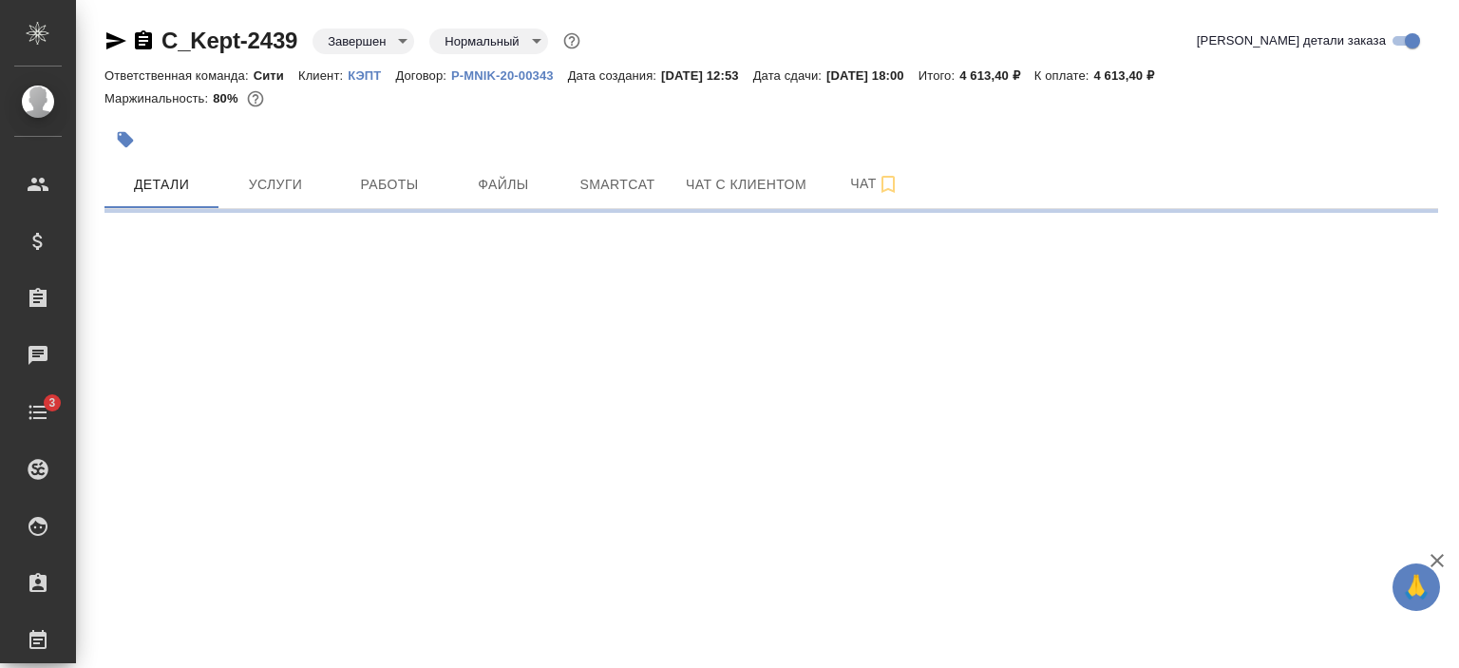
select select "RU"
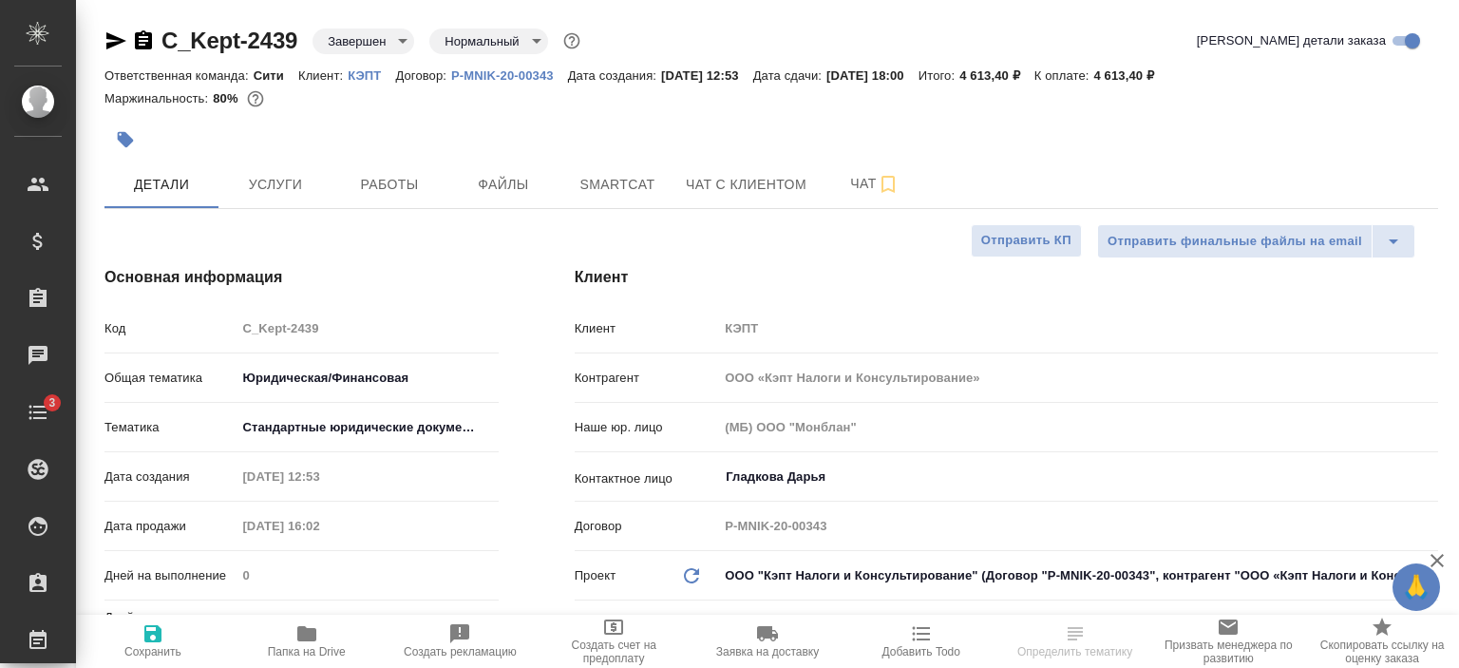
type textarea "x"
select select "RU"
type textarea "x"
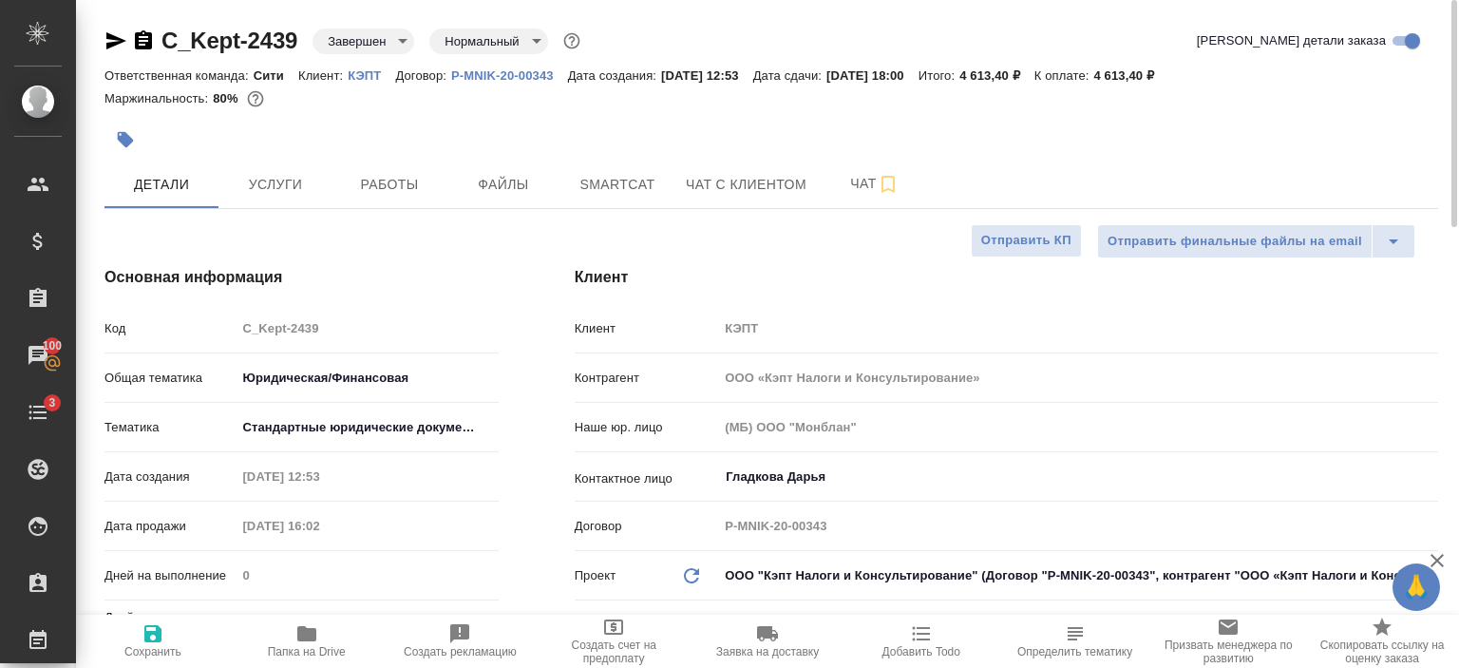
type textarea "x"
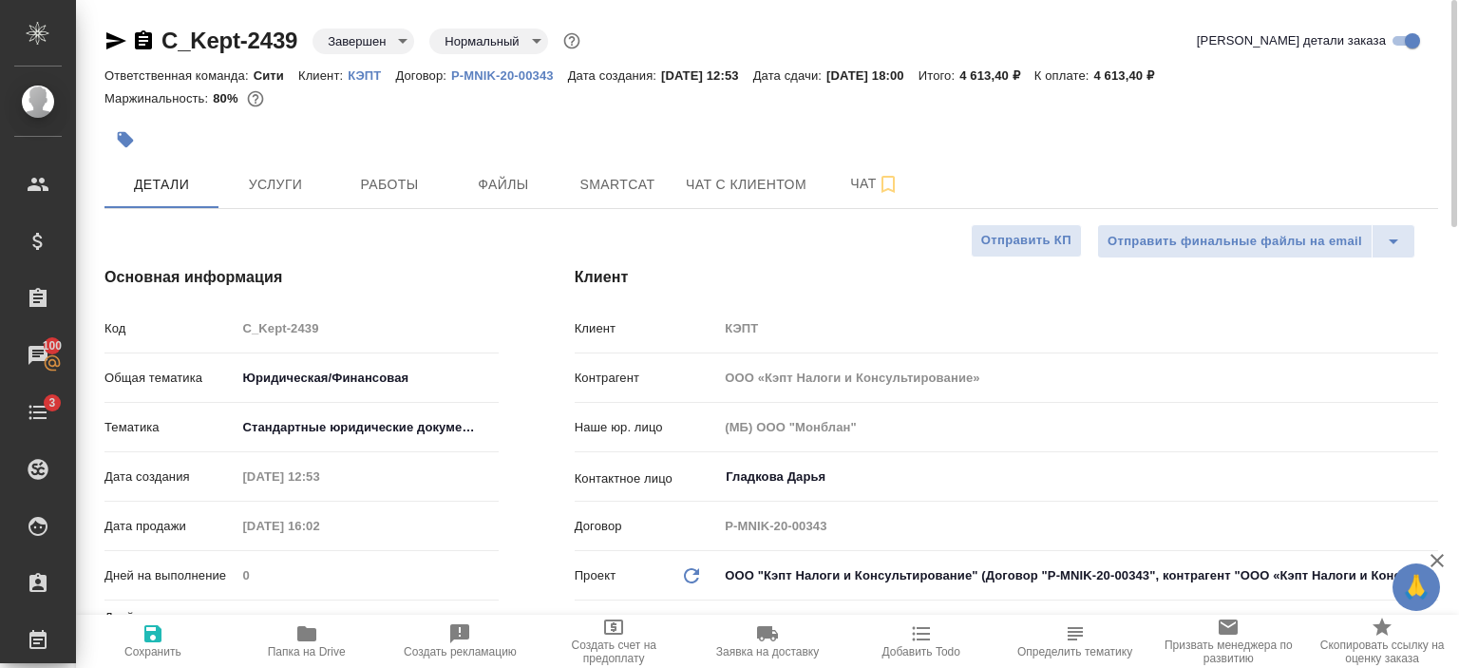
type textarea "x"
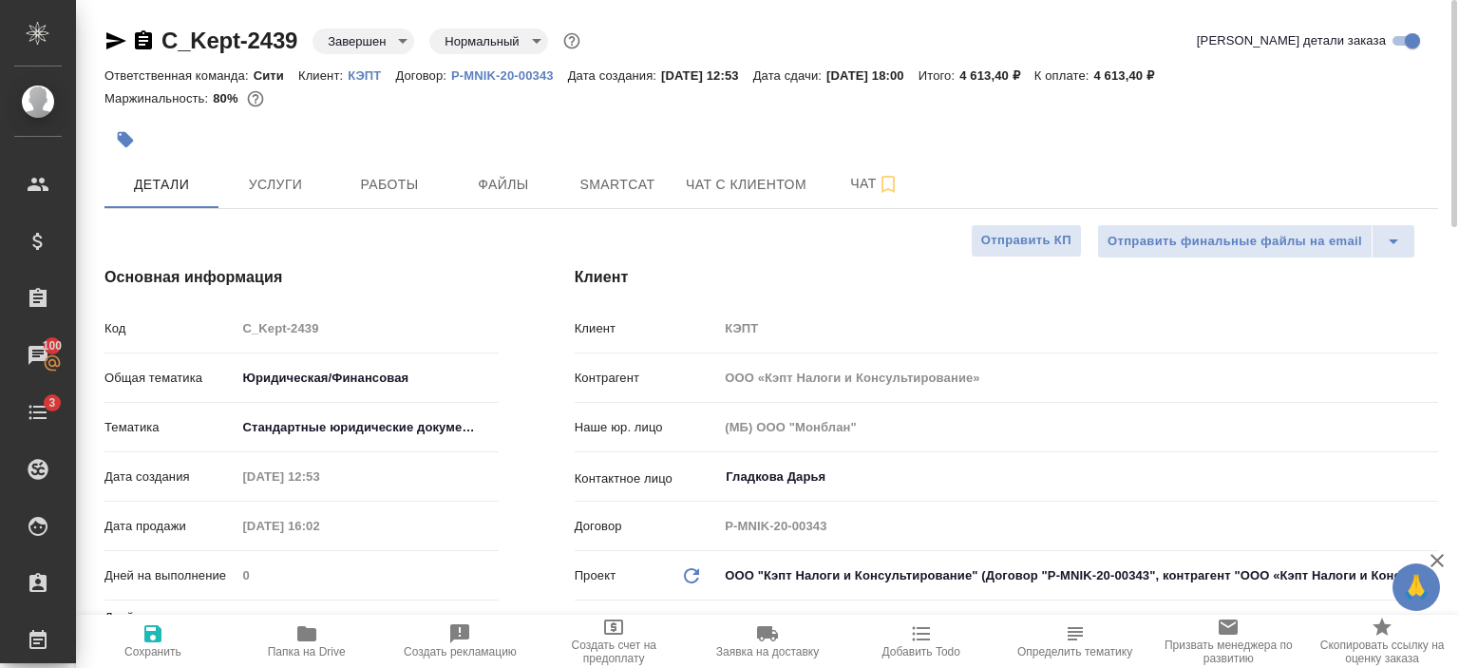
type textarea "x"
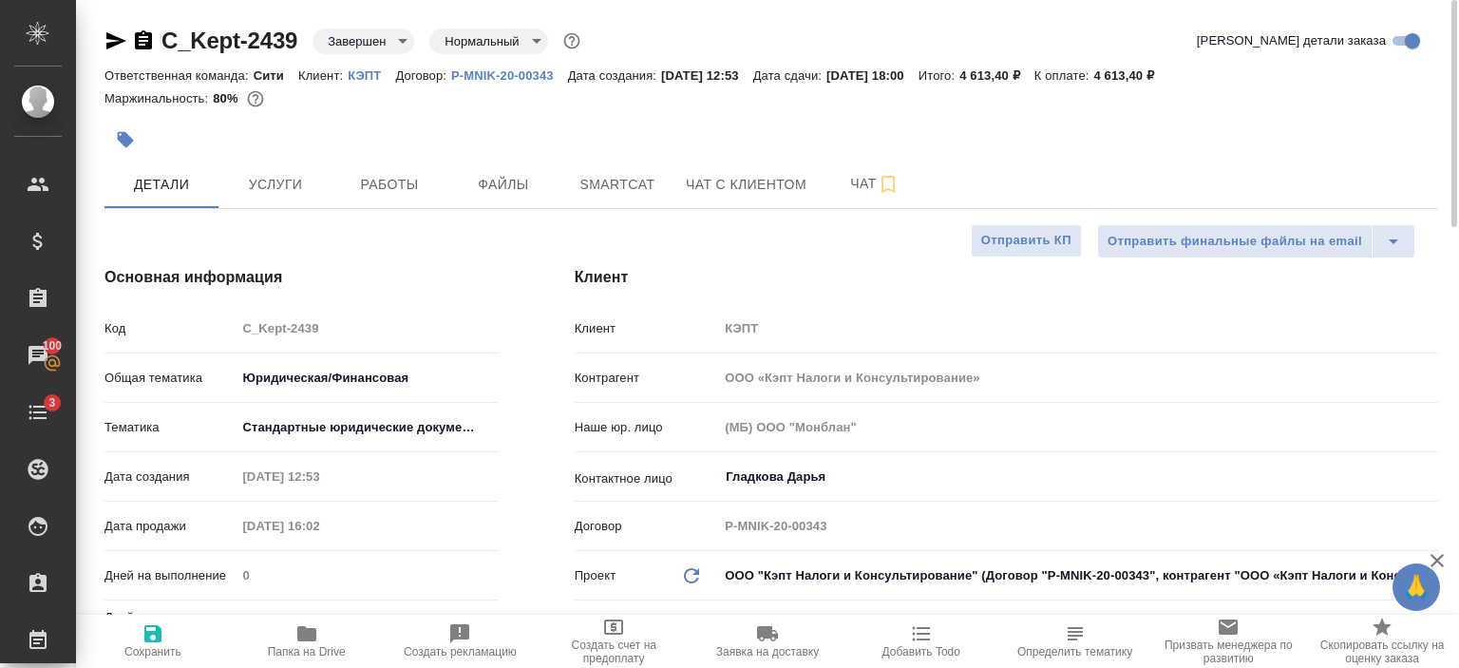
type textarea "x"
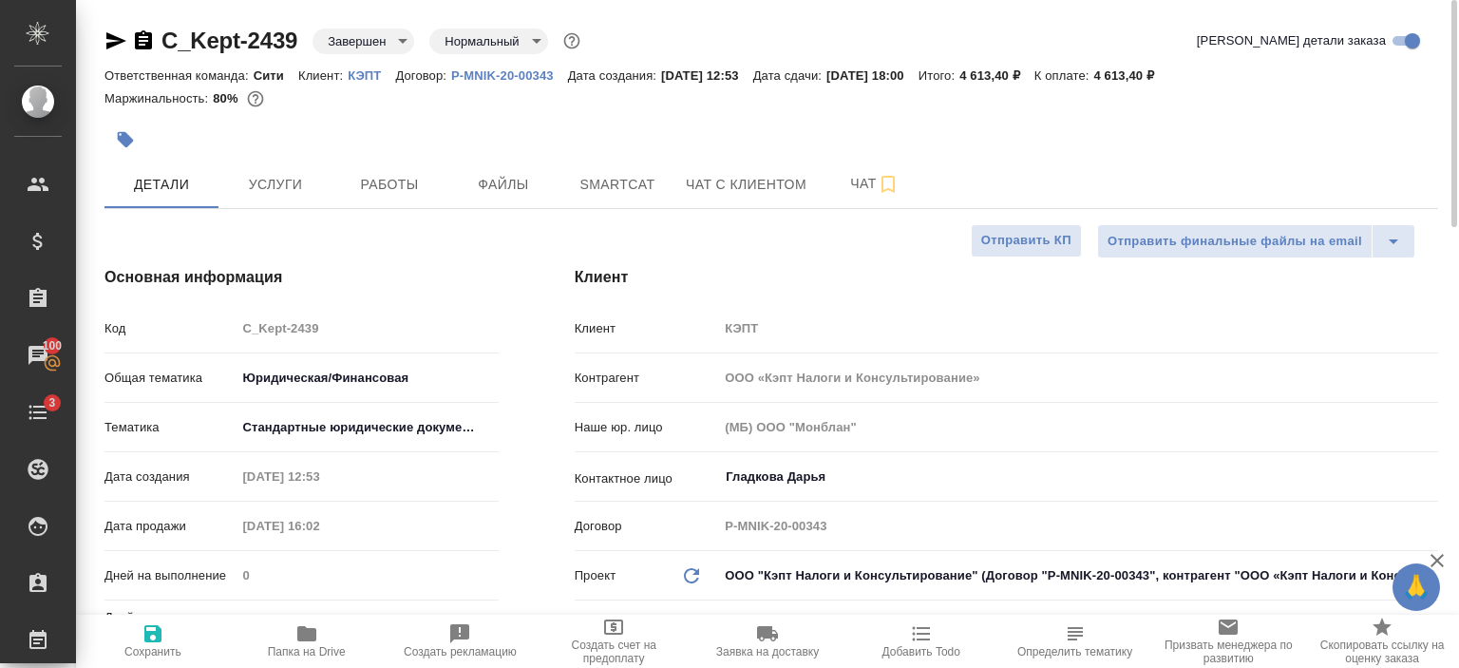
type textarea "x"
